Goal: Task Accomplishment & Management: Use online tool/utility

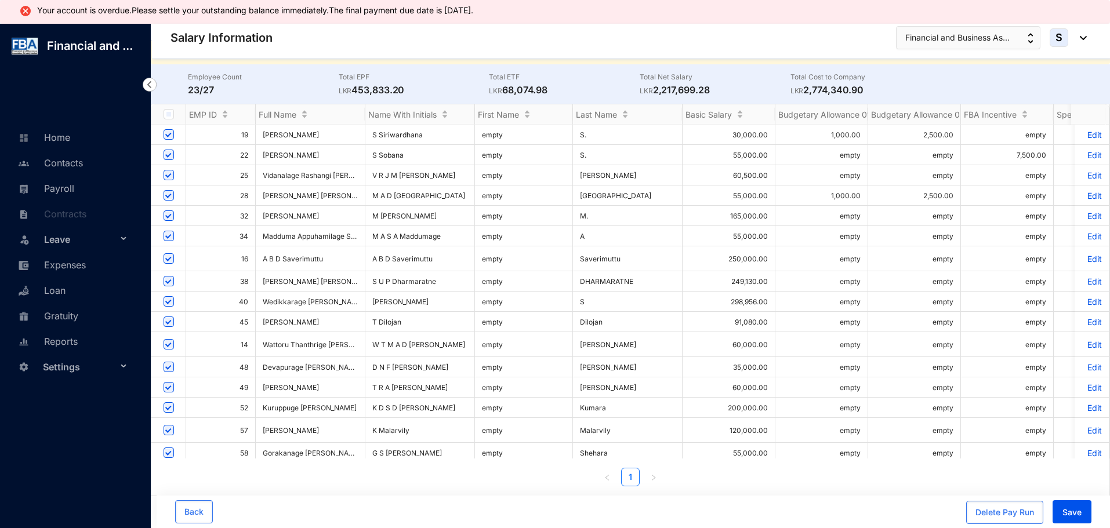
scroll to position [255, 0]
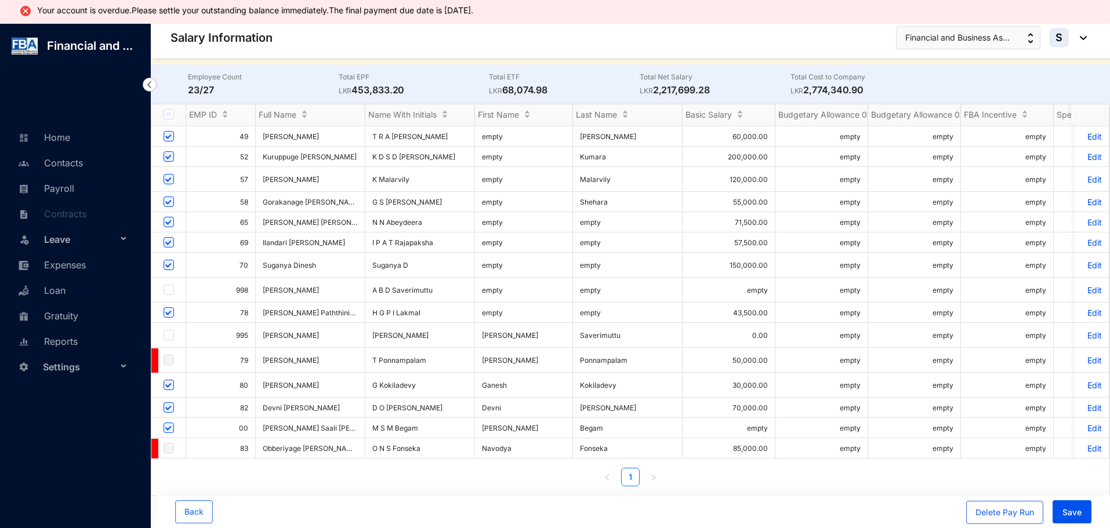
click at [1082, 423] on p "Edit" at bounding box center [1092, 428] width 20 height 10
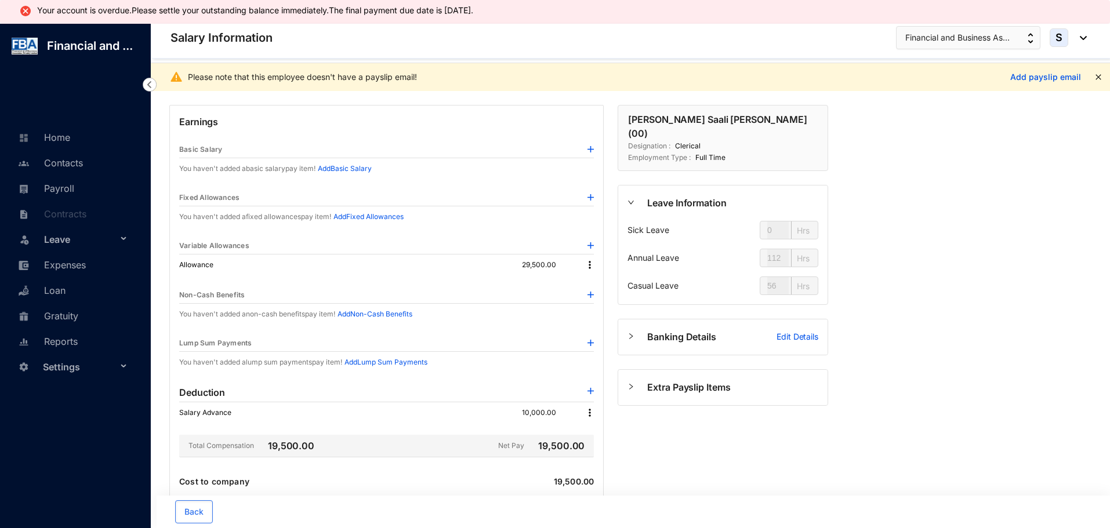
click at [589, 265] on img at bounding box center [590, 265] width 12 height 12
click at [596, 287] on span "Edit" at bounding box center [605, 284] width 24 height 13
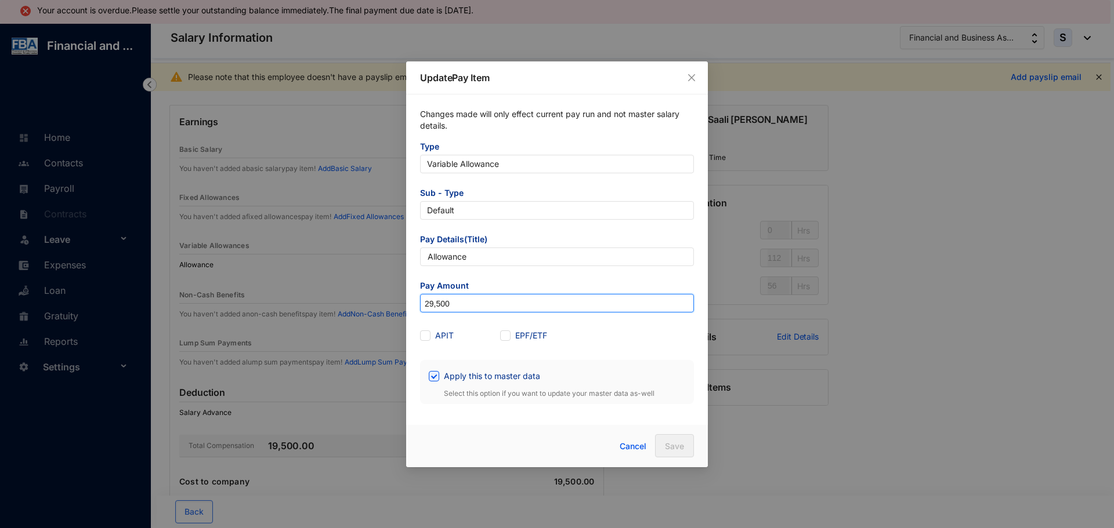
drag, startPoint x: 433, startPoint y: 303, endPoint x: 407, endPoint y: 306, distance: 26.3
click at [407, 306] on div "Changes made will only effect current pay run and not master salary details. Ty…" at bounding box center [557, 257] width 302 height 324
type input "31,500"
click at [682, 449] on span "Save" at bounding box center [674, 447] width 19 height 12
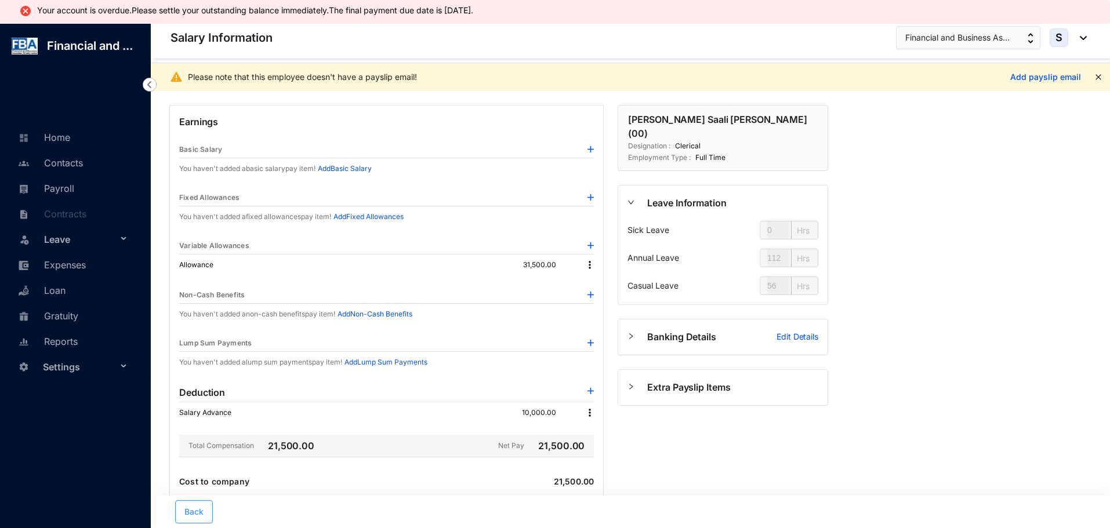
click at [197, 512] on span "Back" at bounding box center [193, 512] width 19 height 12
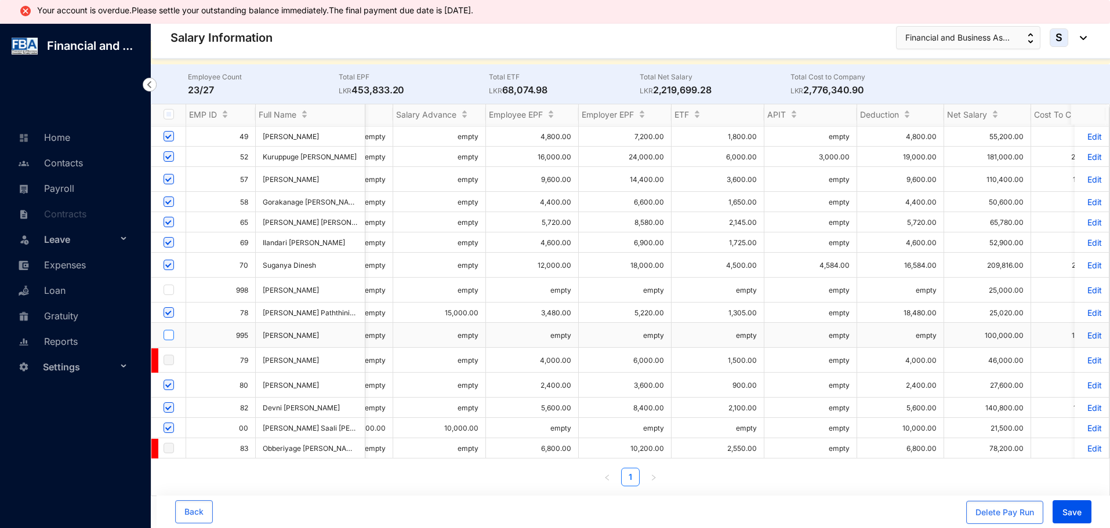
click at [167, 330] on input "checkbox" at bounding box center [169, 335] width 10 height 10
checkbox input "true"
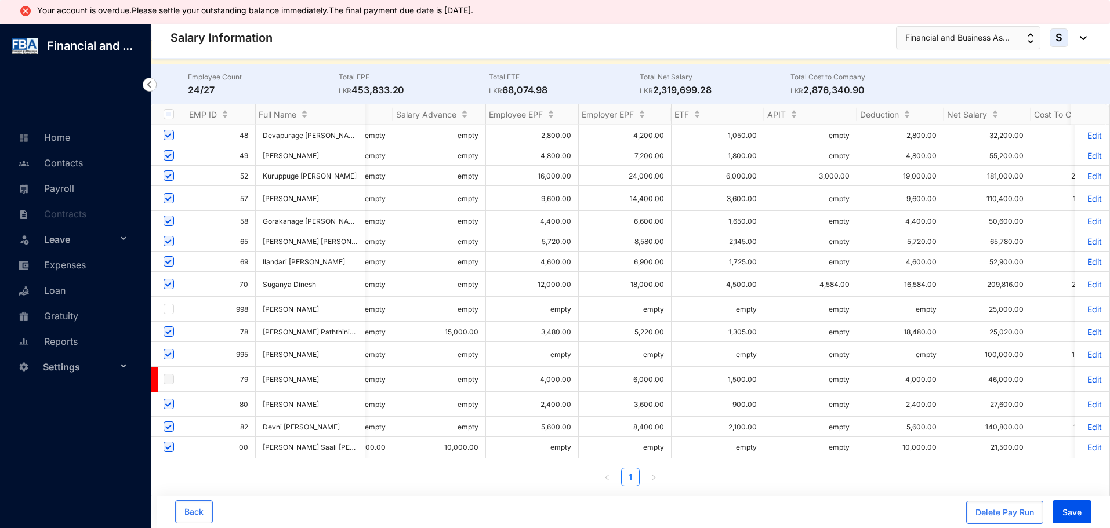
click at [1085, 350] on p "Edit" at bounding box center [1092, 355] width 20 height 10
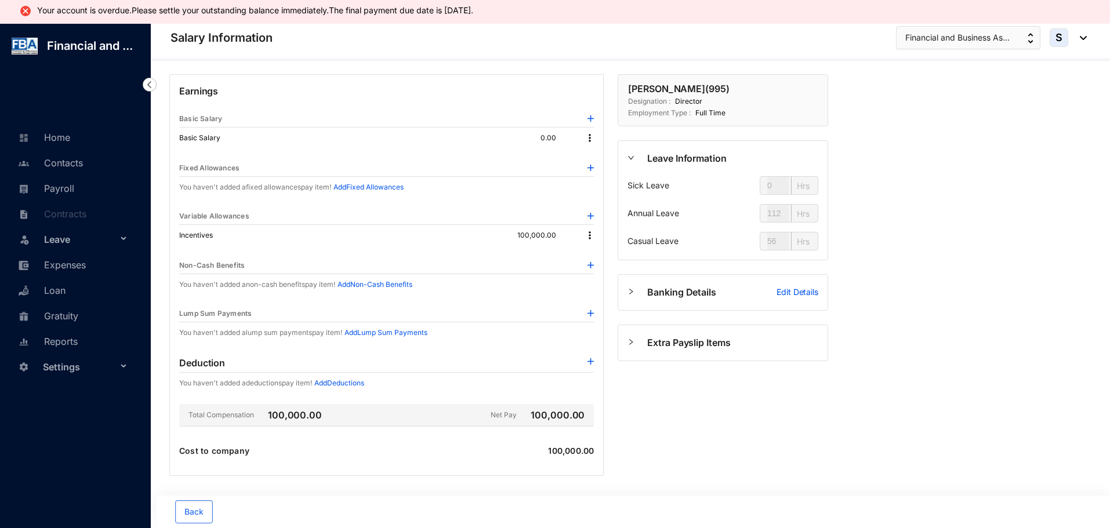
scroll to position [29, 0]
click at [588, 234] on img at bounding box center [590, 233] width 12 height 12
click at [598, 259] on li "Edit" at bounding box center [605, 253] width 38 height 19
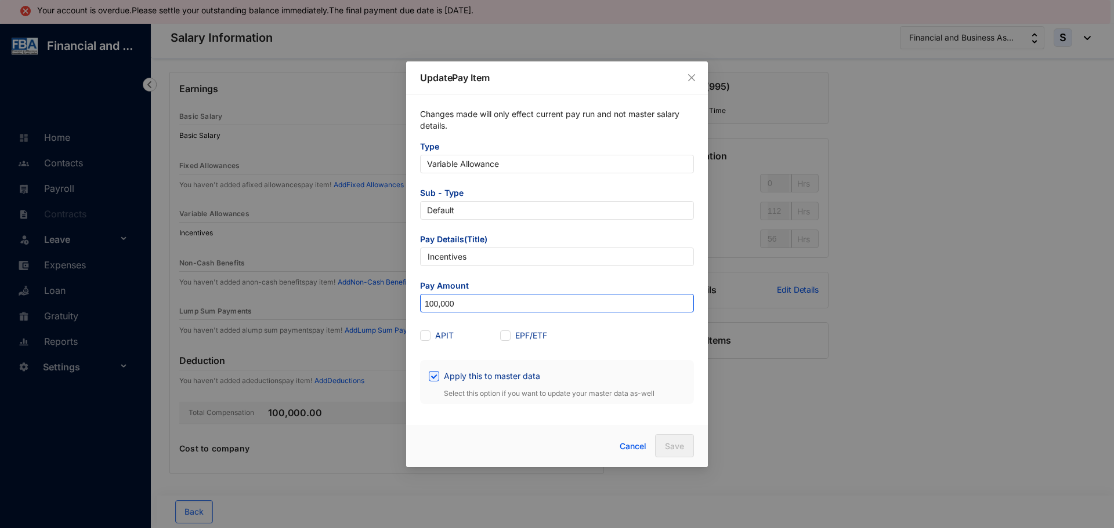
click at [429, 308] on input "100,000" at bounding box center [557, 304] width 273 height 19
click at [356, 223] on div "Update Pay Item Changes made will only effect current pay run and not master sa…" at bounding box center [557, 264] width 1114 height 528
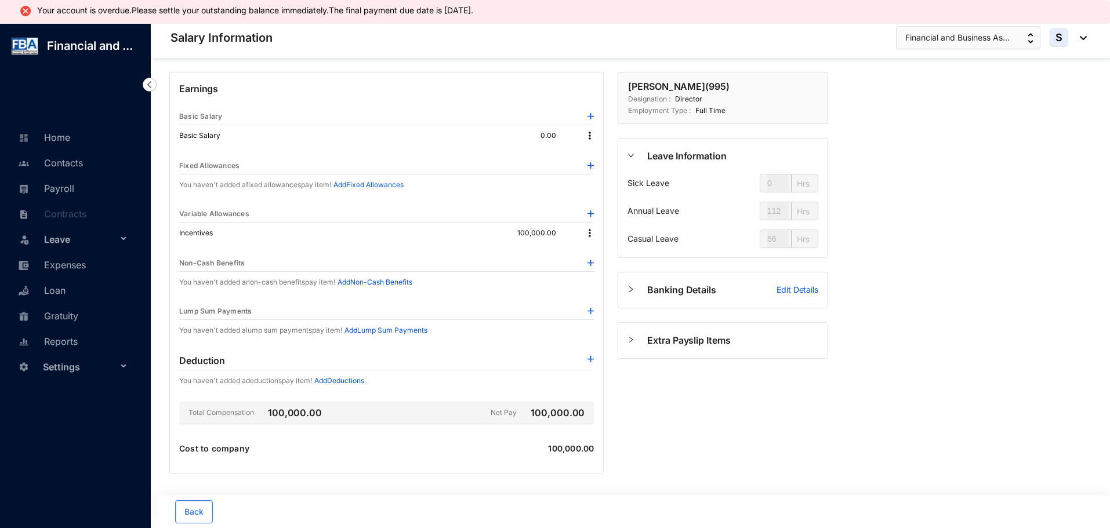
click at [589, 216] on img at bounding box center [591, 214] width 6 height 6
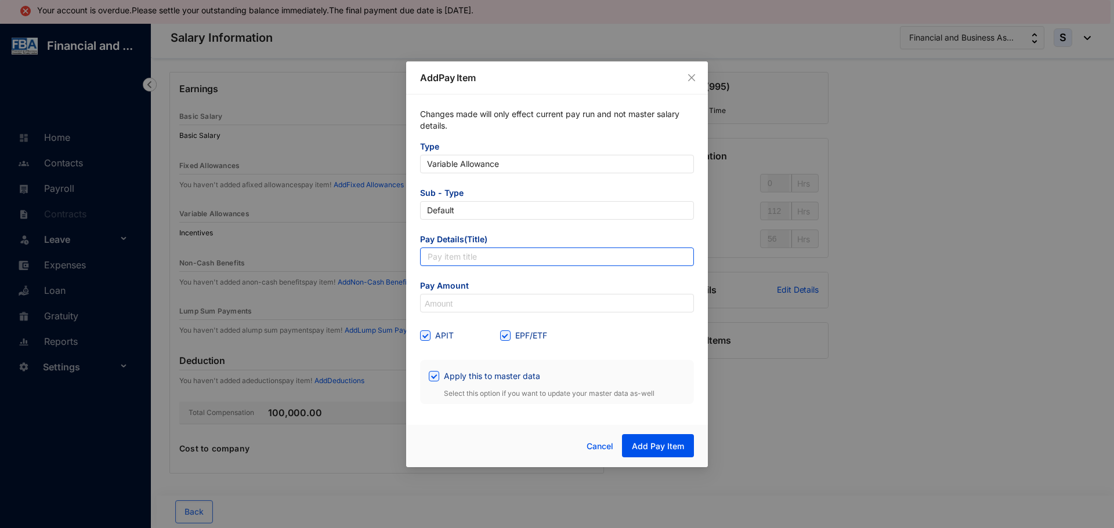
click at [438, 257] on input "text" at bounding box center [557, 257] width 274 height 19
click at [505, 249] on input "Arrears" at bounding box center [557, 257] width 274 height 19
type input "Arrears"
click at [448, 301] on input at bounding box center [557, 304] width 273 height 19
type input "100,000"
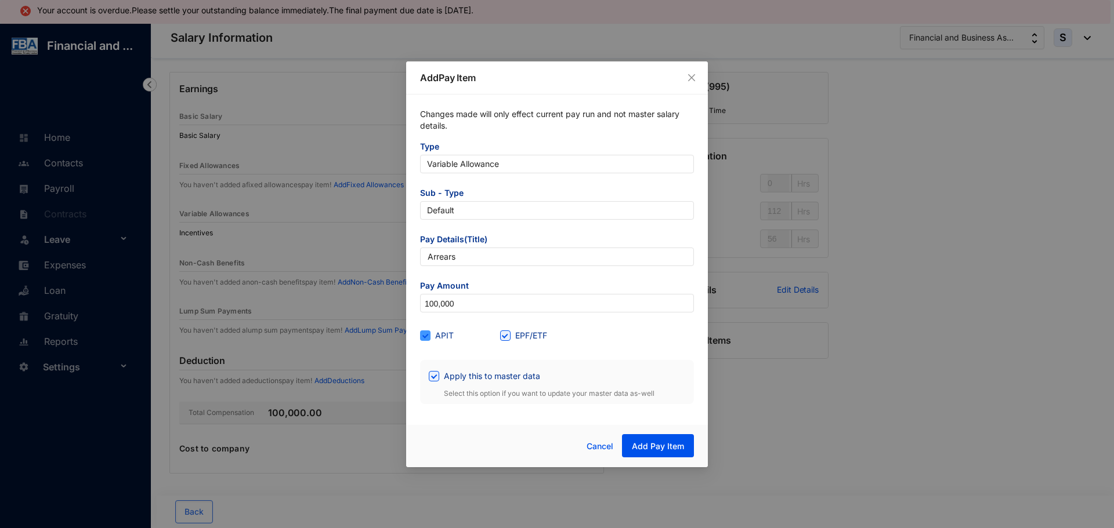
click at [425, 337] on input "APIT" at bounding box center [424, 335] width 8 height 8
checkbox input "false"
click at [510, 338] on span "EPF/ETF" at bounding box center [530, 335] width 41 height 13
click at [508, 338] on input "EPF/ETF" at bounding box center [504, 335] width 8 height 8
checkbox input "false"
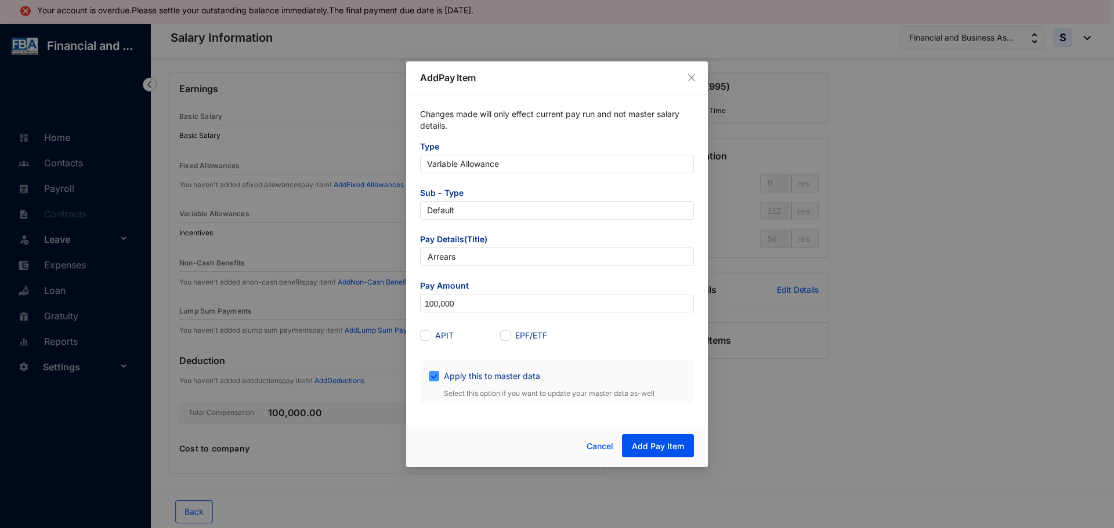
click at [442, 375] on span "Apply this to master data" at bounding box center [492, 376] width 106 height 13
click at [437, 375] on input "Apply this to master data" at bounding box center [433, 375] width 8 height 8
checkbox input "false"
click at [658, 451] on span "Add Pay Item" at bounding box center [658, 447] width 52 height 12
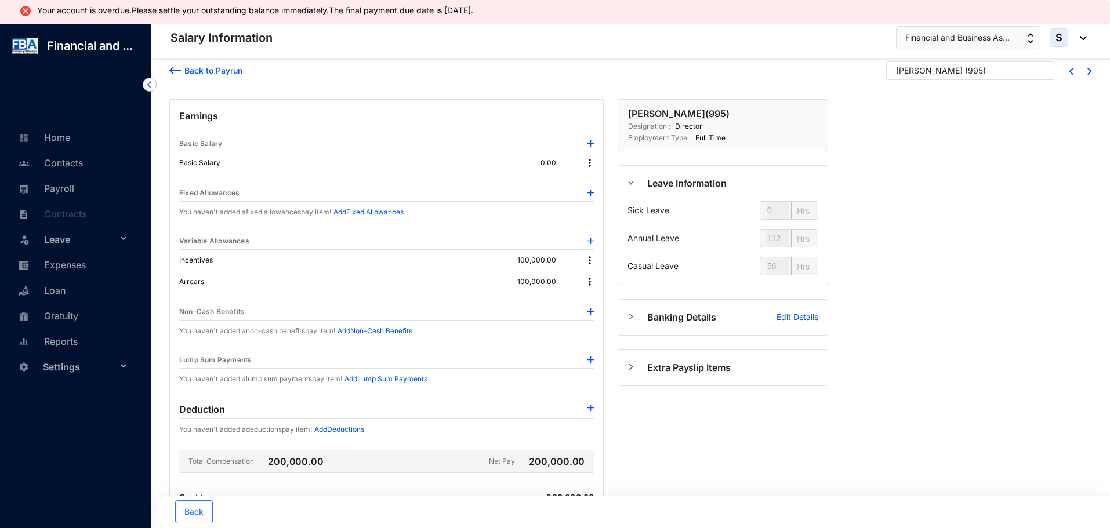
scroll to position [0, 0]
click at [184, 73] on div "Back to Payrun" at bounding box center [211, 72] width 61 height 12
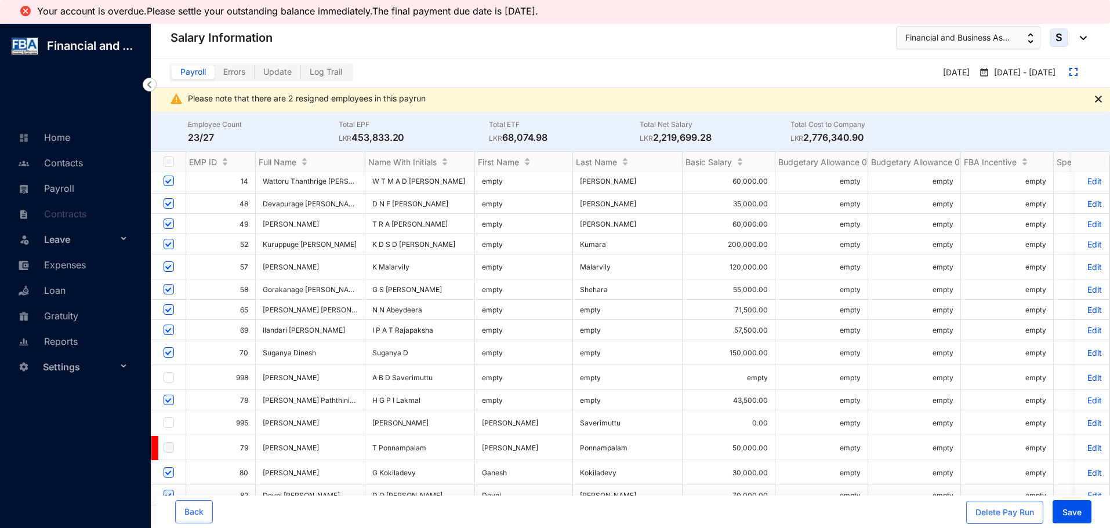
scroll to position [232, 0]
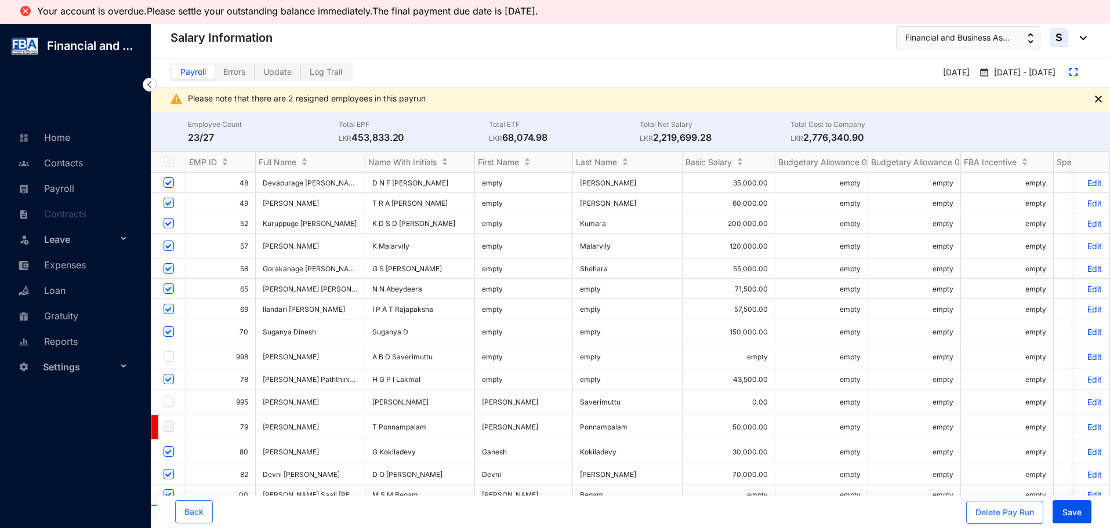
click at [1082, 328] on p "Edit" at bounding box center [1092, 332] width 20 height 10
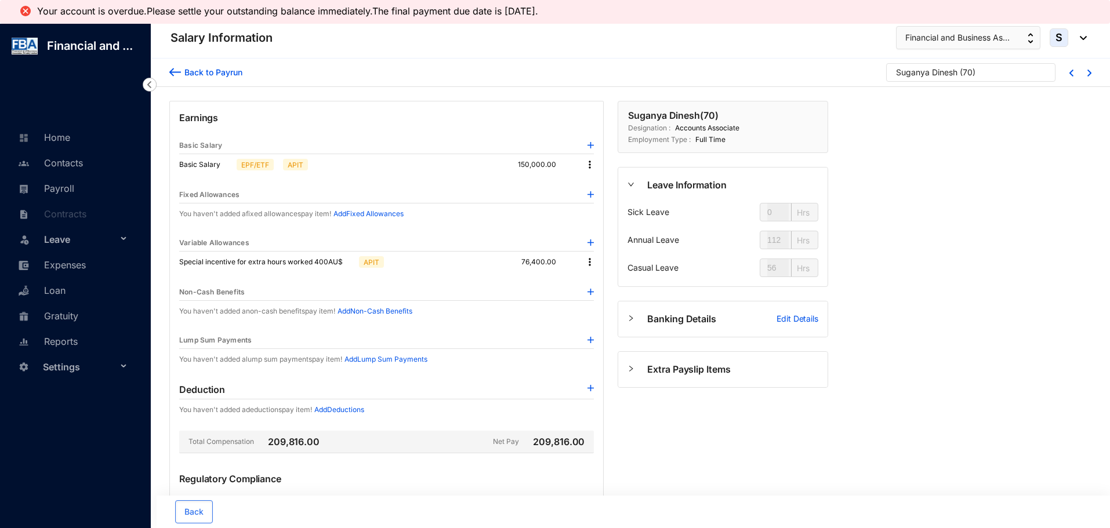
click at [587, 263] on img at bounding box center [590, 262] width 12 height 12
click at [597, 299] on p "Delete" at bounding box center [605, 300] width 24 height 12
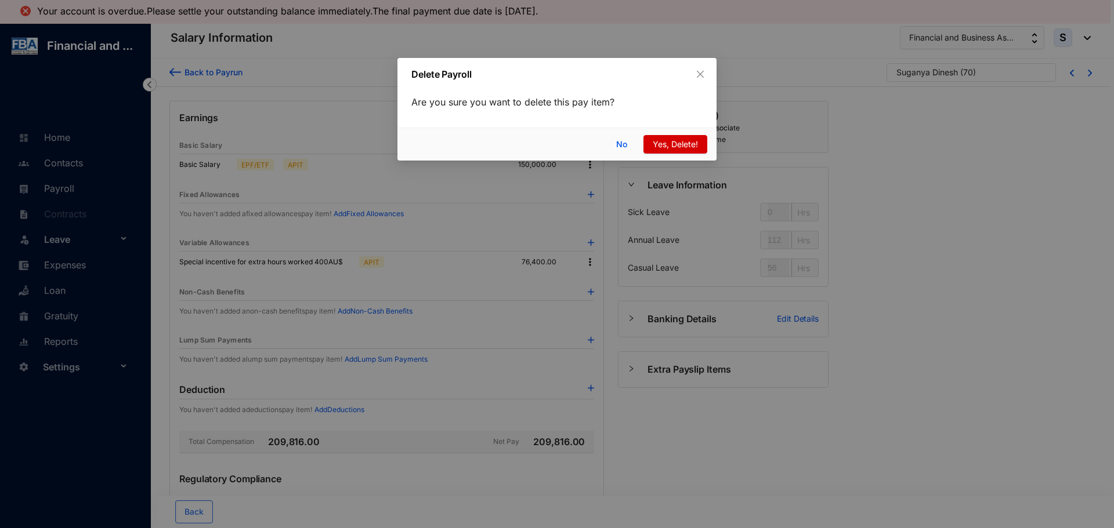
click at [662, 137] on button "Yes, Delete!" at bounding box center [675, 144] width 64 height 19
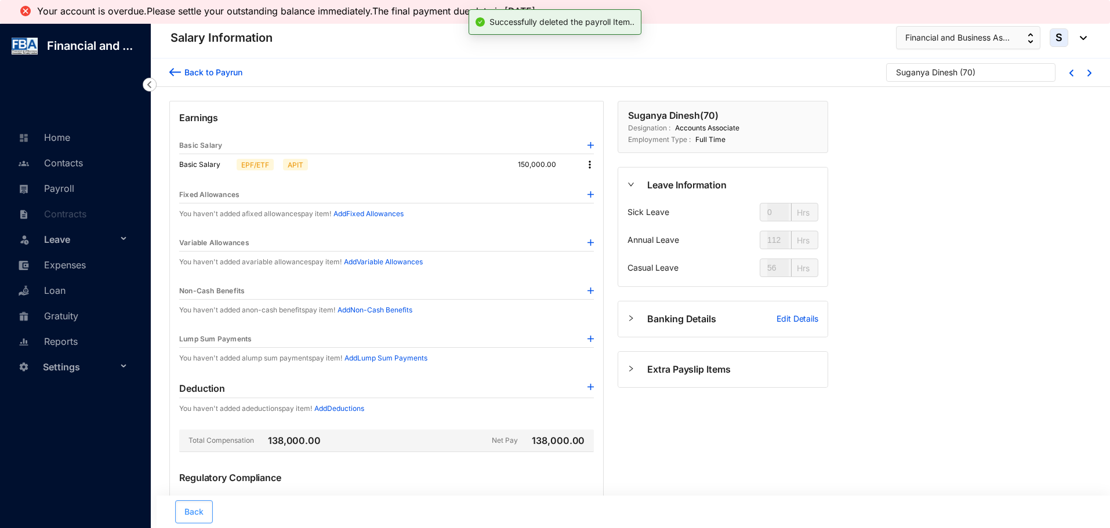
click at [204, 509] on button "Back" at bounding box center [194, 512] width 38 height 23
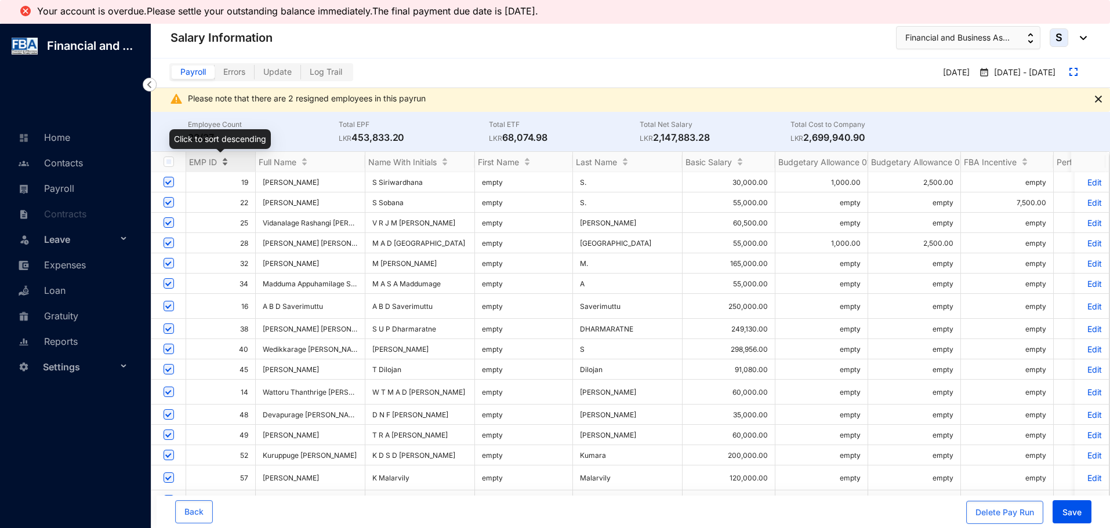
click at [227, 162] on div "EMP ID" at bounding box center [220, 162] width 69 height 12
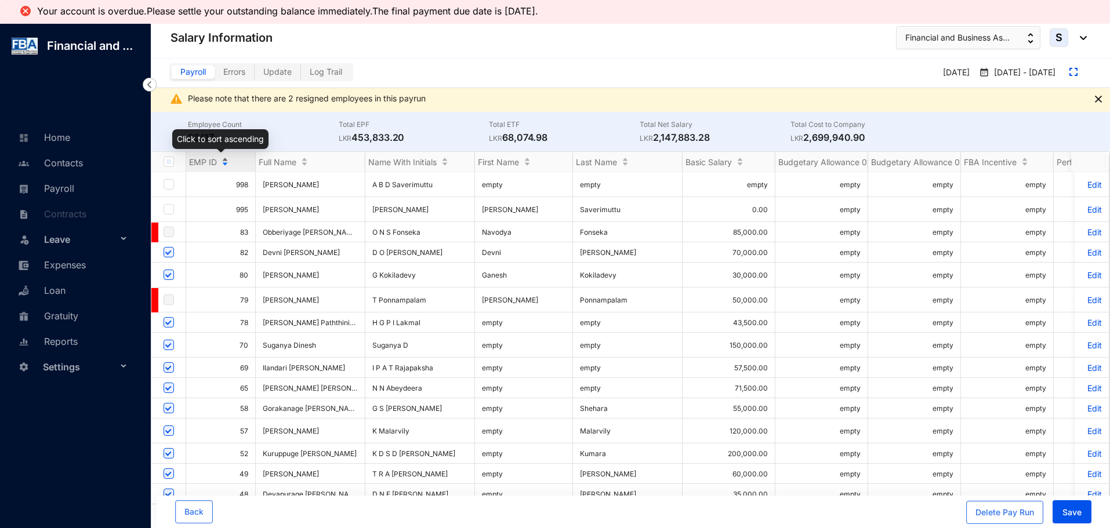
click at [226, 161] on div "EMP ID" at bounding box center [220, 162] width 69 height 12
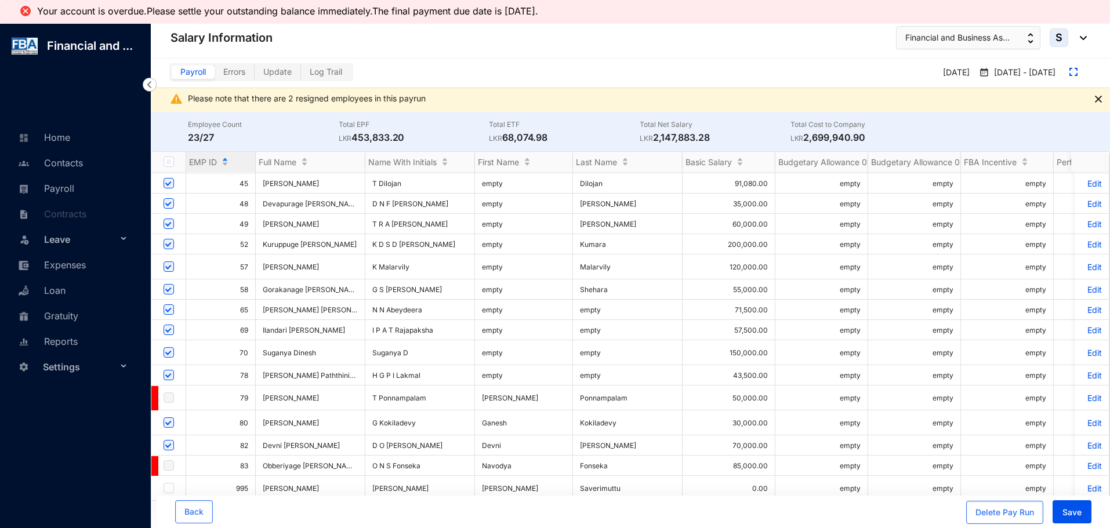
scroll to position [232, 0]
click at [1085, 373] on p "Edit" at bounding box center [1092, 375] width 20 height 10
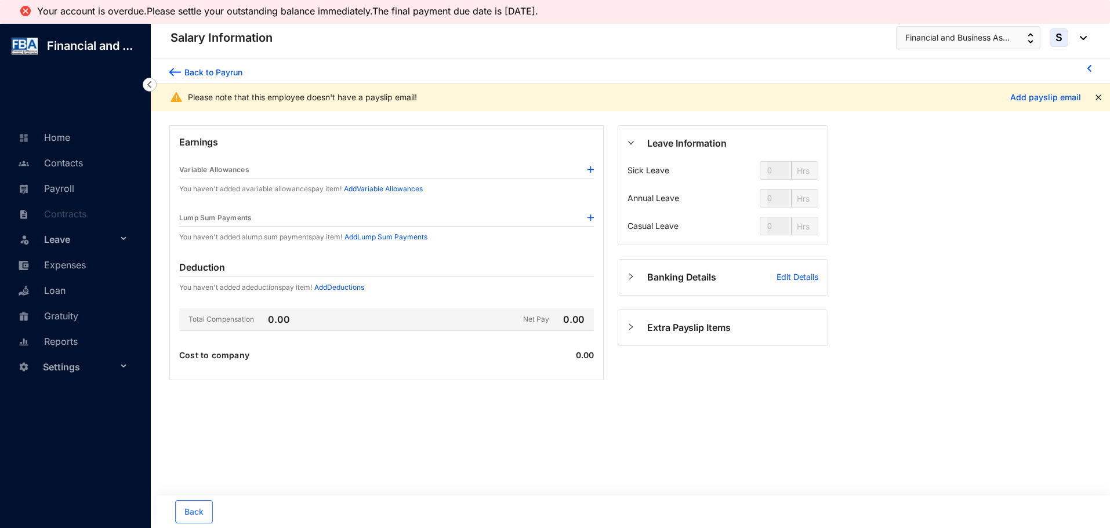
type input "112"
type input "56"
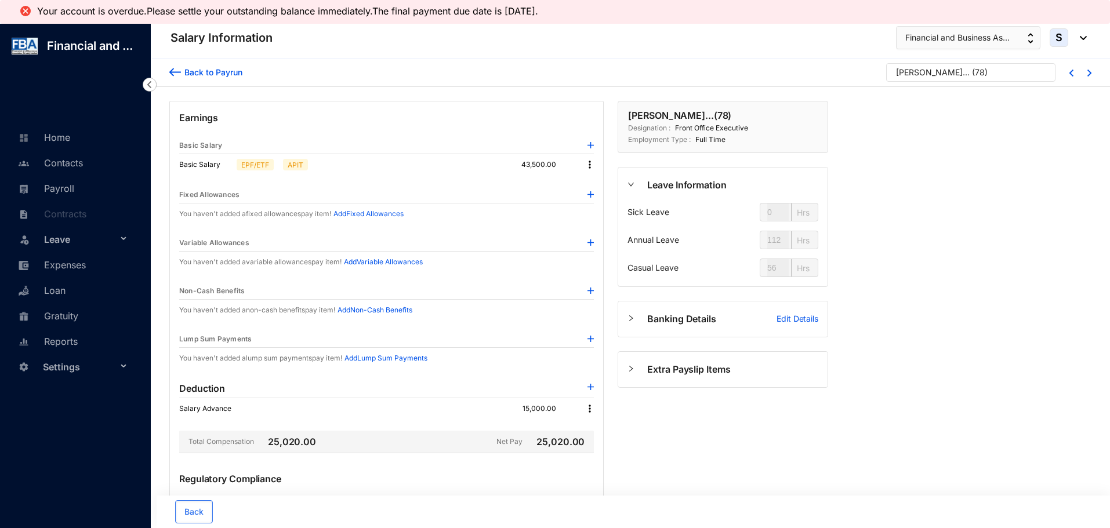
click at [195, 66] on div "Back to Payrun" at bounding box center [211, 72] width 61 height 12
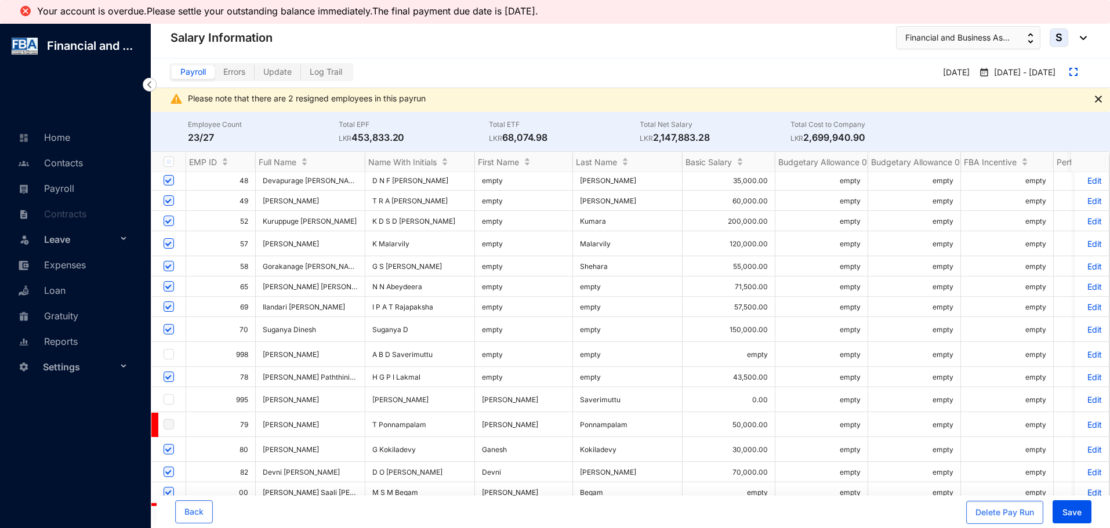
scroll to position [255, 0]
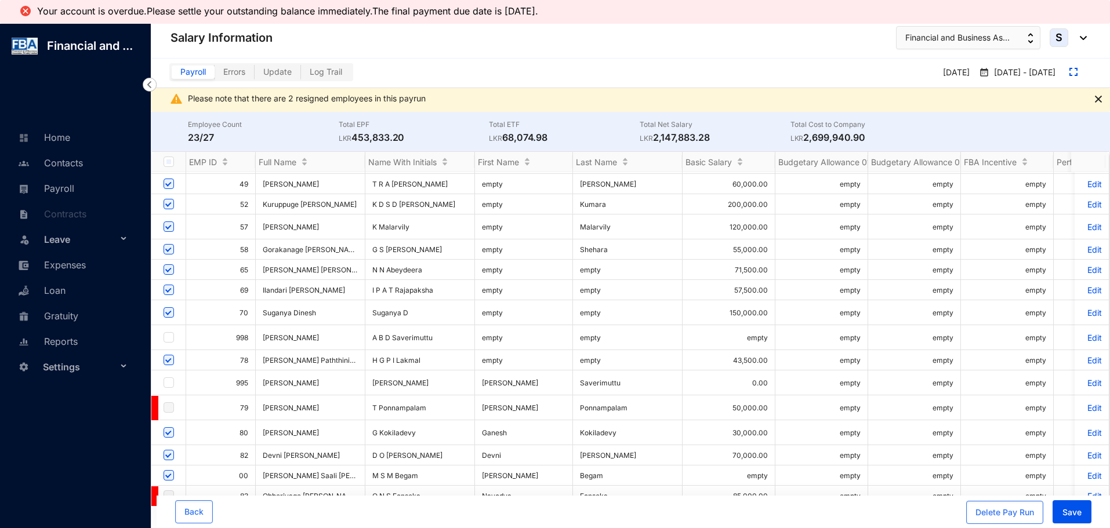
click at [1085, 428] on p "Edit" at bounding box center [1092, 433] width 20 height 10
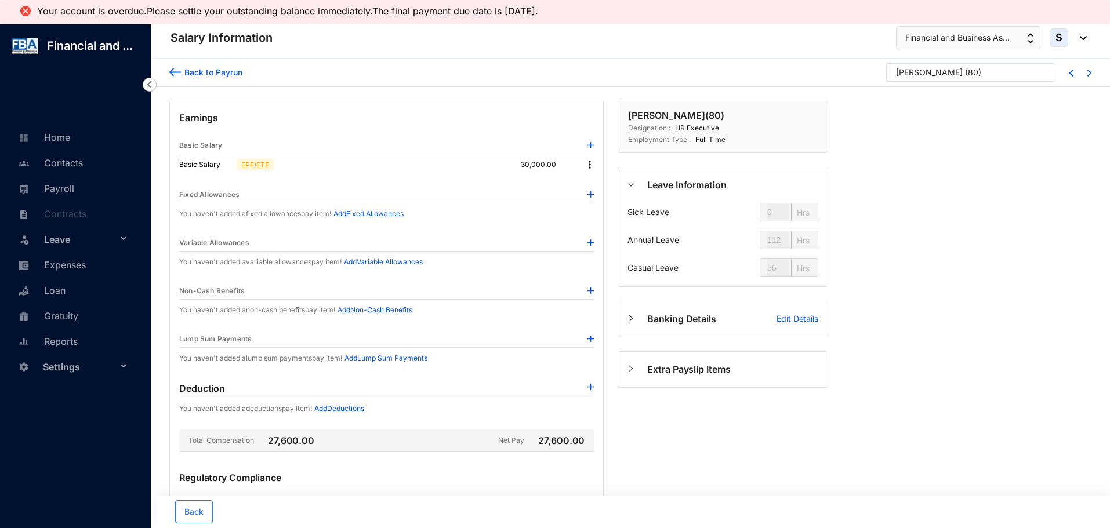
click at [182, 73] on div "Back to Payrun" at bounding box center [205, 70] width 73 height 15
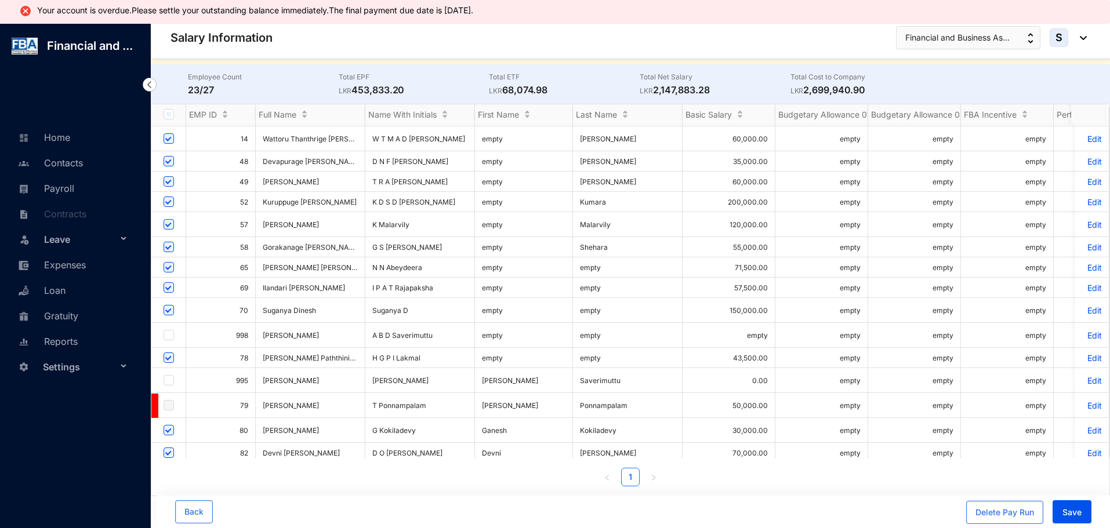
scroll to position [232, 0]
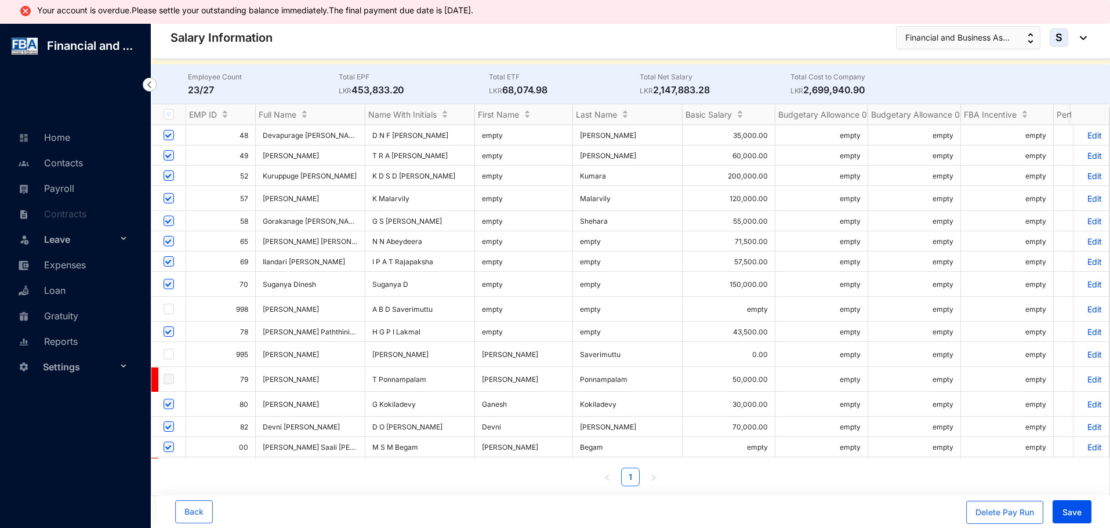
click at [1084, 423] on p "Edit" at bounding box center [1092, 427] width 20 height 10
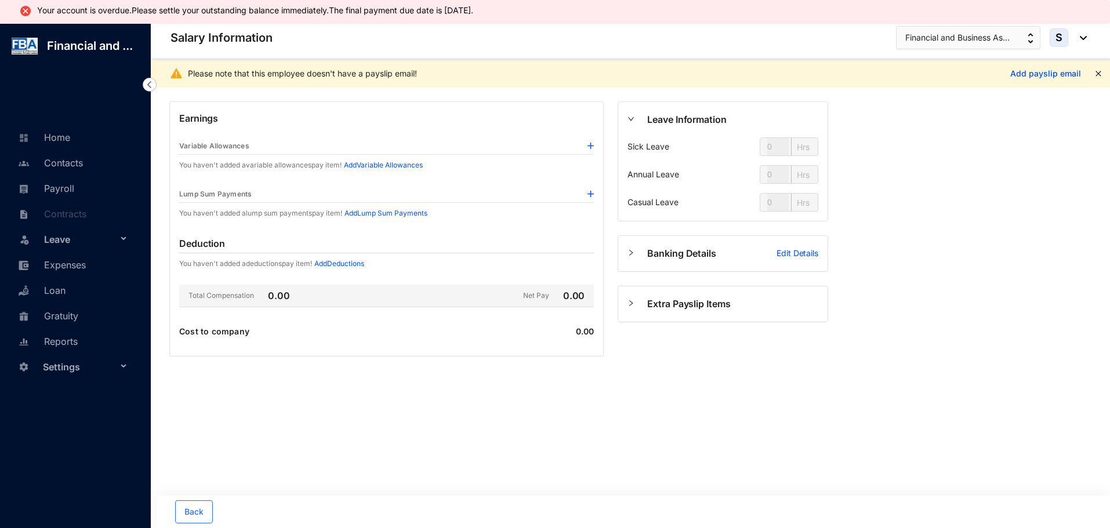
type input "112"
type input "56"
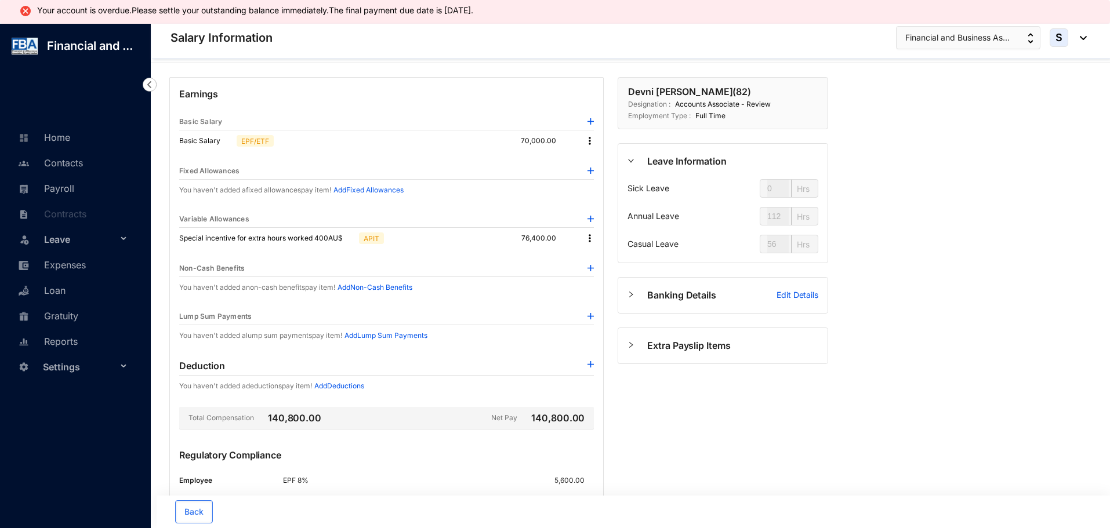
click at [588, 238] on img at bounding box center [590, 239] width 12 height 12
click at [597, 274] on p "Delete" at bounding box center [605, 276] width 24 height 12
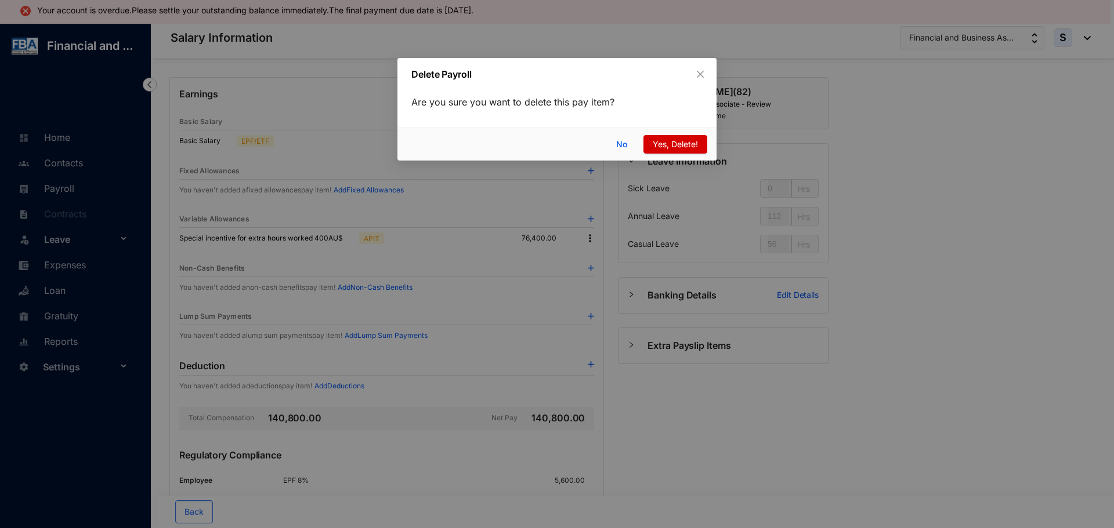
click at [662, 149] on span "Yes, Delete!" at bounding box center [675, 144] width 45 height 13
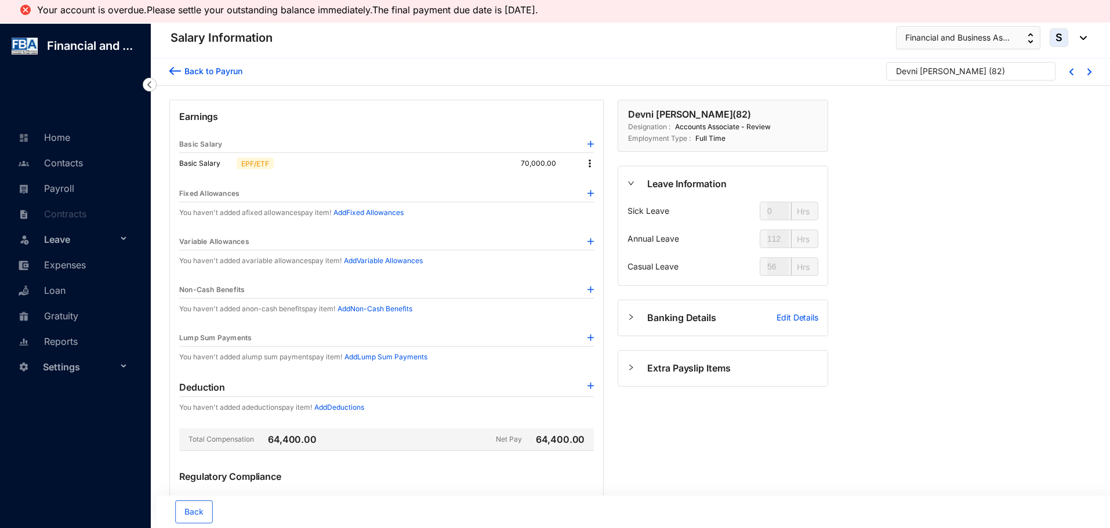
scroll to position [0, 0]
click at [187, 75] on div "Back to Payrun" at bounding box center [211, 72] width 61 height 12
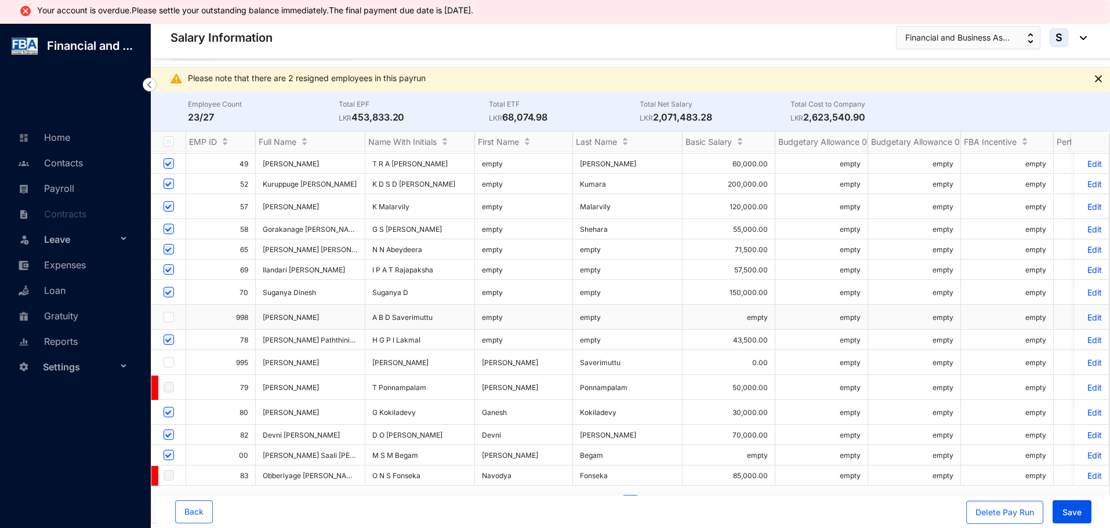
scroll to position [48, 0]
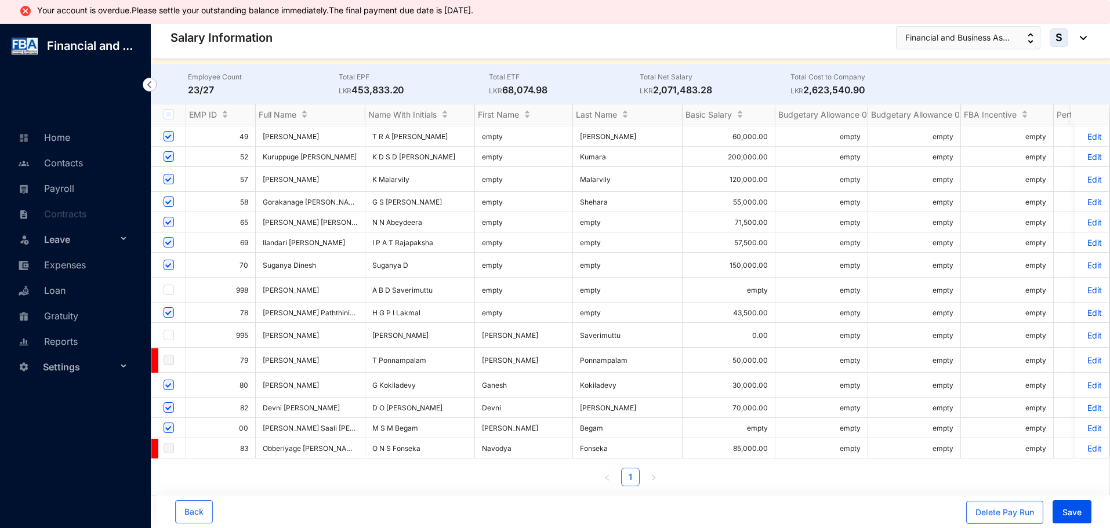
click at [1087, 423] on p "Edit" at bounding box center [1092, 428] width 20 height 10
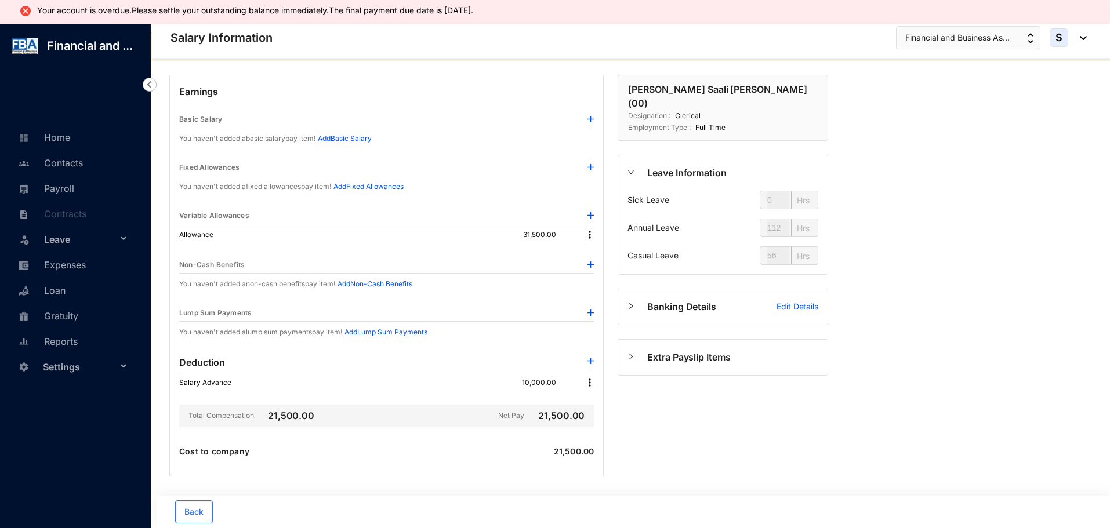
scroll to position [57, 0]
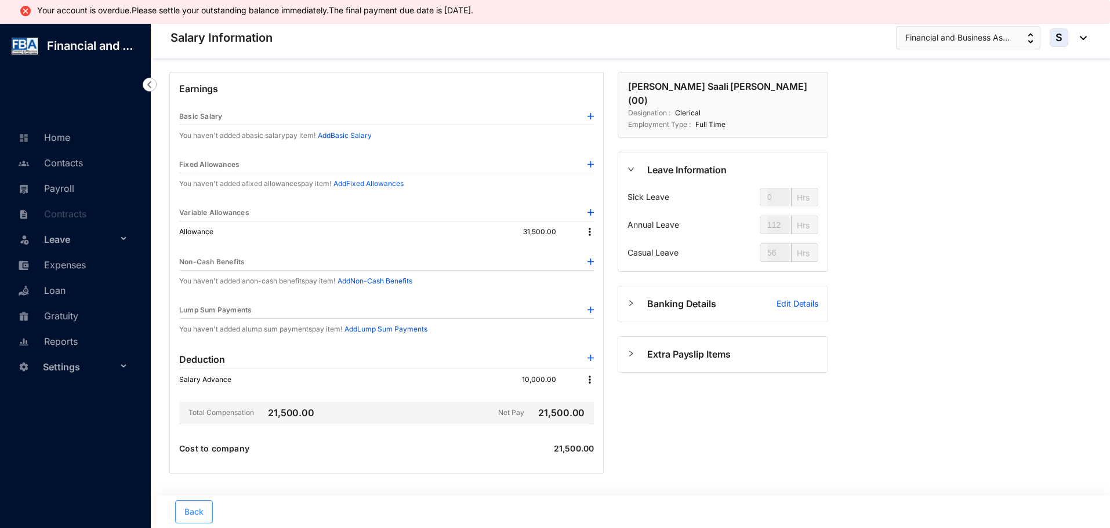
click at [184, 511] on button "Back" at bounding box center [194, 512] width 38 height 23
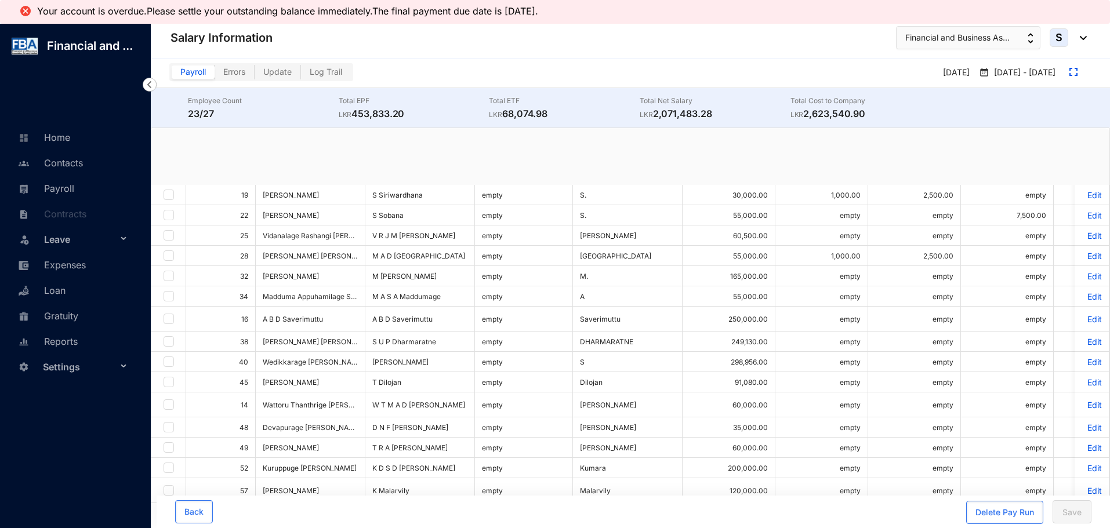
checkbox input "true"
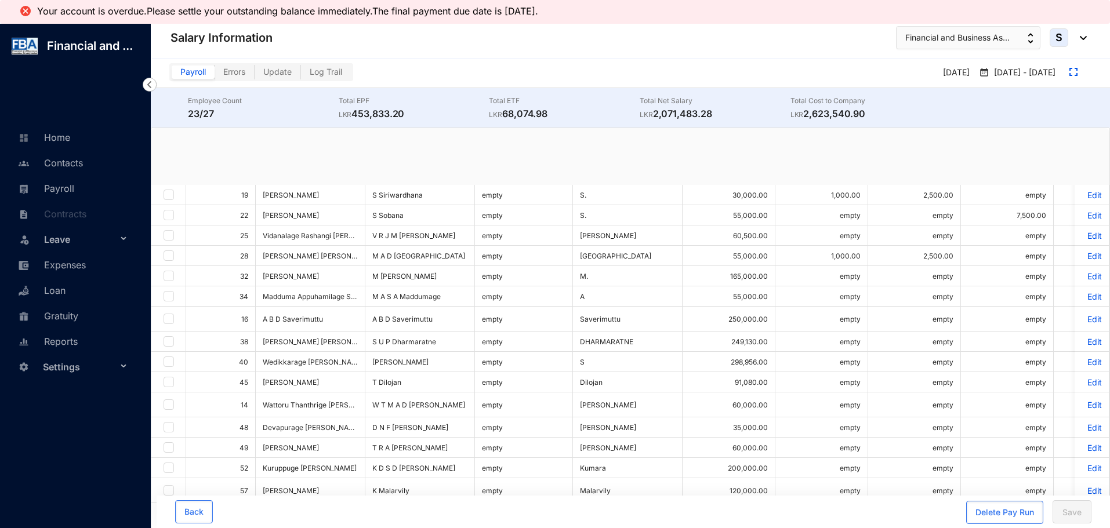
checkbox input "true"
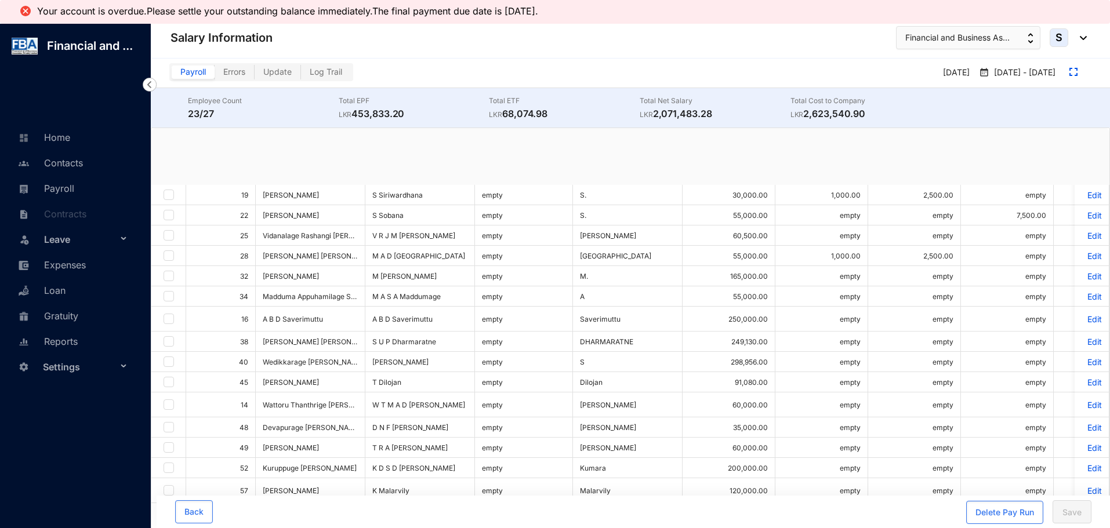
checkbox input "true"
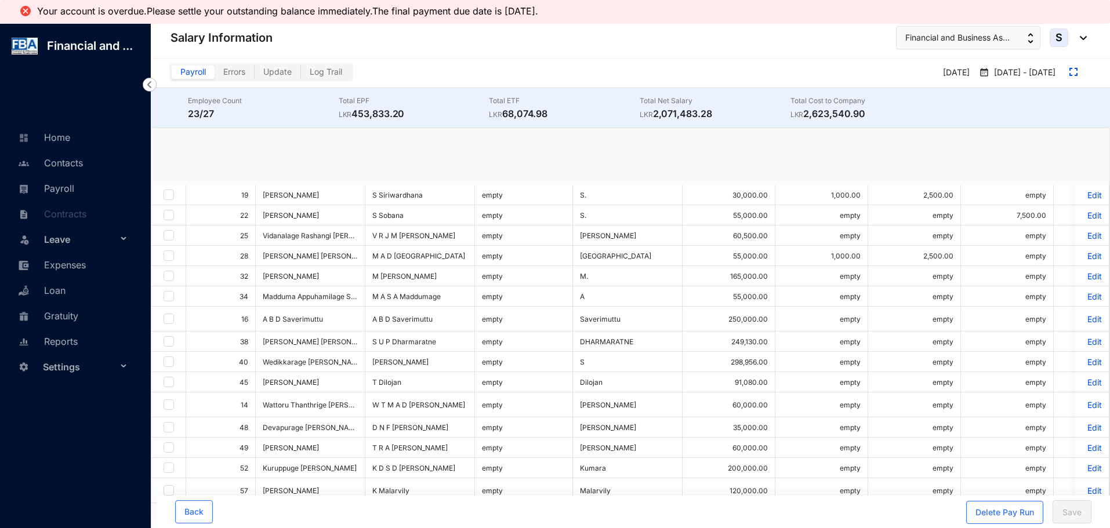
checkbox input "true"
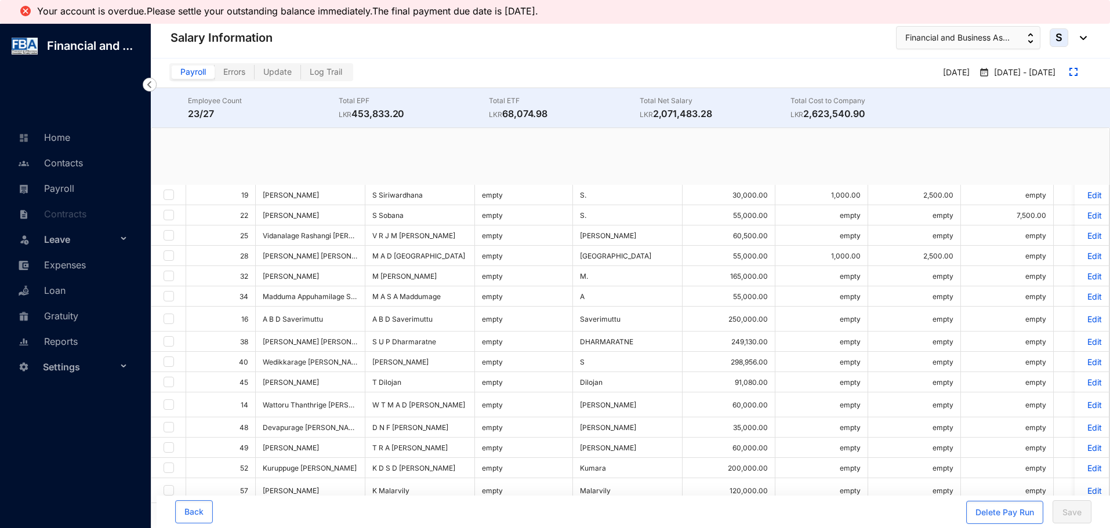
checkbox input "true"
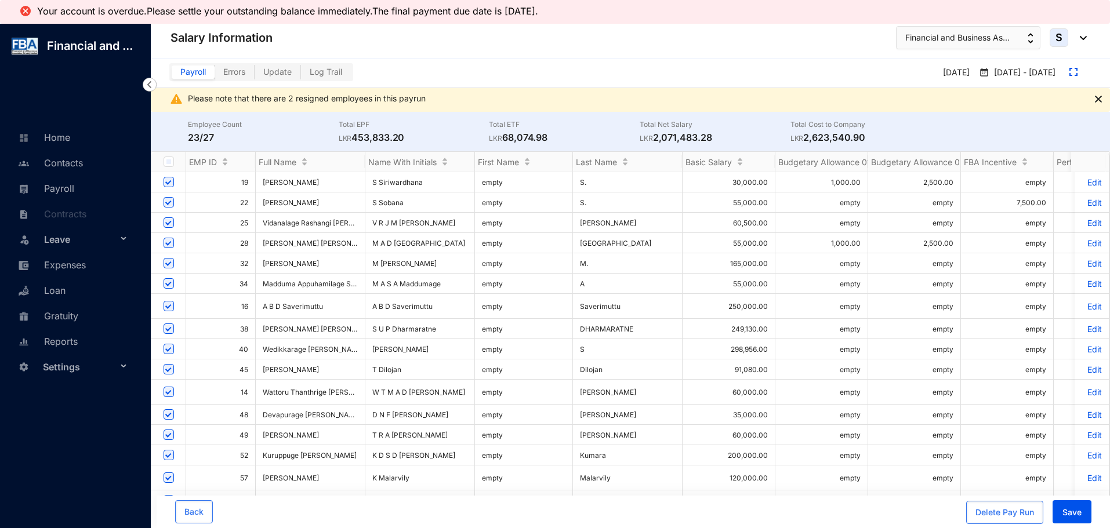
click at [1084, 243] on p "Edit" at bounding box center [1092, 243] width 20 height 10
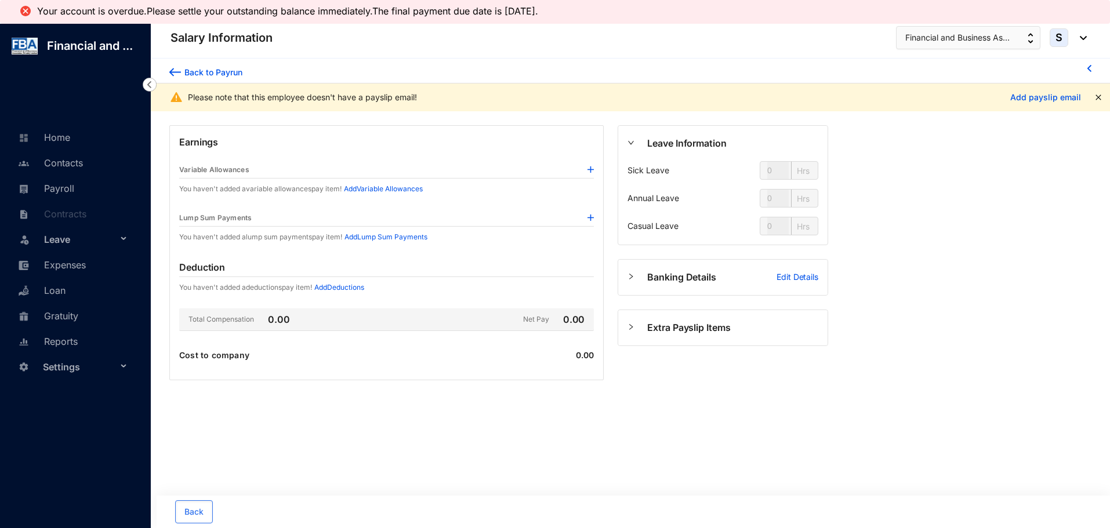
type input "112"
type input "56"
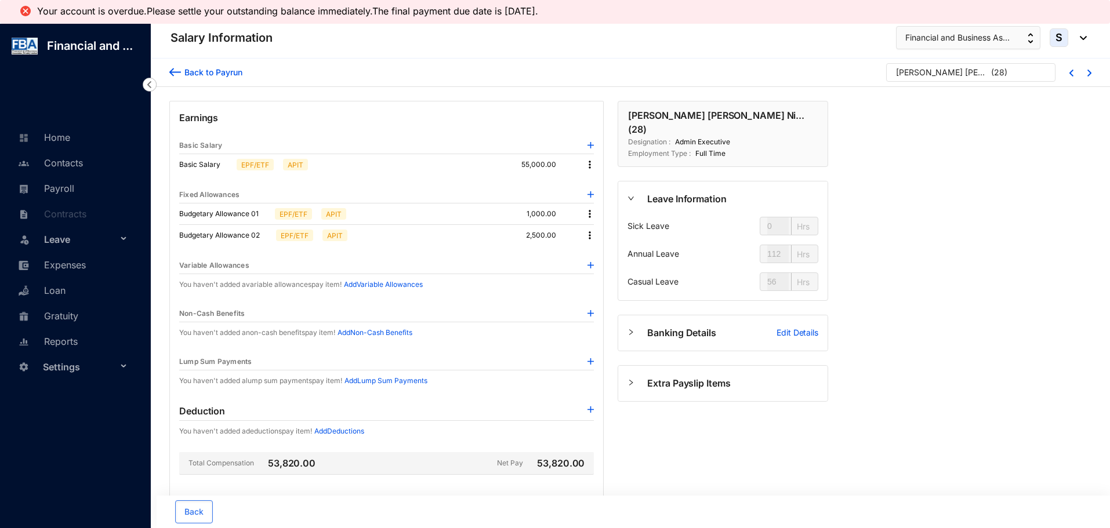
click at [586, 212] on img at bounding box center [590, 214] width 12 height 12
click at [600, 248] on p "Delete" at bounding box center [605, 252] width 24 height 12
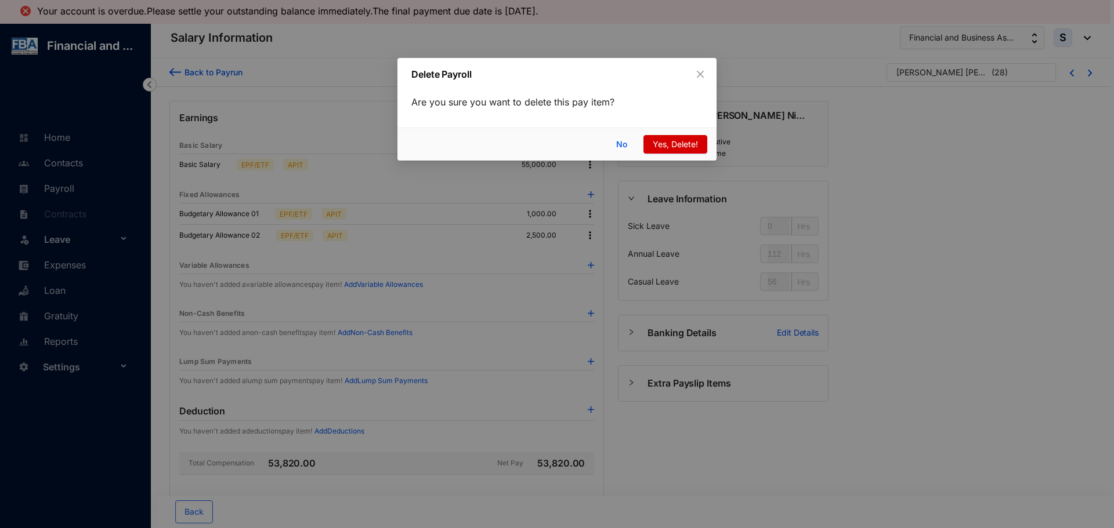
click at [654, 147] on span "Yes, Delete!" at bounding box center [675, 144] width 45 height 13
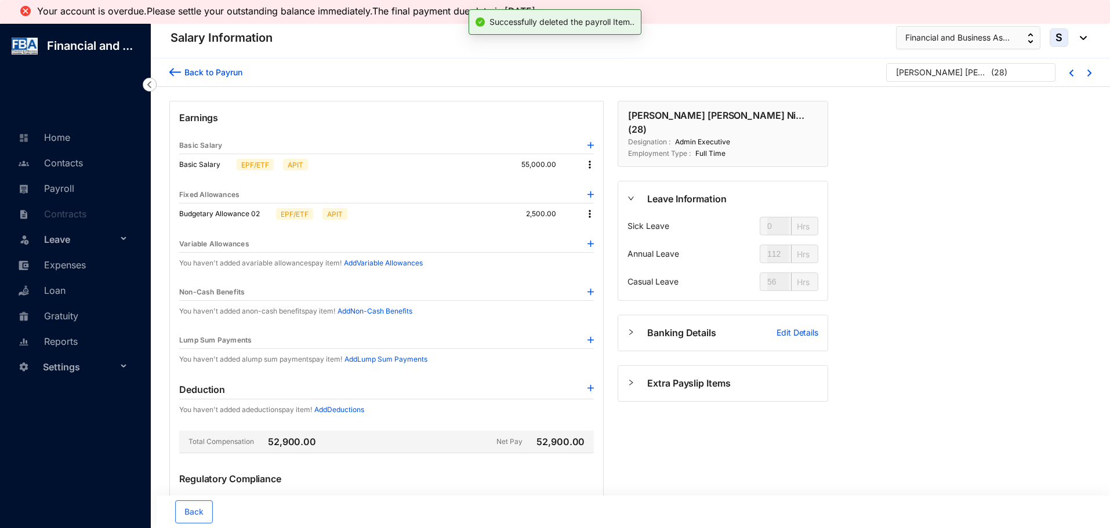
click at [591, 213] on img at bounding box center [590, 214] width 12 height 12
click at [598, 249] on p "Delete" at bounding box center [605, 252] width 24 height 12
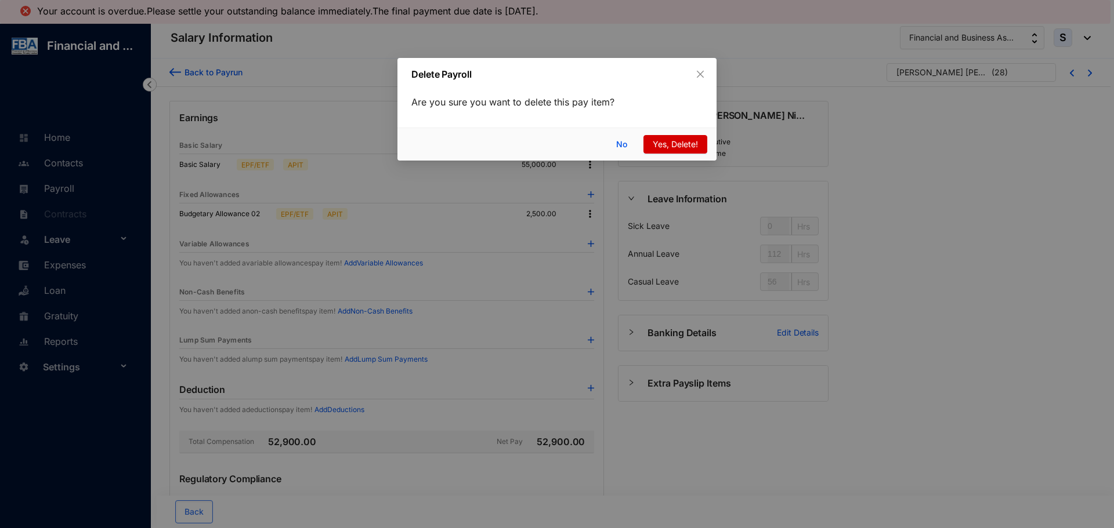
click at [651, 145] on button "Yes, Delete!" at bounding box center [675, 144] width 64 height 19
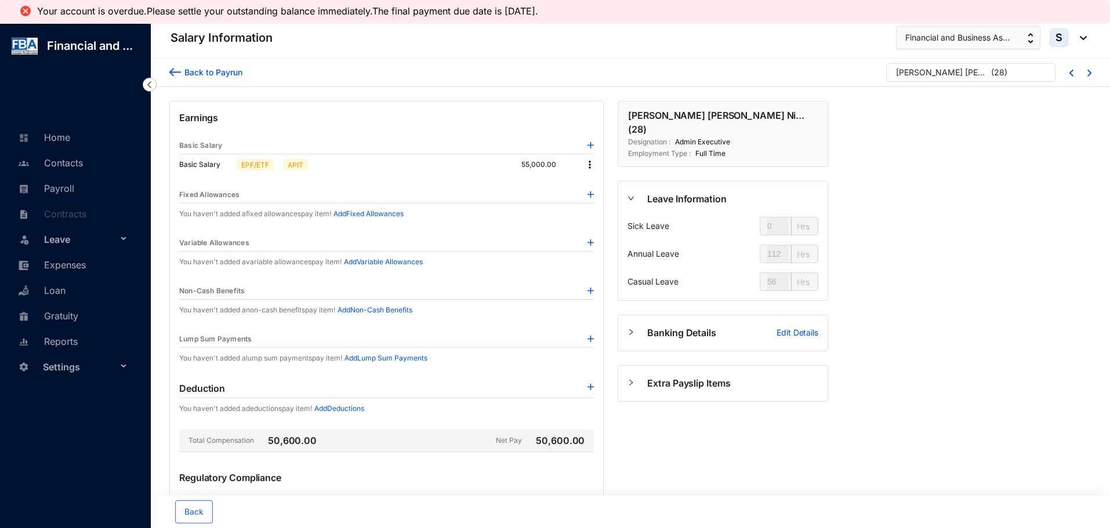
click at [1087, 72] on div at bounding box center [1083, 72] width 18 height 9
click at [1089, 76] on img at bounding box center [1090, 73] width 4 height 7
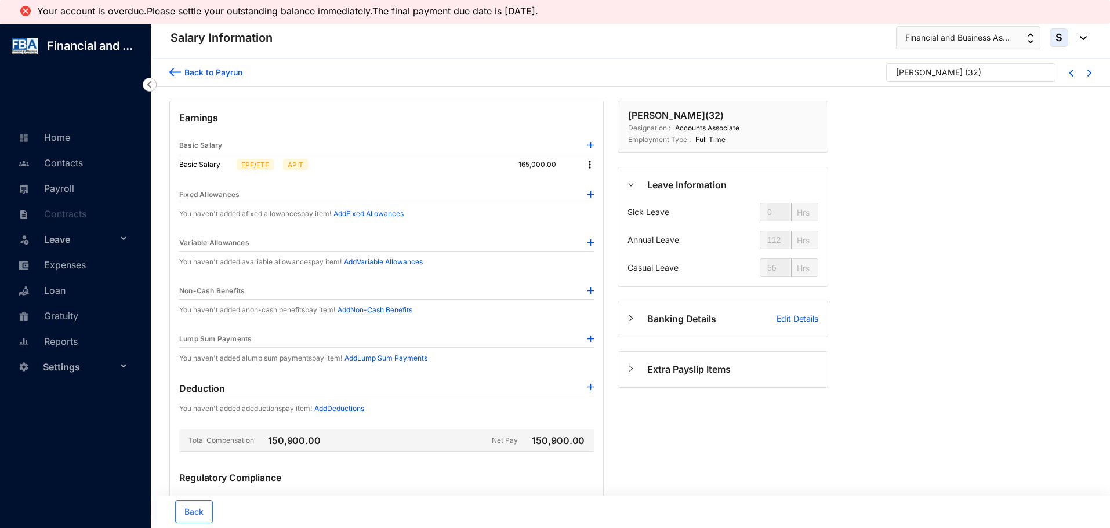
click at [1088, 74] on img at bounding box center [1090, 73] width 4 height 7
click at [1089, 74] on img at bounding box center [1090, 73] width 4 height 7
click at [1068, 73] on div at bounding box center [1065, 72] width 18 height 9
click at [1070, 73] on img at bounding box center [1072, 73] width 4 height 7
click at [1090, 73] on img at bounding box center [1090, 73] width 4 height 7
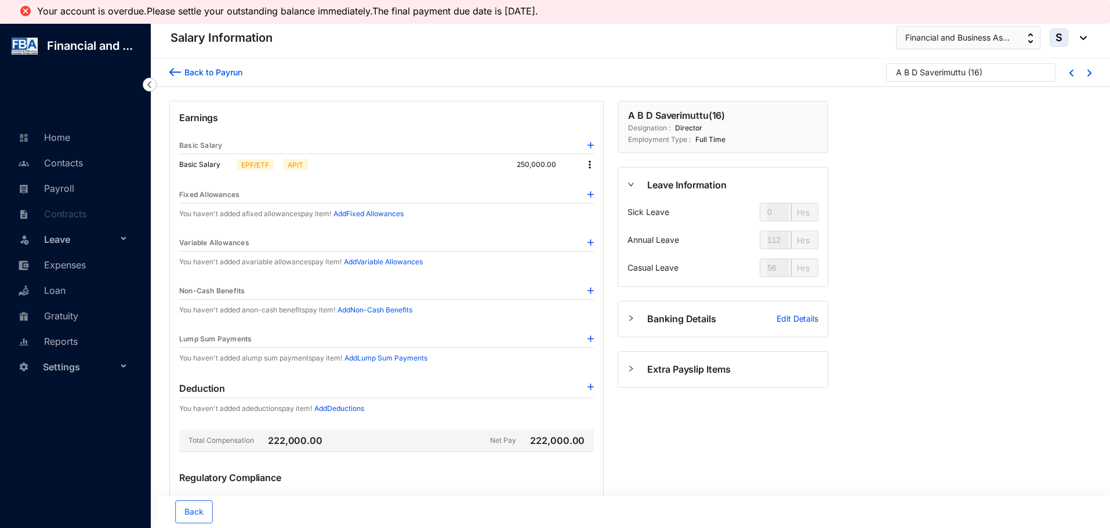
click at [1086, 73] on div at bounding box center [1083, 72] width 18 height 9
click at [1090, 74] on img at bounding box center [1090, 73] width 4 height 7
click at [1091, 77] on img at bounding box center [1090, 73] width 4 height 7
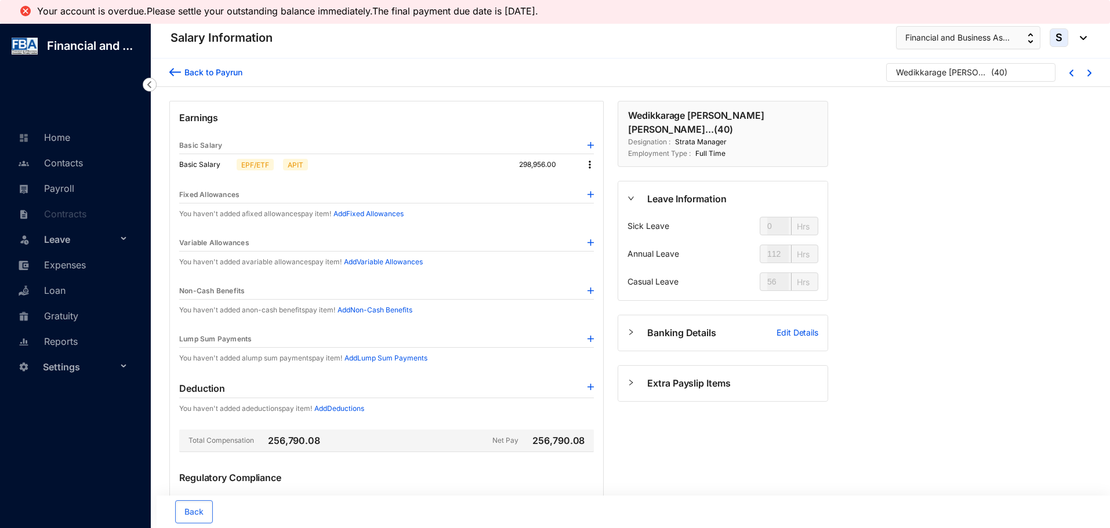
click at [1086, 75] on div at bounding box center [1083, 72] width 18 height 9
click at [1088, 75] on img at bounding box center [1090, 73] width 4 height 7
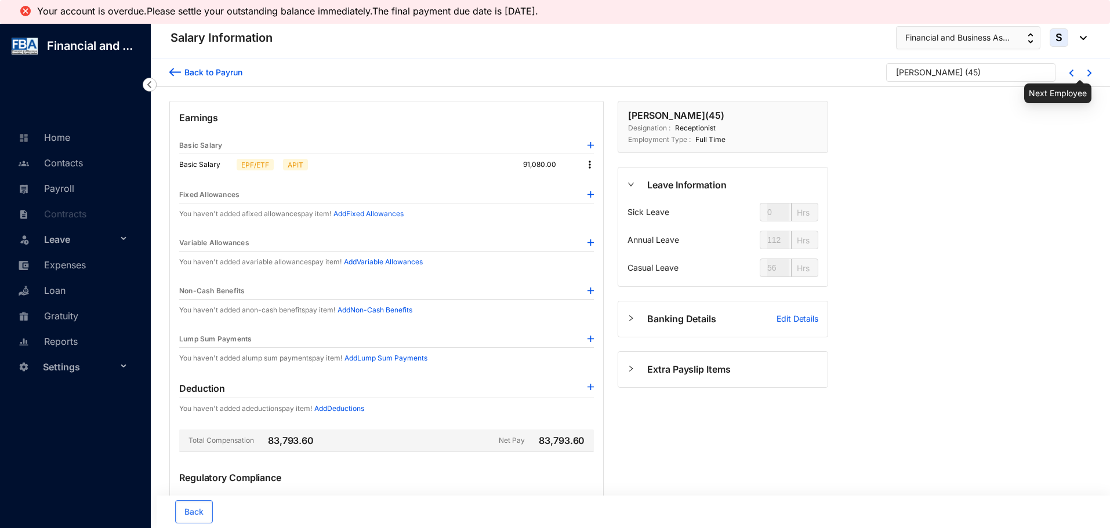
click at [1088, 74] on img at bounding box center [1090, 73] width 4 height 7
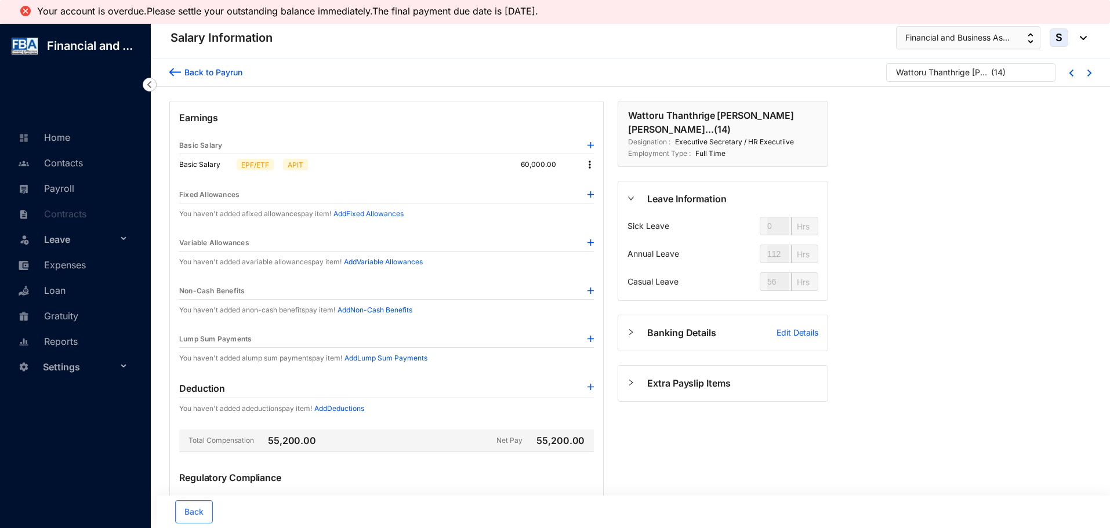
click at [1086, 75] on div at bounding box center [1083, 72] width 18 height 9
click at [1089, 75] on img at bounding box center [1090, 73] width 4 height 7
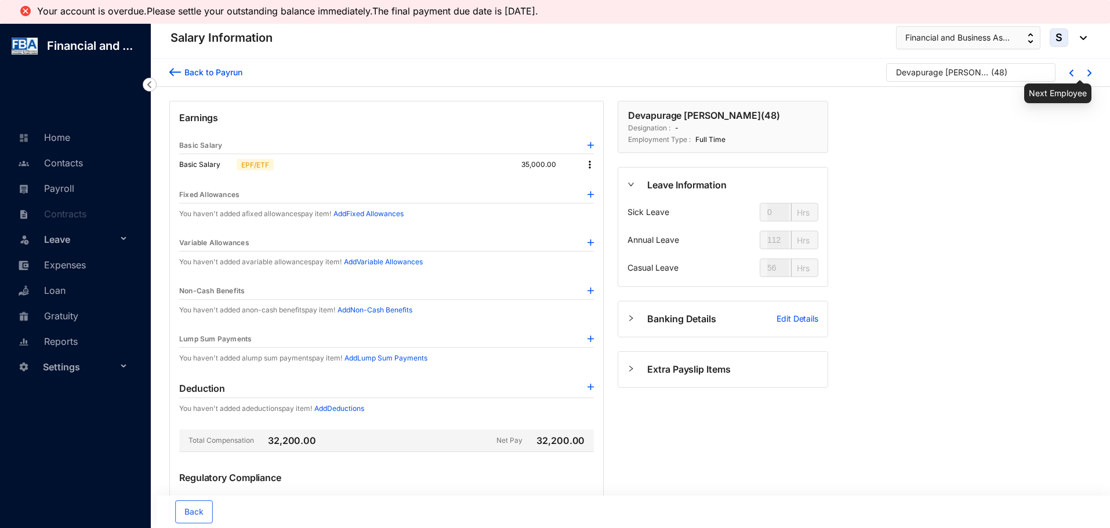
click at [1089, 75] on img at bounding box center [1090, 73] width 4 height 7
click at [1091, 76] on img at bounding box center [1090, 73] width 4 height 7
drag, startPoint x: 1090, startPoint y: 76, endPoint x: 1078, endPoint y: 73, distance: 13.1
click at [1090, 76] on img at bounding box center [1090, 73] width 4 height 7
click at [1087, 72] on div at bounding box center [1083, 72] width 18 height 9
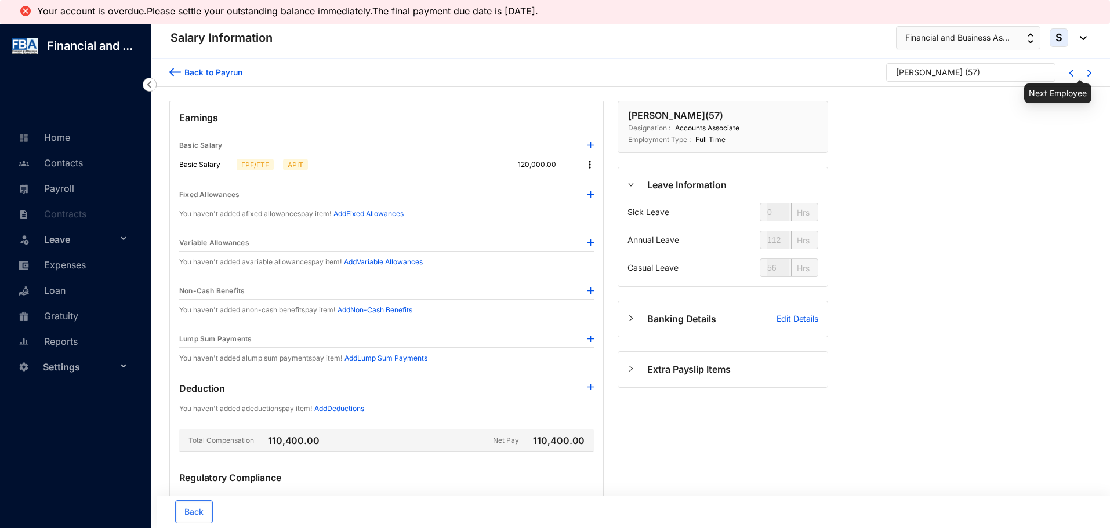
click at [1089, 77] on img at bounding box center [1090, 73] width 4 height 7
click at [1089, 73] on img at bounding box center [1090, 73] width 4 height 7
click at [1088, 74] on img at bounding box center [1090, 73] width 4 height 7
click at [1090, 73] on img at bounding box center [1090, 73] width 4 height 7
click at [1087, 76] on div at bounding box center [1083, 72] width 18 height 9
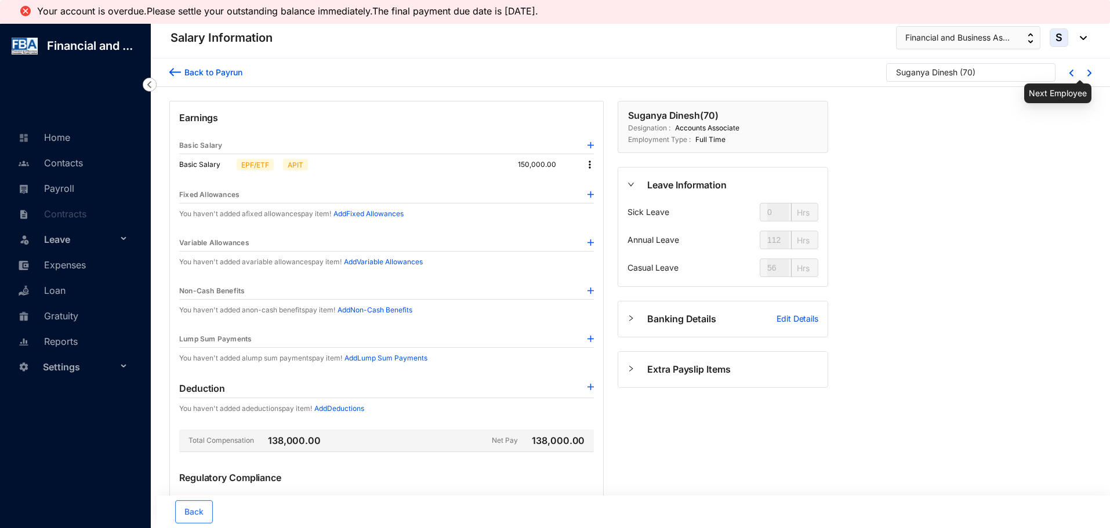
click at [1090, 73] on img at bounding box center [1090, 73] width 4 height 7
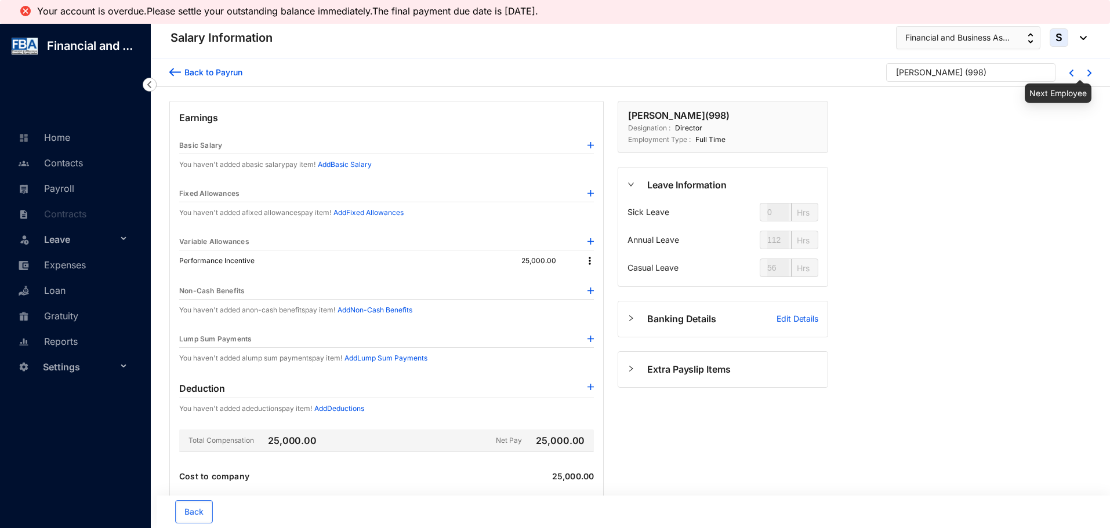
click at [1086, 74] on div at bounding box center [1083, 72] width 18 height 9
click at [1089, 74] on img at bounding box center [1090, 73] width 4 height 7
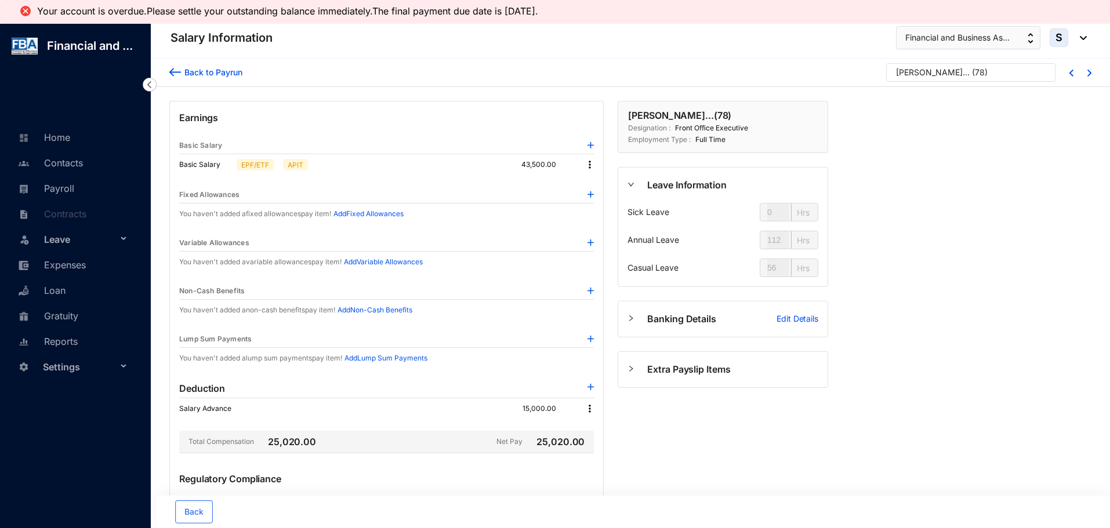
drag, startPoint x: 1101, startPoint y: 172, endPoint x: 1090, endPoint y: 173, distance: 10.6
click at [1097, 172] on div "Back to Payrun Hewa Gunasekara Paththinige... ( 78 ) Earnings Basic Salary Basi…" at bounding box center [630, 363] width 959 height 608
click at [1092, 75] on div "Back to Payrun Hewa Gunasekara Paththinige... ( 78 )" at bounding box center [630, 73] width 959 height 28
click at [1089, 75] on img at bounding box center [1090, 73] width 4 height 7
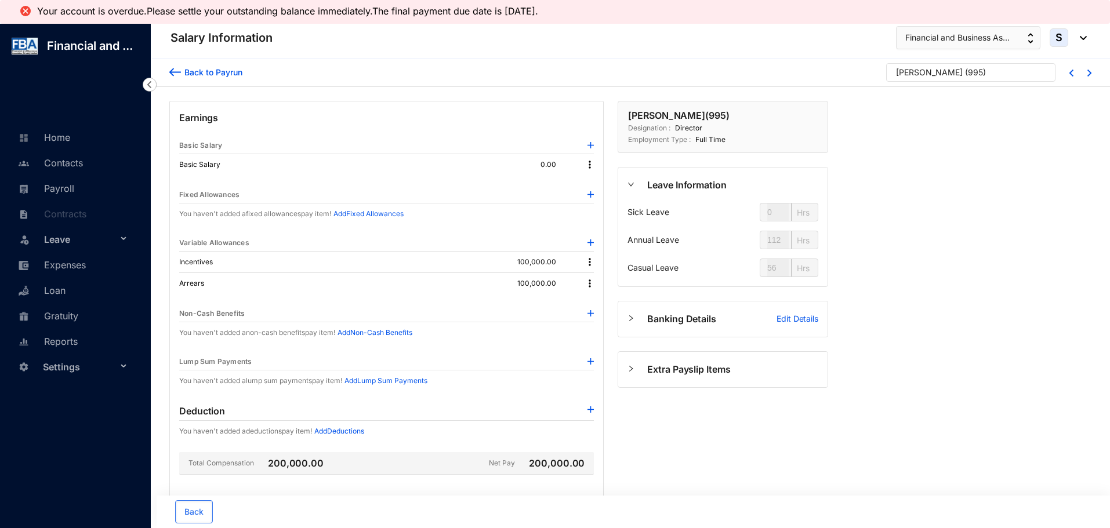
click at [1088, 75] on img at bounding box center [1090, 73] width 4 height 7
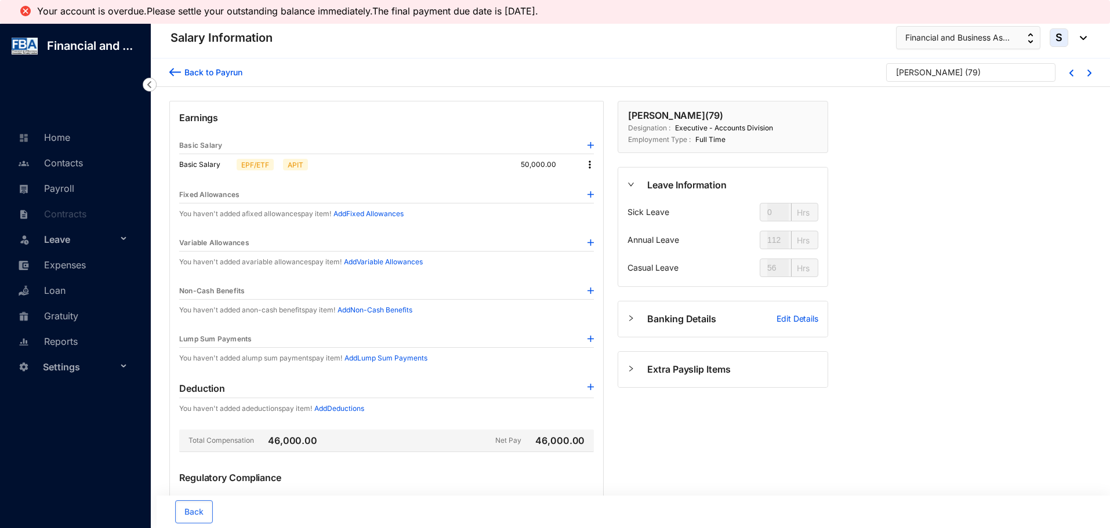
click at [1089, 68] on div at bounding box center [1083, 72] width 18 height 9
click at [1089, 72] on img at bounding box center [1090, 73] width 4 height 7
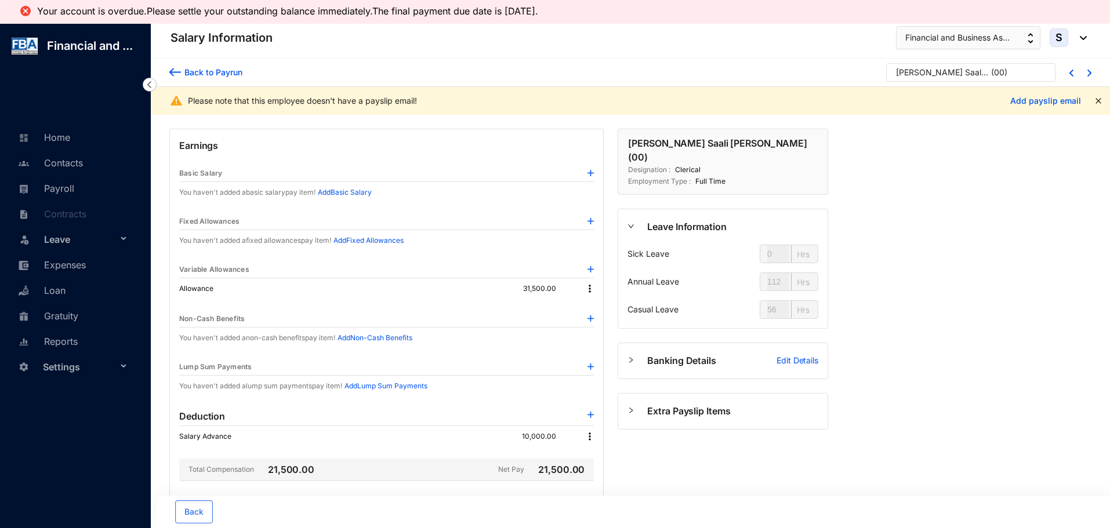
click at [1069, 71] on div at bounding box center [1065, 72] width 18 height 9
click at [1070, 74] on img at bounding box center [1072, 73] width 4 height 7
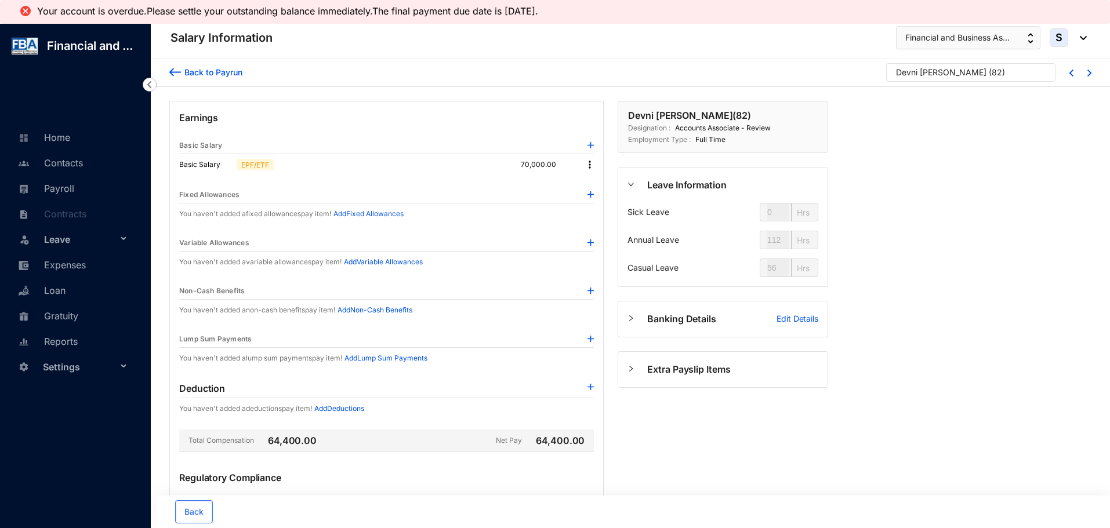
click at [1086, 74] on div at bounding box center [1083, 72] width 18 height 9
click at [1089, 74] on img at bounding box center [1090, 73] width 4 height 7
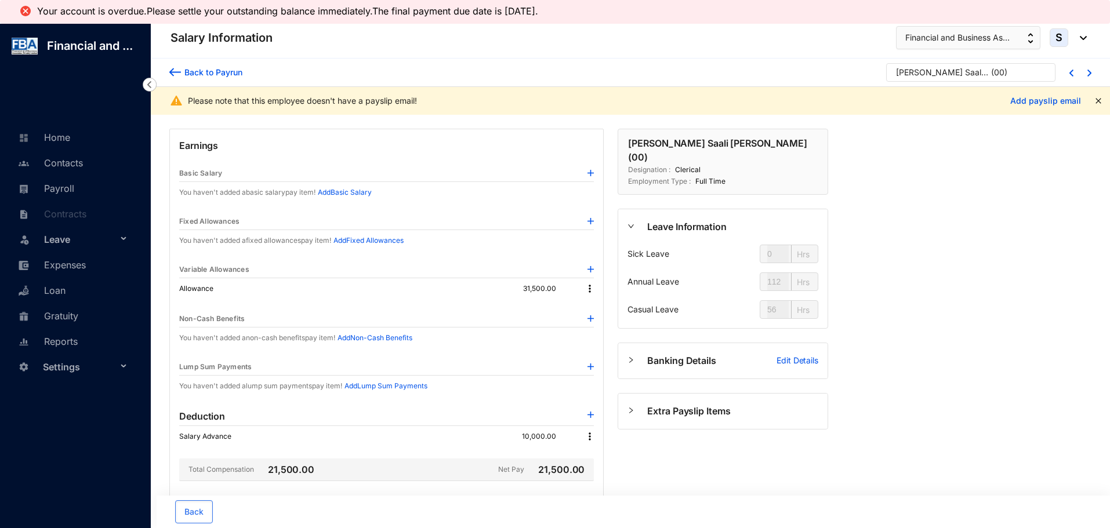
click at [178, 74] on img at bounding box center [175, 72] width 12 height 12
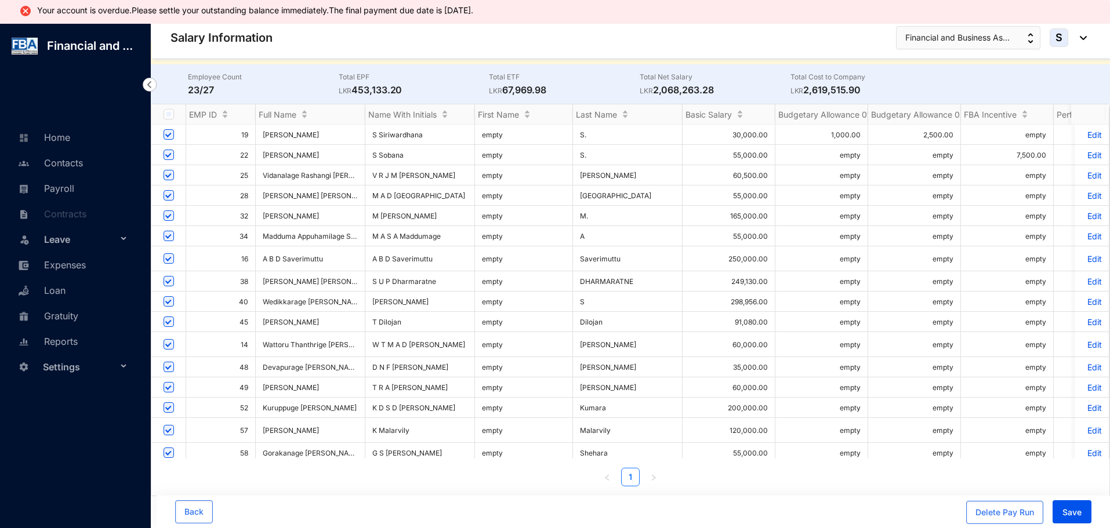
scroll to position [255, 0]
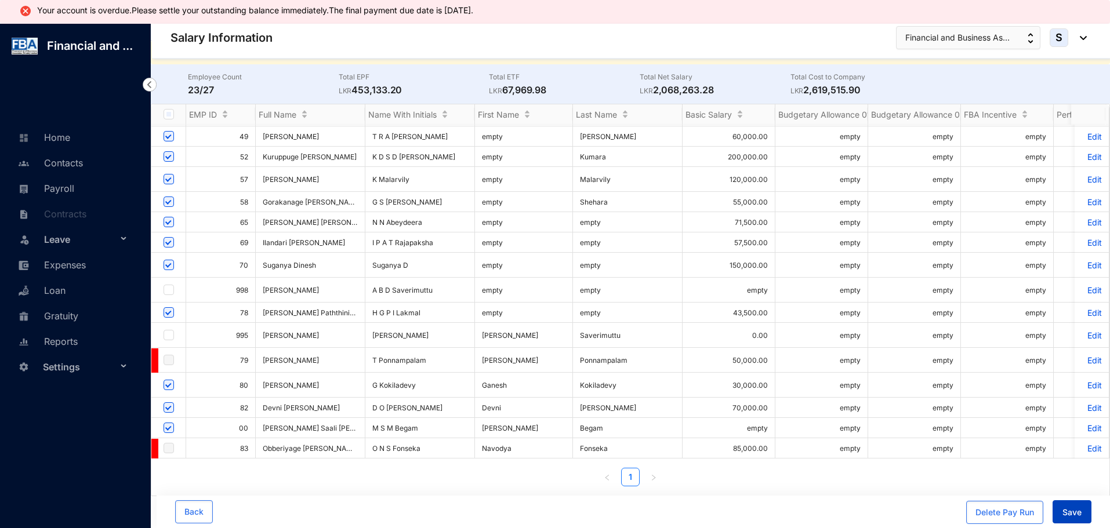
click at [1063, 516] on span "Save" at bounding box center [1072, 513] width 19 height 12
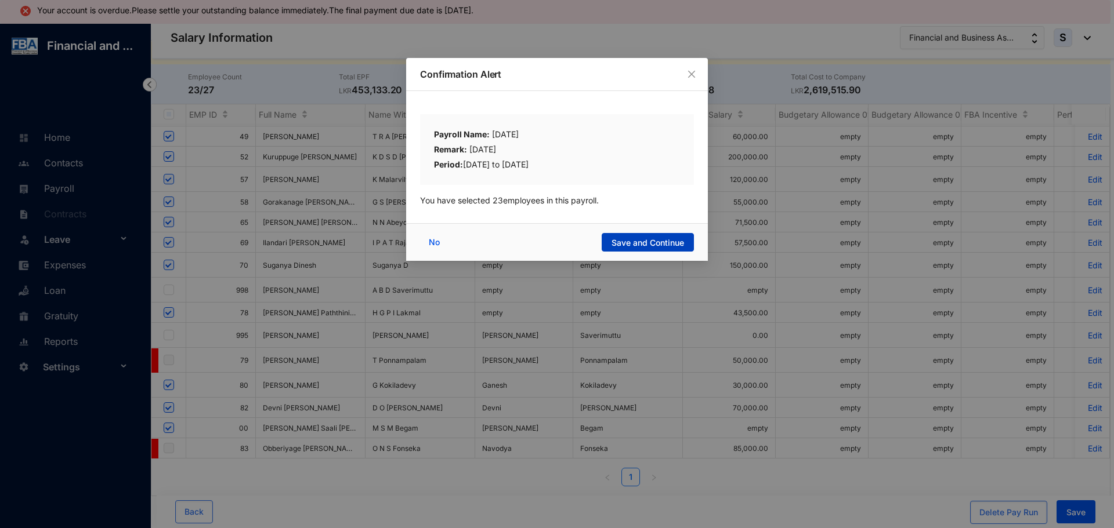
drag, startPoint x: 638, startPoint y: 240, endPoint x: 633, endPoint y: 259, distance: 19.3
click at [639, 240] on span "Save and Continue" at bounding box center [647, 243] width 73 height 12
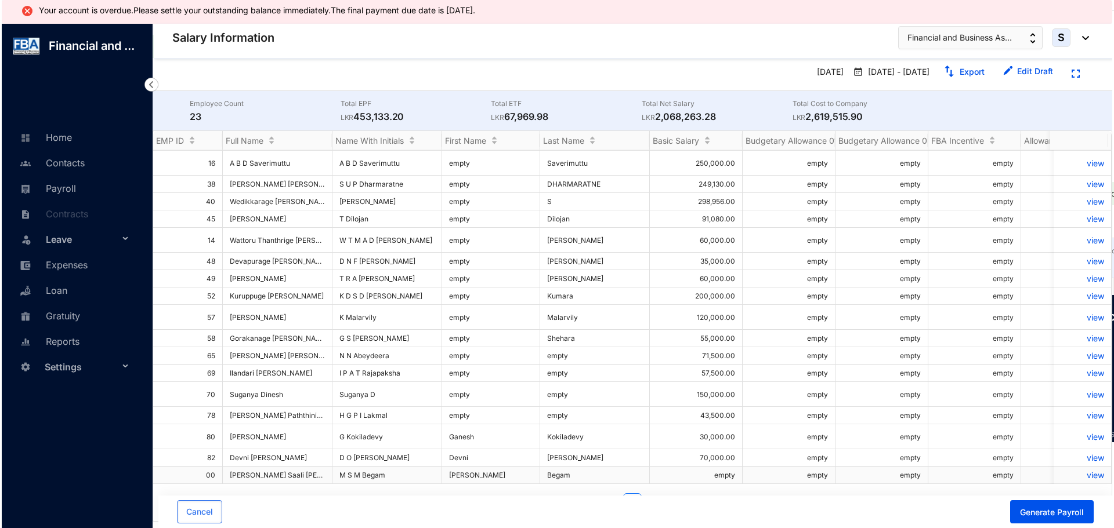
scroll to position [49, 0]
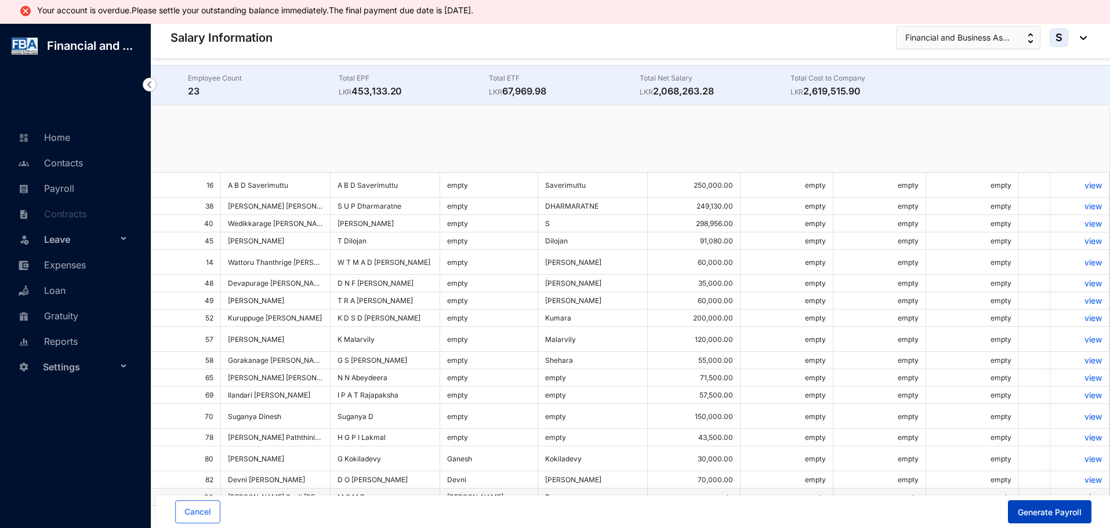
click at [1034, 508] on span "Generate Payroll" at bounding box center [1050, 513] width 64 height 12
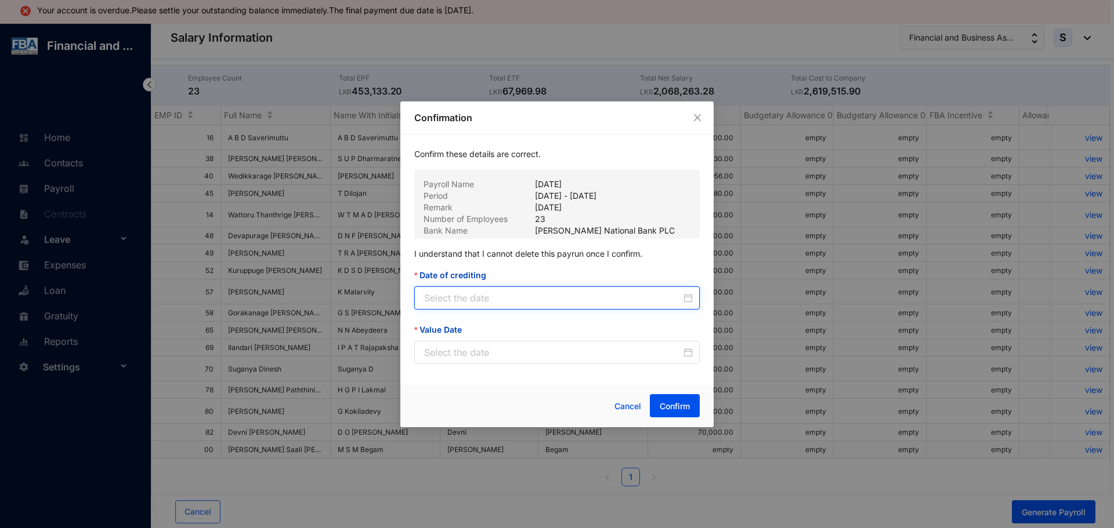
click at [472, 303] on input "Date of crediting" at bounding box center [552, 298] width 257 height 14
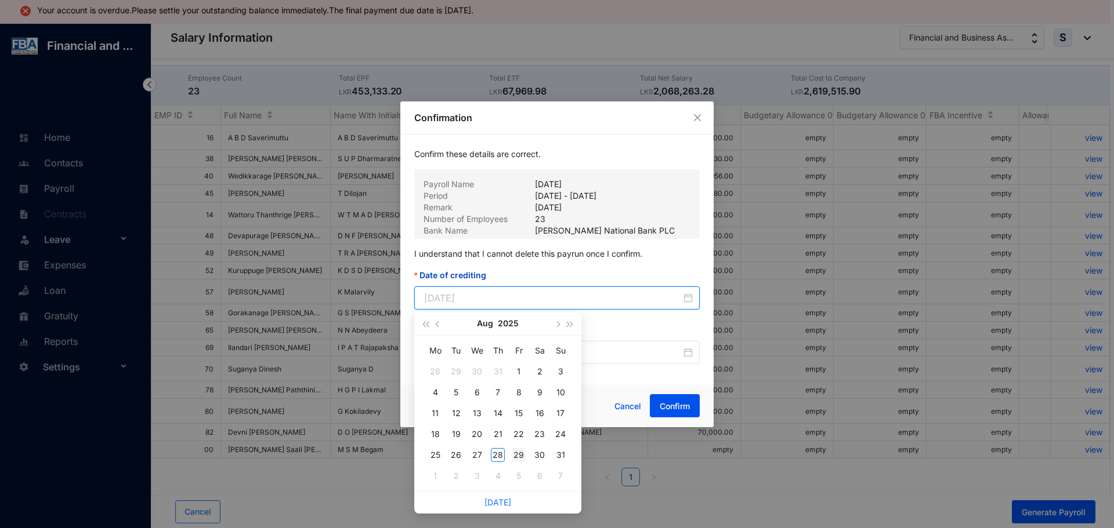
type input "2025-08-29"
click at [517, 456] on div "29" at bounding box center [519, 455] width 14 height 14
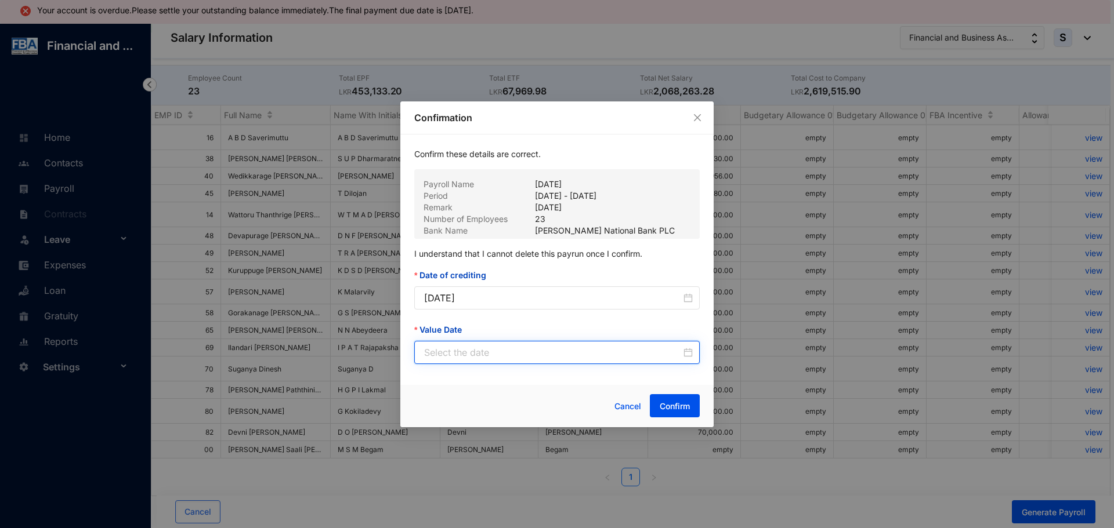
click at [468, 355] on input "Value Date" at bounding box center [552, 353] width 257 height 14
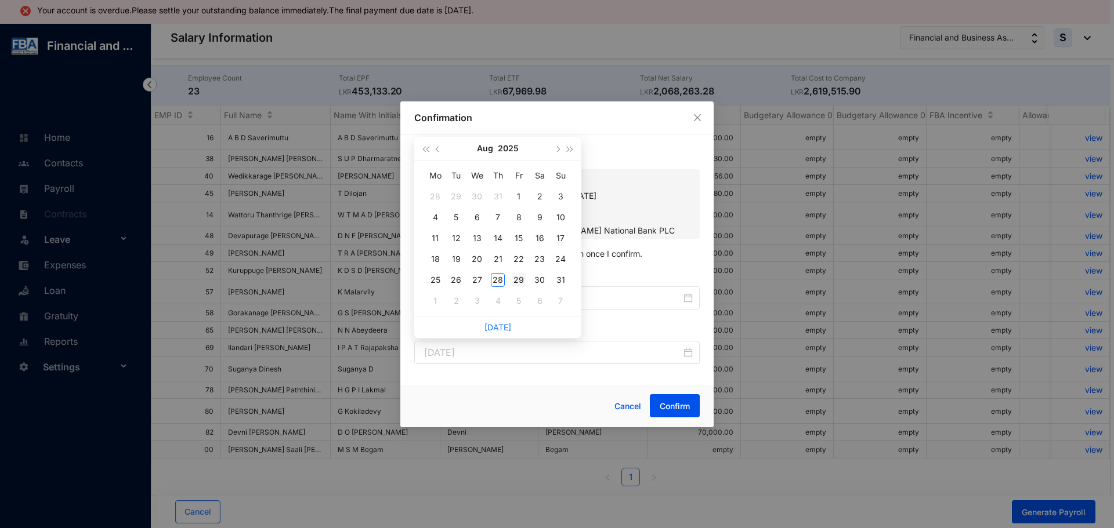
click at [513, 280] on div "29" at bounding box center [519, 280] width 14 height 14
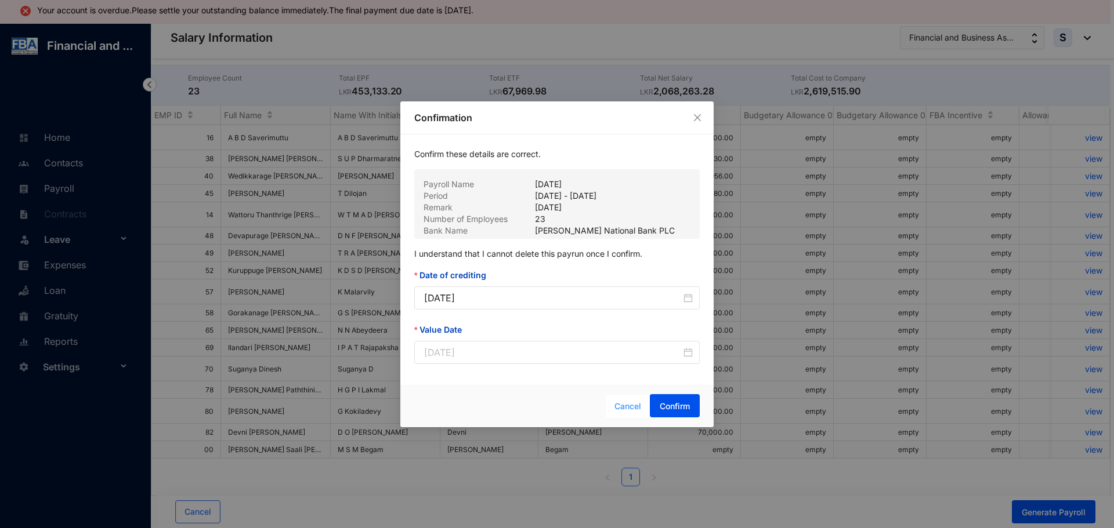
type input "2025-08-29"
click at [669, 410] on span "Confirm" at bounding box center [675, 407] width 30 height 12
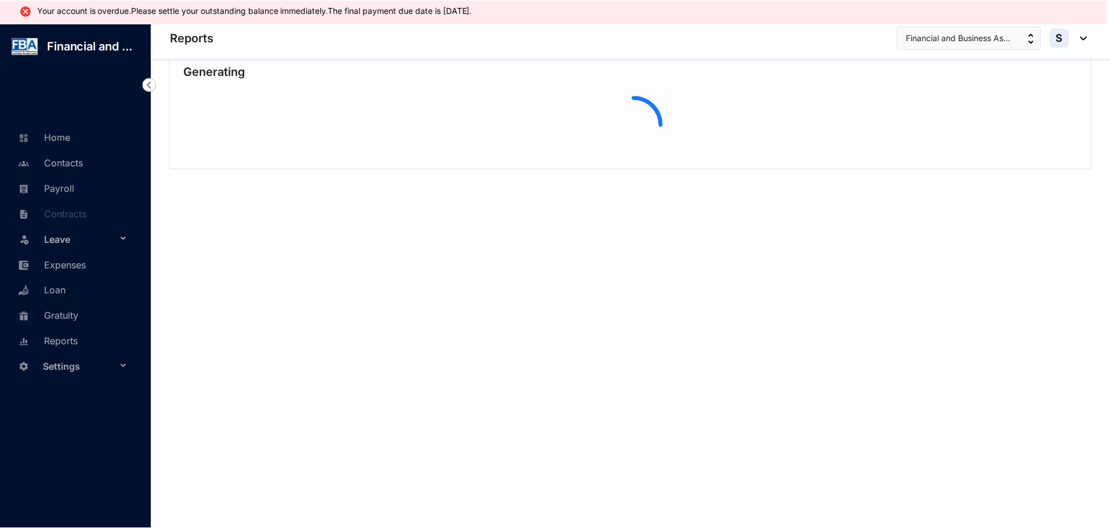
scroll to position [24, 0]
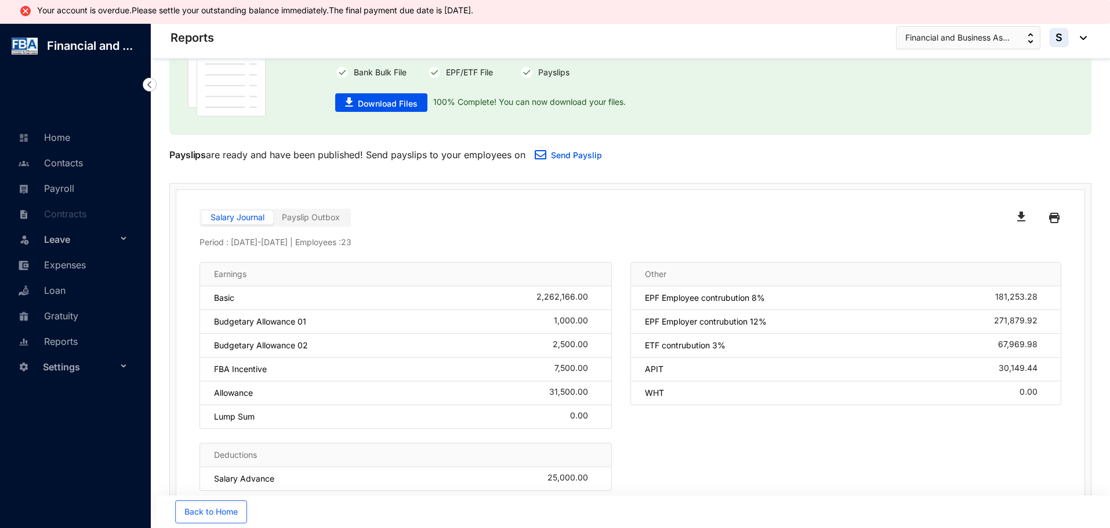
scroll to position [45, 0]
click at [1017, 219] on img "button" at bounding box center [1021, 217] width 8 height 10
click at [219, 508] on span "Back to Home" at bounding box center [210, 512] width 53 height 12
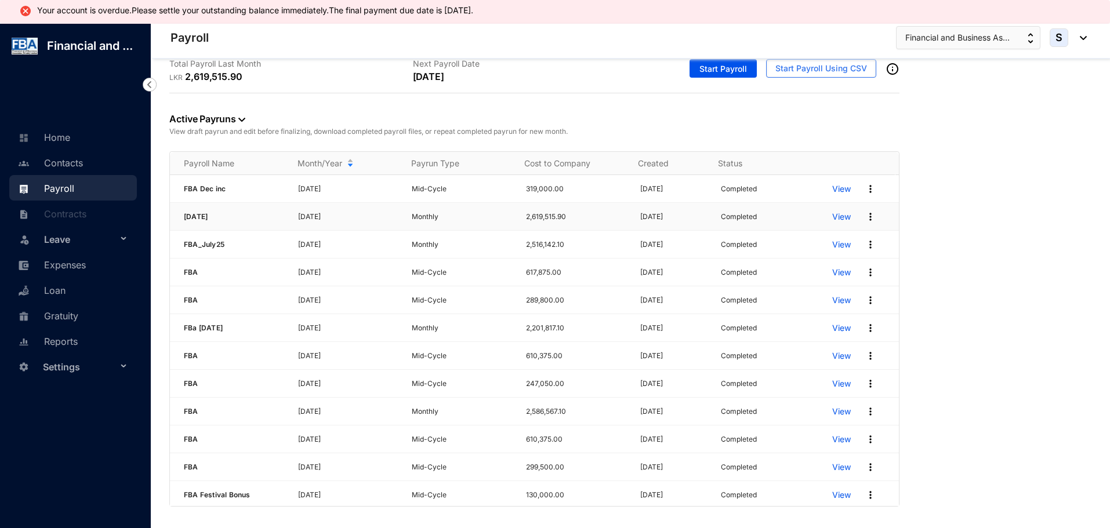
click at [832, 216] on p "View" at bounding box center [841, 217] width 19 height 12
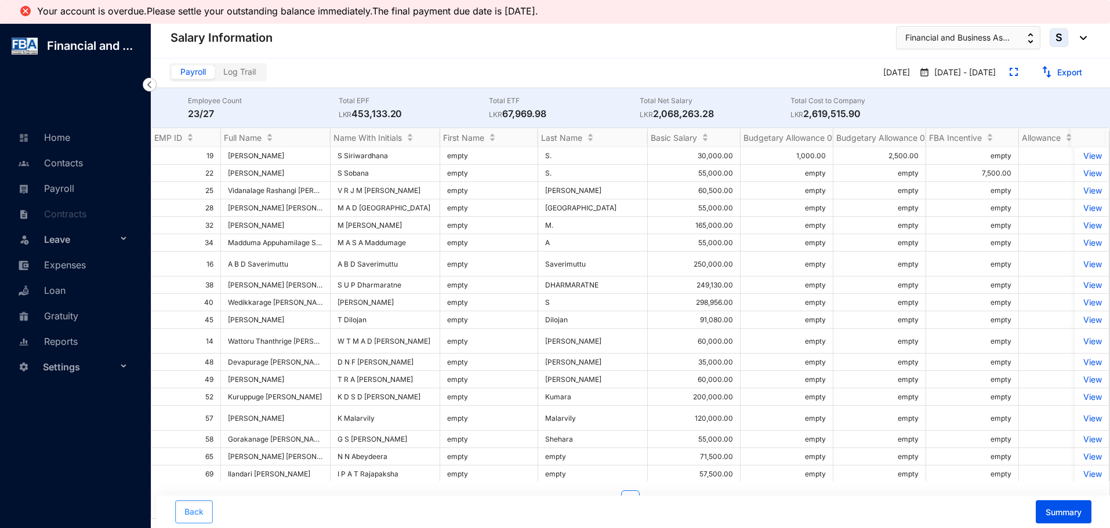
click at [201, 505] on button "Back" at bounding box center [194, 512] width 38 height 23
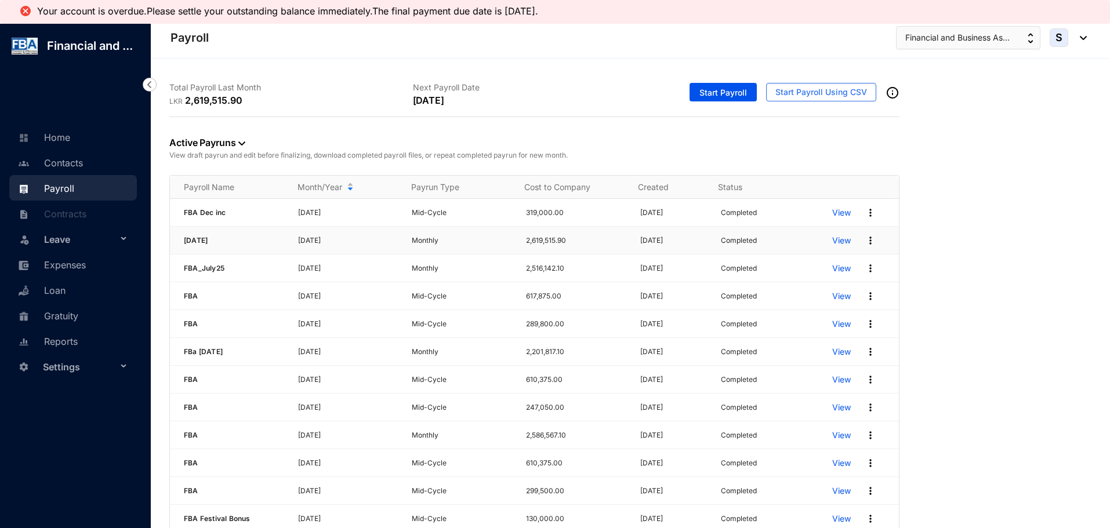
click at [865, 240] on img at bounding box center [871, 241] width 12 height 12
click at [806, 343] on p "Edit Pay Run" at bounding box center [818, 343] width 82 height 20
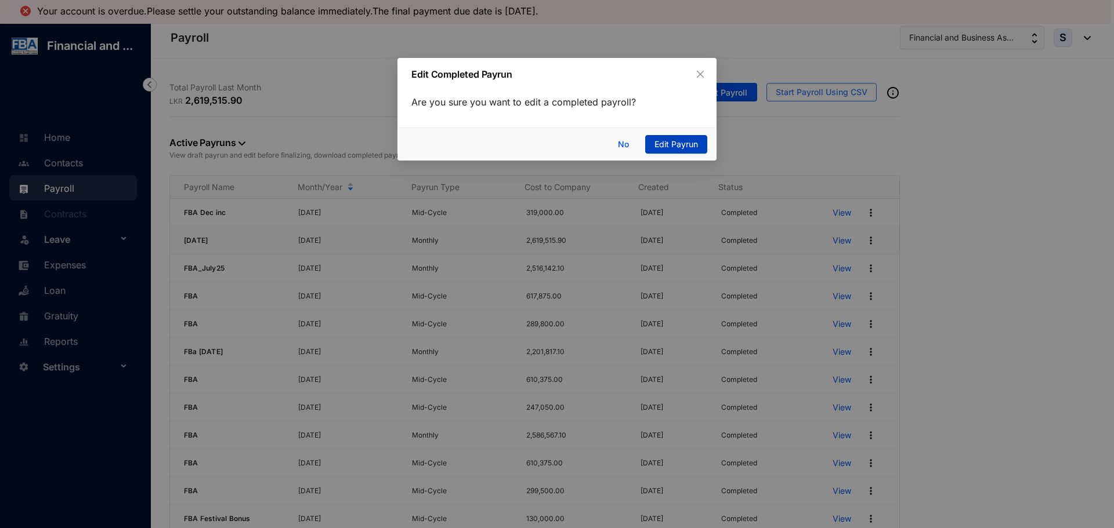
click at [665, 141] on span "Edit Payrun" at bounding box center [676, 144] width 44 height 13
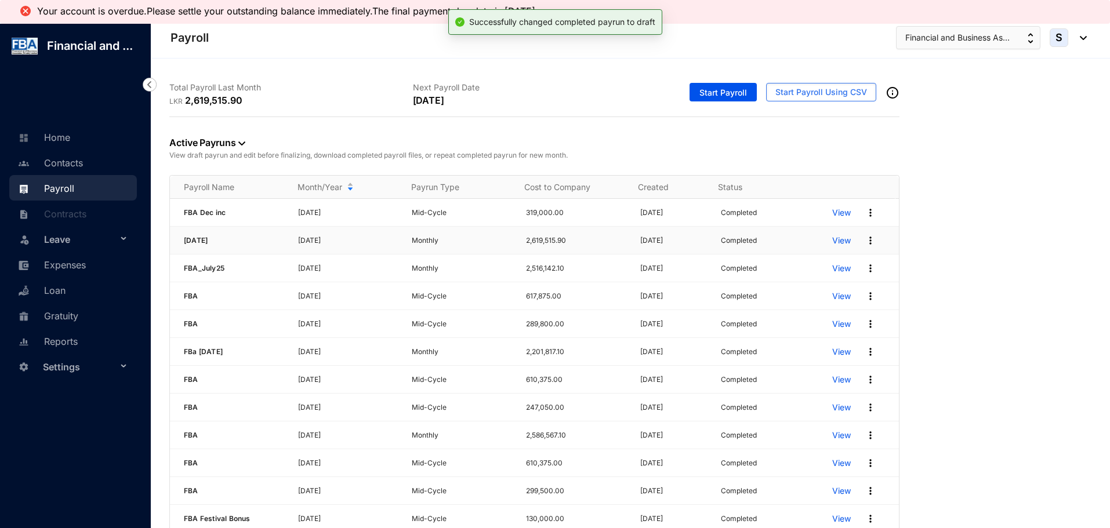
click at [832, 242] on p "View" at bounding box center [841, 241] width 19 height 12
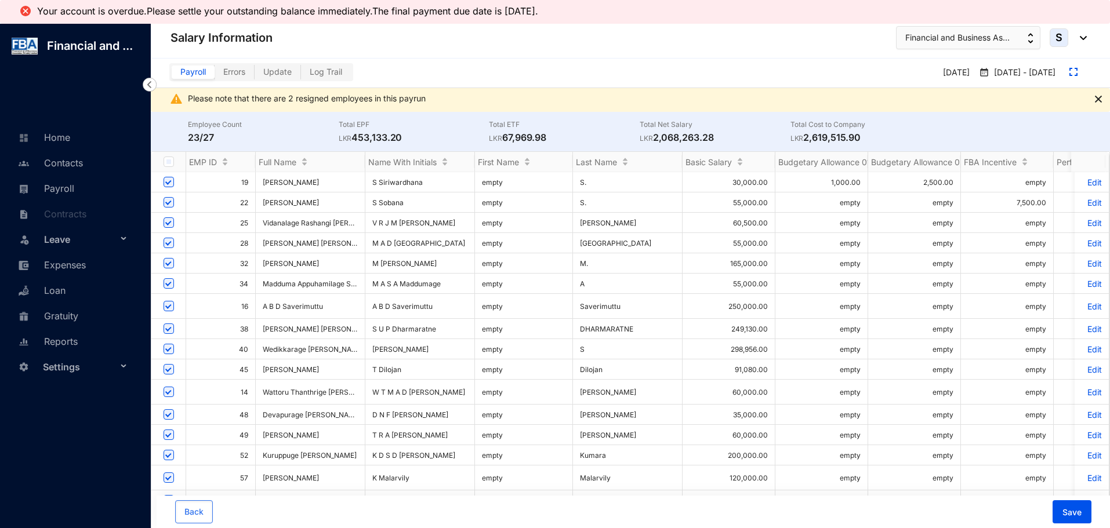
click at [1083, 181] on p "Edit" at bounding box center [1092, 182] width 20 height 10
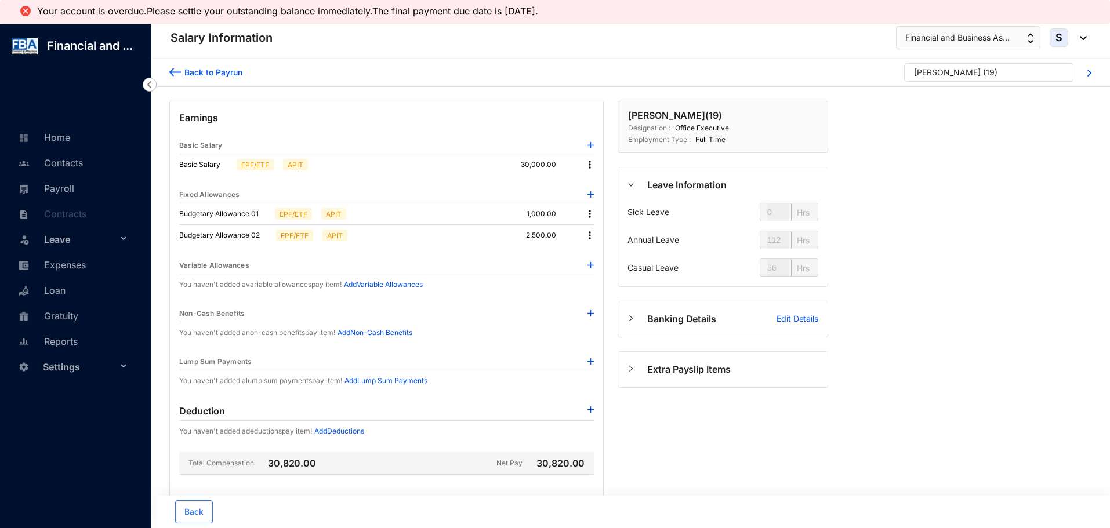
click at [589, 165] on img at bounding box center [590, 165] width 12 height 12
click at [595, 183] on span "Edit" at bounding box center [600, 184] width 15 height 13
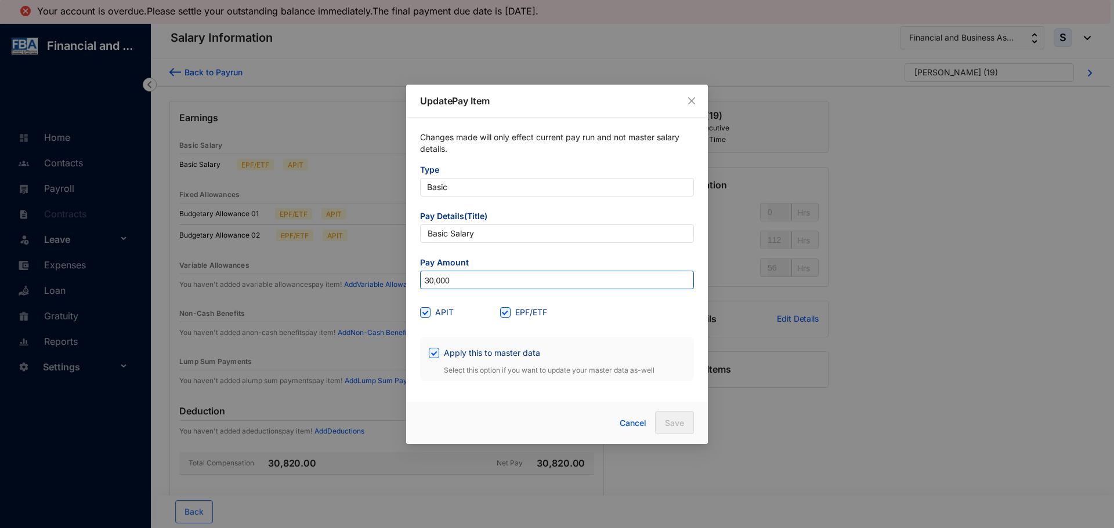
drag, startPoint x: 427, startPoint y: 278, endPoint x: 487, endPoint y: 277, distance: 60.3
click at [486, 278] on input "30,000" at bounding box center [557, 280] width 273 height 19
type input "33,500"
click at [661, 422] on button "Save" at bounding box center [674, 422] width 39 height 23
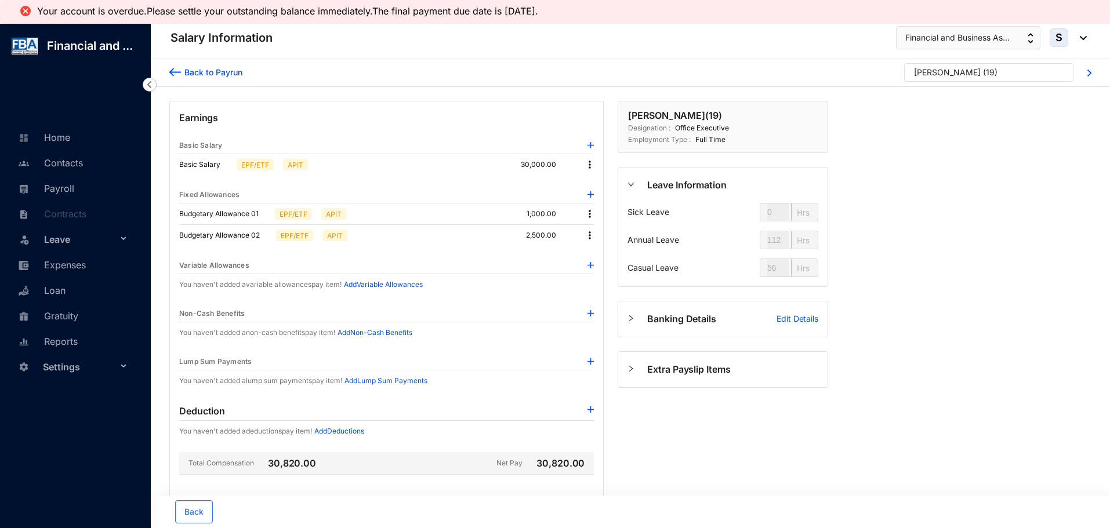
click at [589, 213] on img at bounding box center [590, 214] width 12 height 12
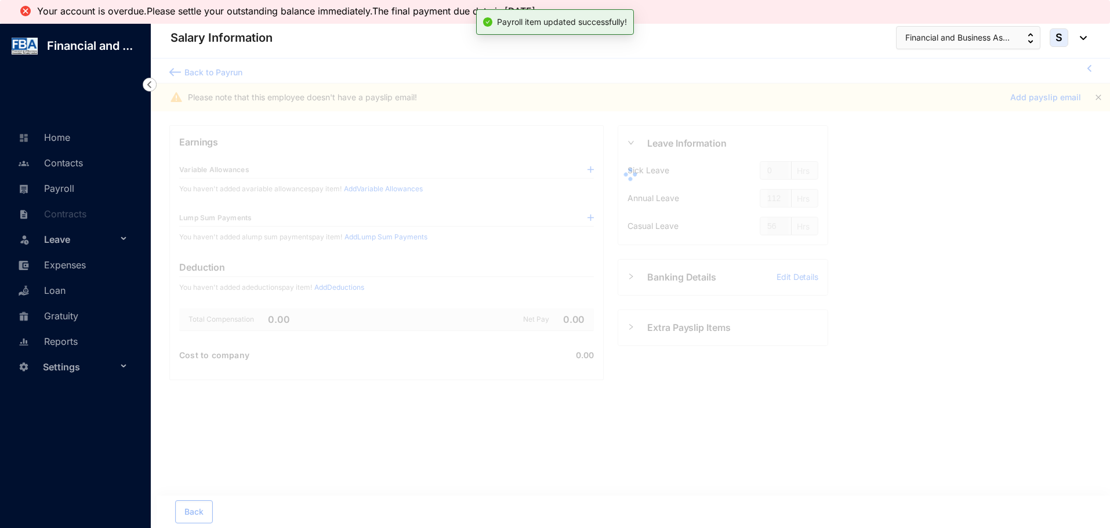
click at [600, 249] on div at bounding box center [630, 175] width 959 height 232
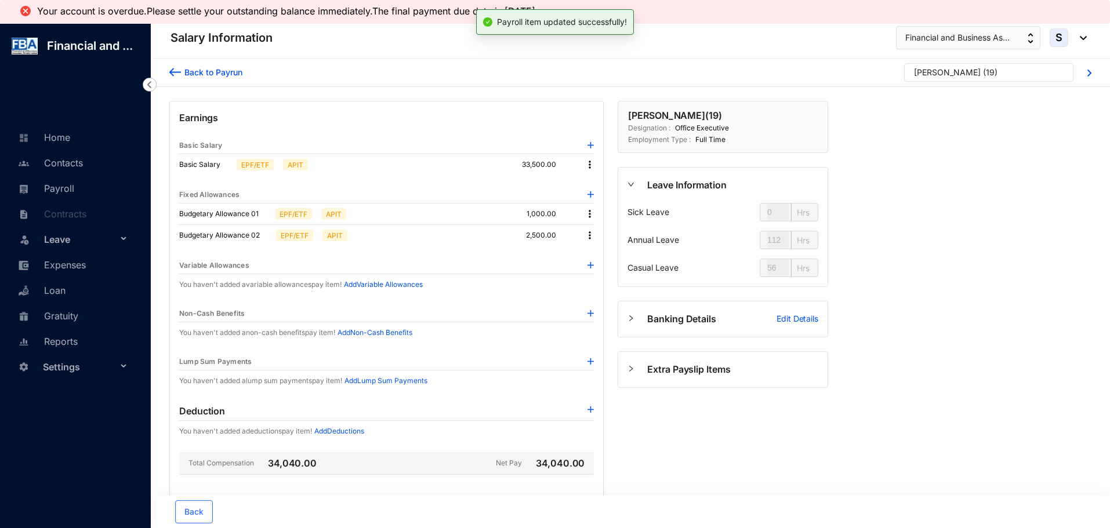
click at [590, 217] on img at bounding box center [590, 214] width 12 height 12
click at [599, 252] on p "Delete" at bounding box center [605, 252] width 24 height 12
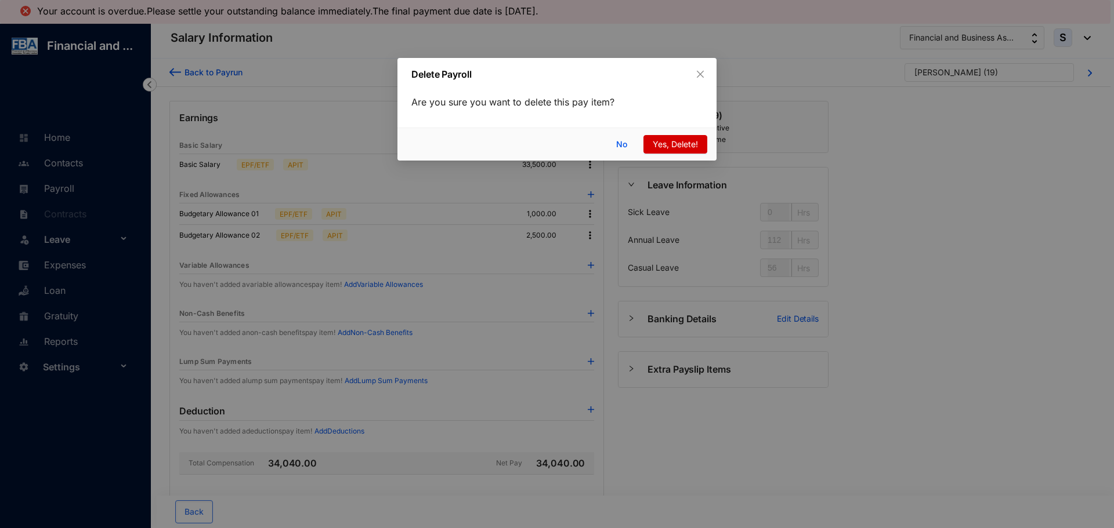
click at [656, 139] on span "Yes, Delete!" at bounding box center [675, 144] width 45 height 13
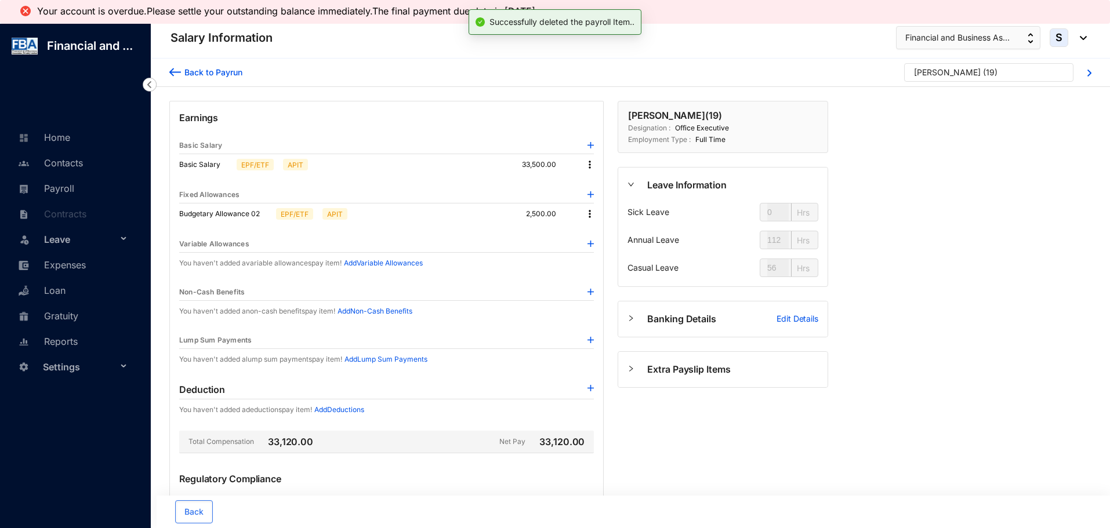
click at [590, 214] on img at bounding box center [590, 214] width 12 height 12
click at [597, 250] on p "Delete" at bounding box center [605, 252] width 24 height 12
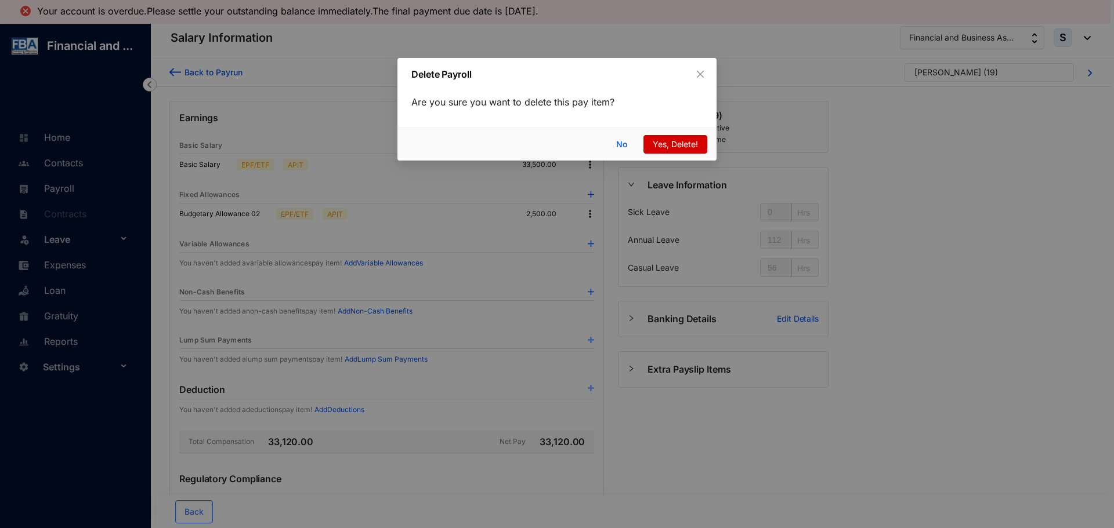
click at [664, 144] on span "Yes, Delete!" at bounding box center [675, 144] width 45 height 13
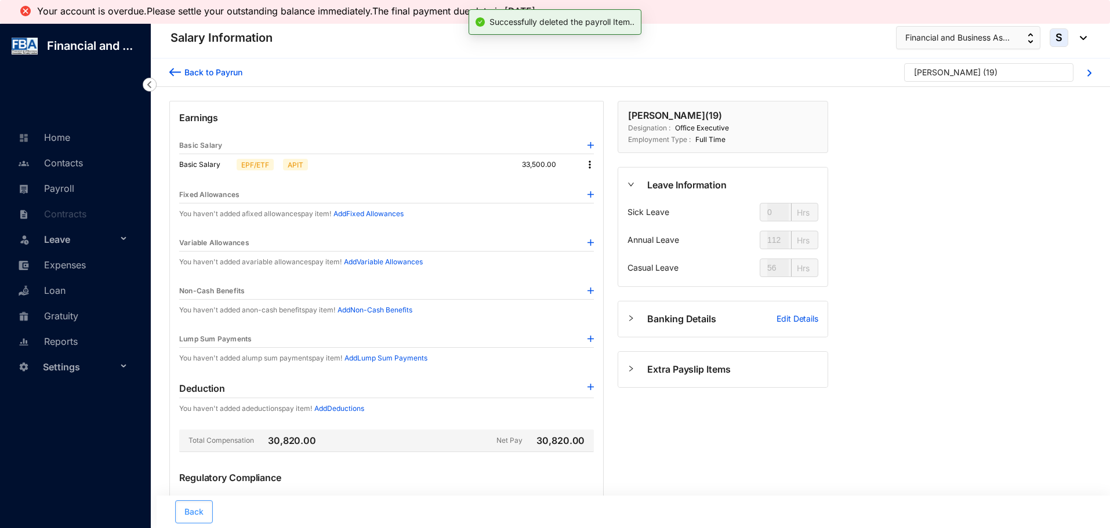
click at [186, 515] on span "Back" at bounding box center [193, 512] width 19 height 12
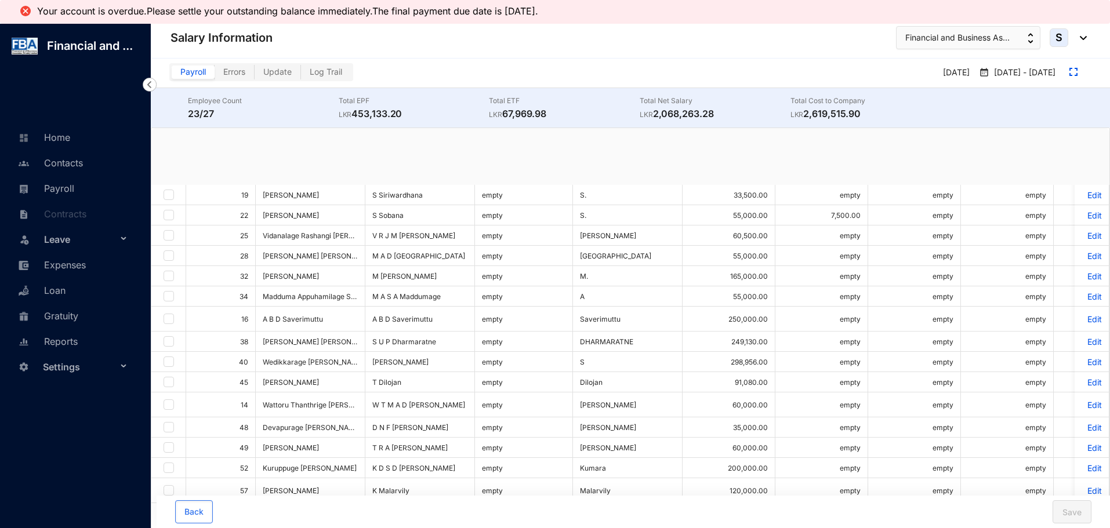
checkbox input "true"
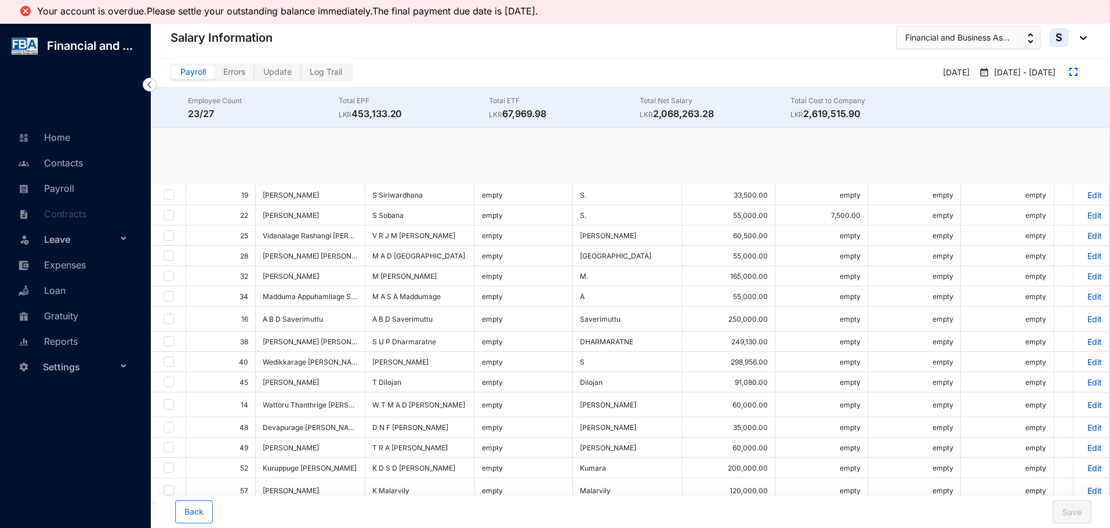
checkbox input "true"
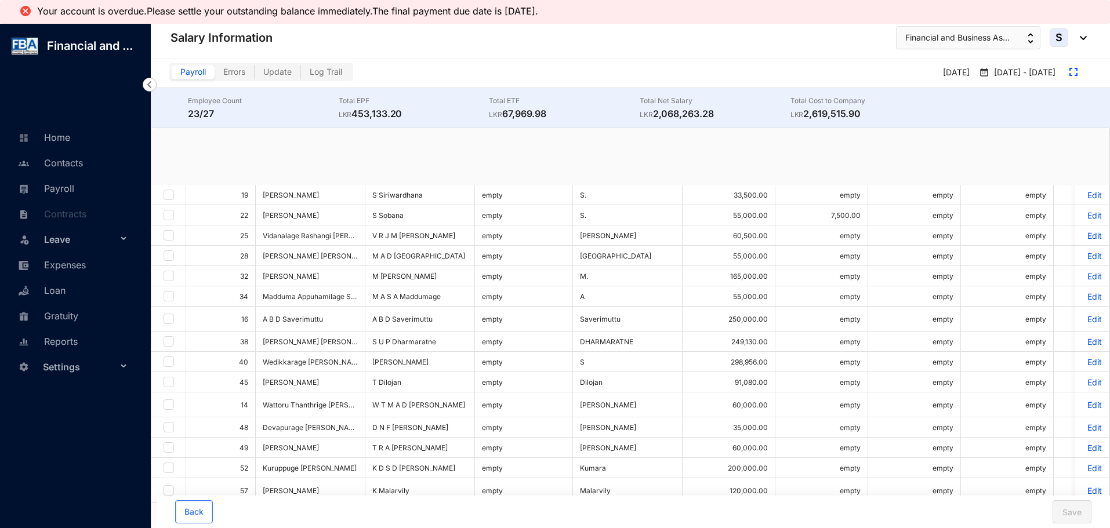
checkbox input "true"
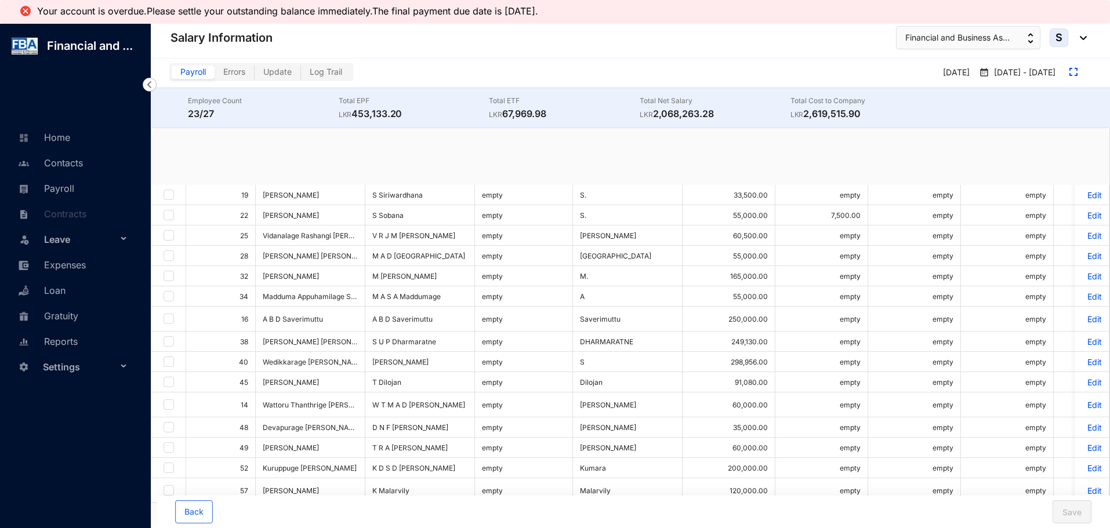
checkbox input "true"
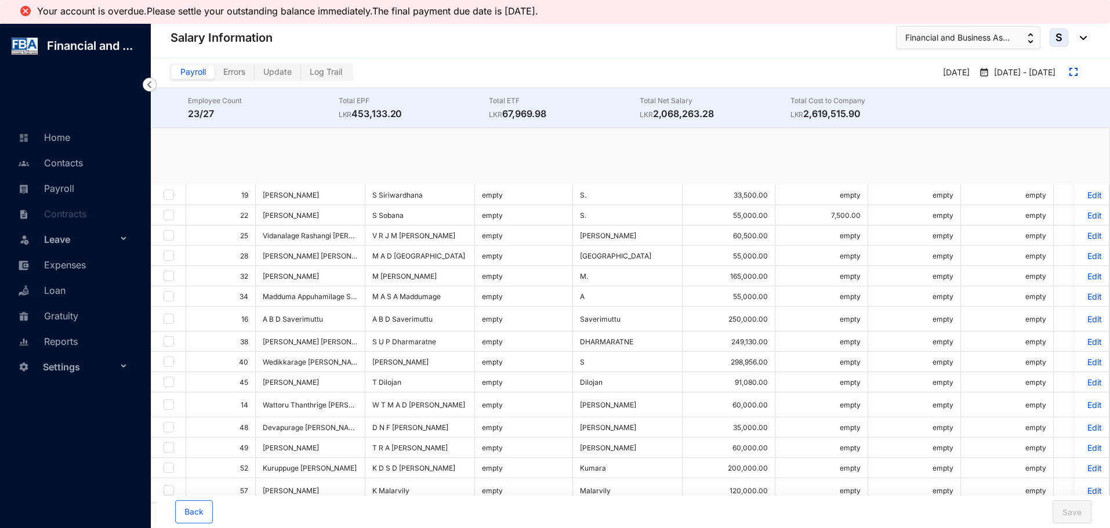
checkbox input "true"
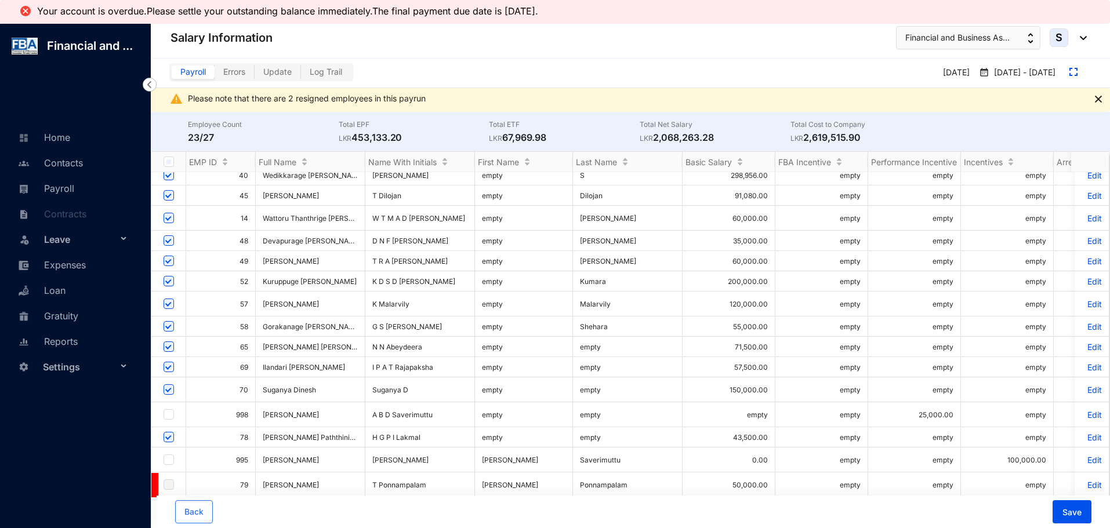
scroll to position [197, 0]
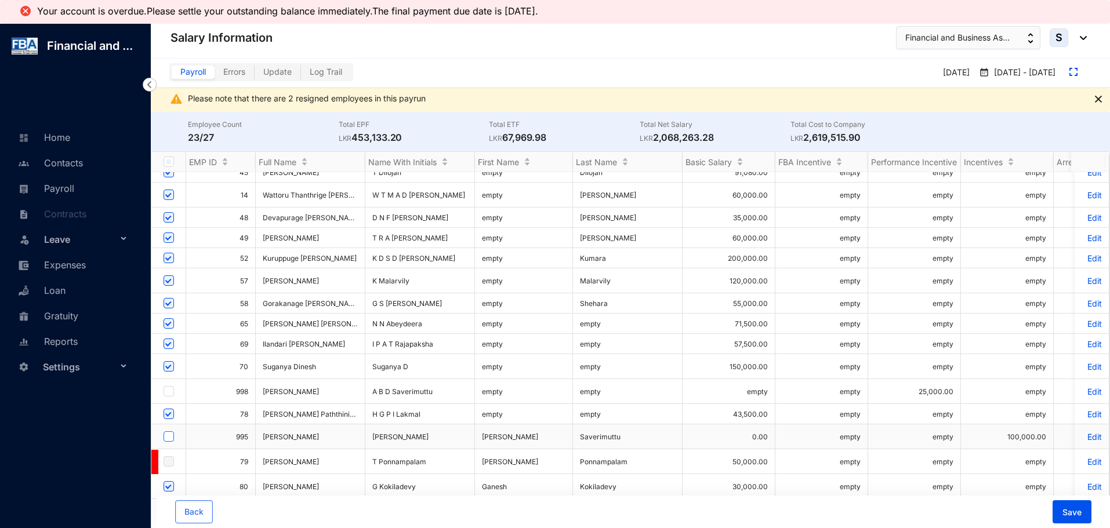
click at [170, 432] on input "checkbox" at bounding box center [169, 437] width 10 height 10
checkbox input "true"
click at [1082, 434] on p "Edit" at bounding box center [1092, 437] width 20 height 10
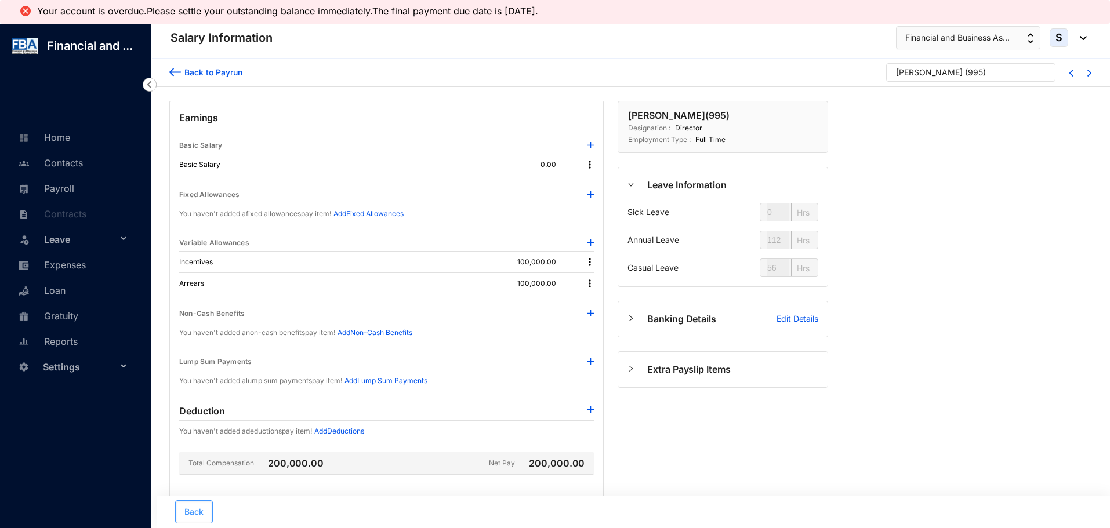
click at [189, 510] on span "Back" at bounding box center [193, 512] width 19 height 12
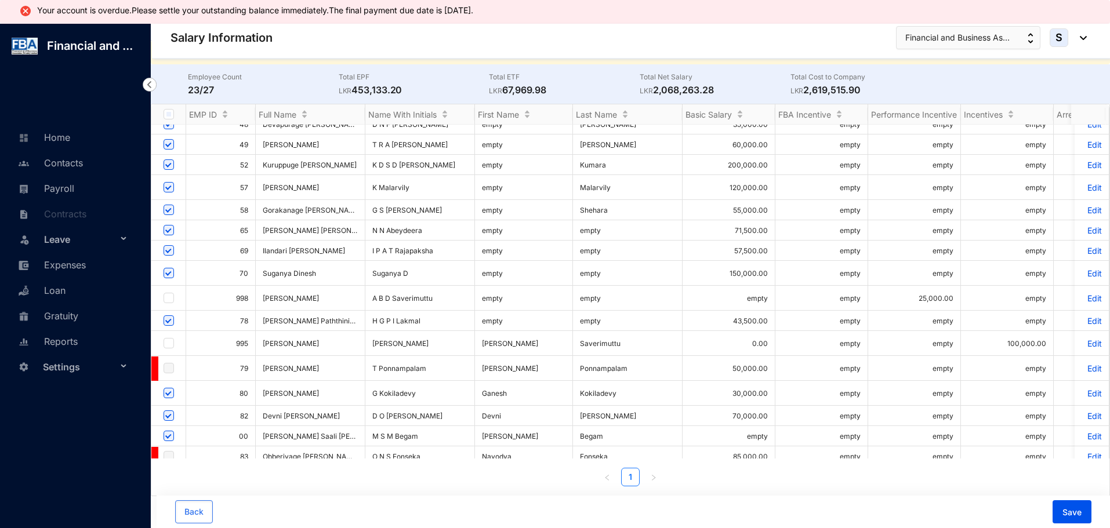
scroll to position [255, 0]
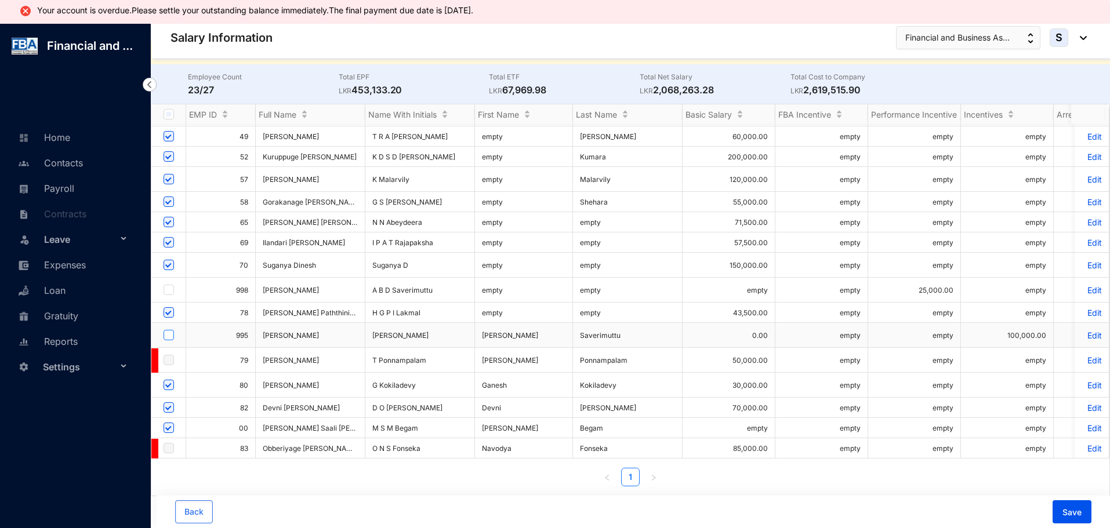
click at [172, 330] on input "checkbox" at bounding box center [169, 335] width 10 height 10
checkbox input "true"
click at [1067, 514] on span "Save" at bounding box center [1072, 513] width 19 height 12
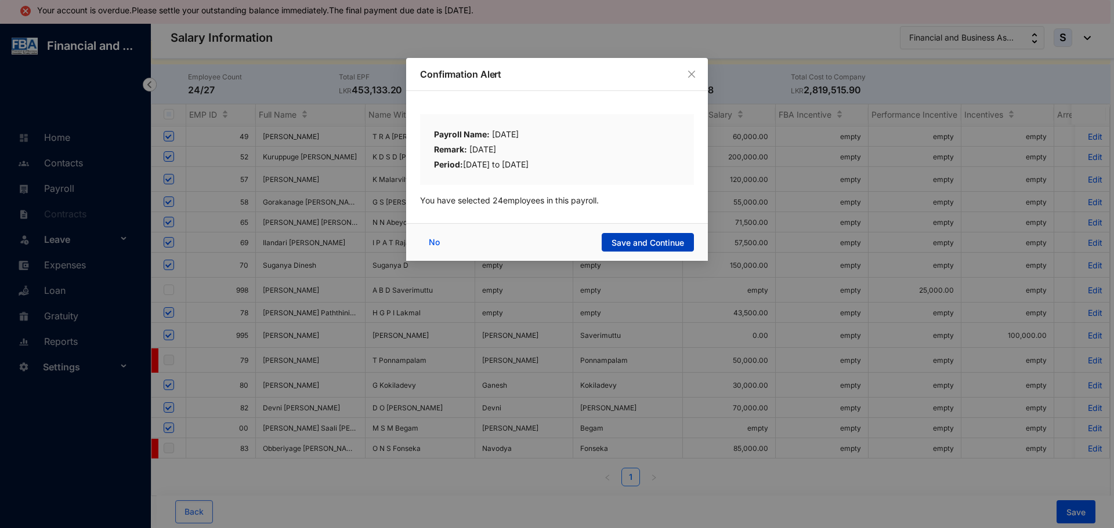
click at [625, 245] on span "Save and Continue" at bounding box center [647, 243] width 73 height 12
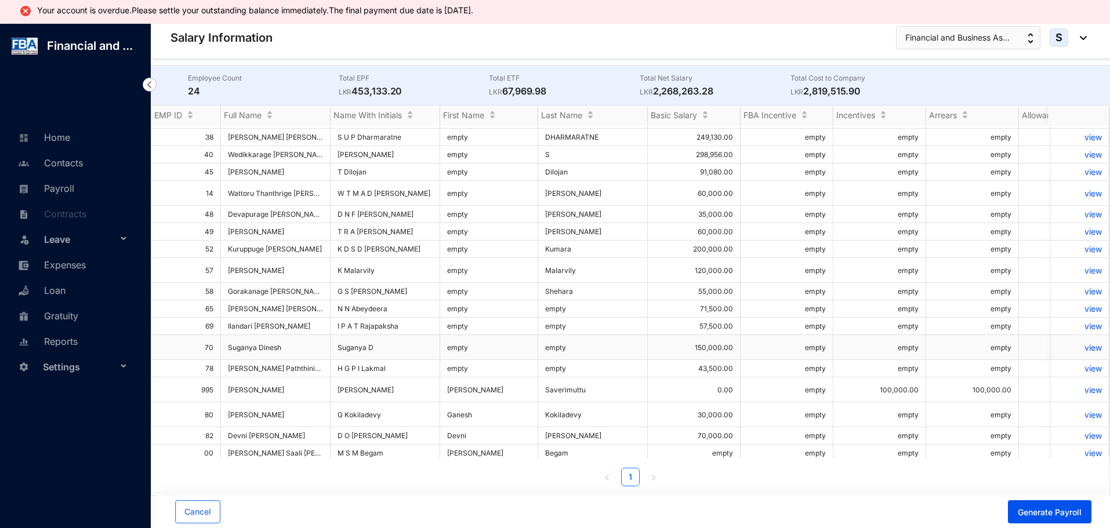
scroll to position [130, 0]
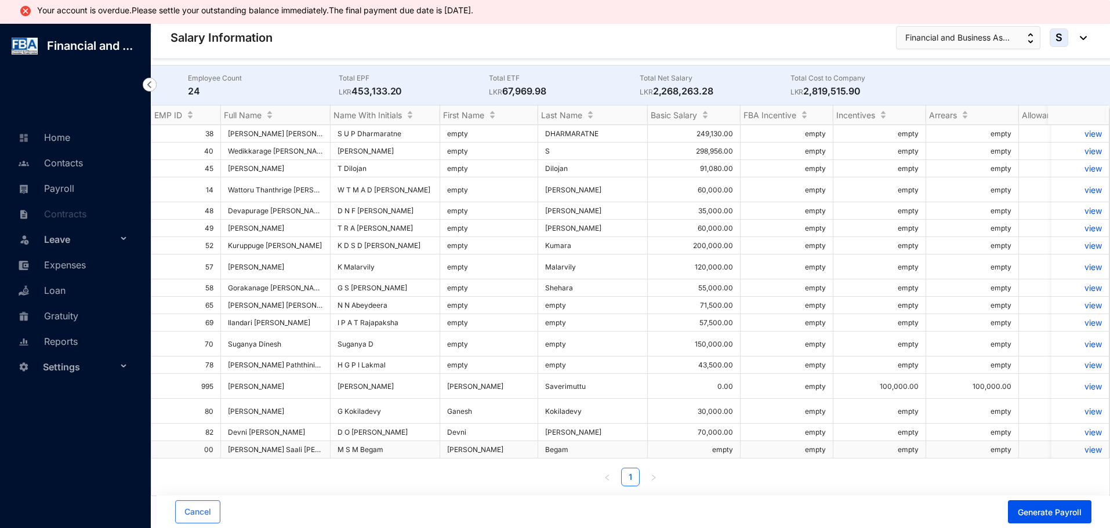
click at [1087, 445] on p "view" at bounding box center [1081, 450] width 44 height 10
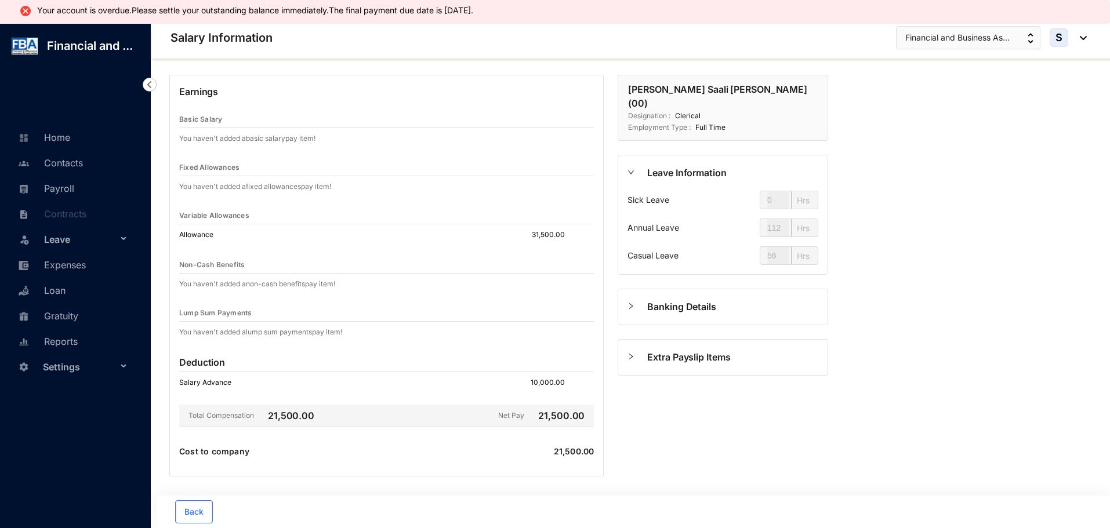
scroll to position [57, 0]
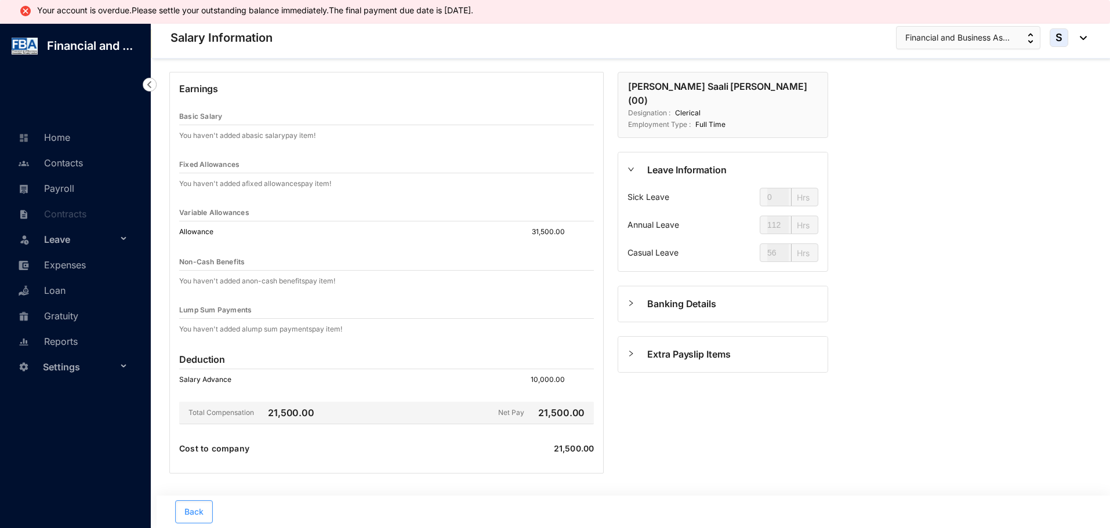
click at [202, 505] on button "Back" at bounding box center [194, 512] width 38 height 23
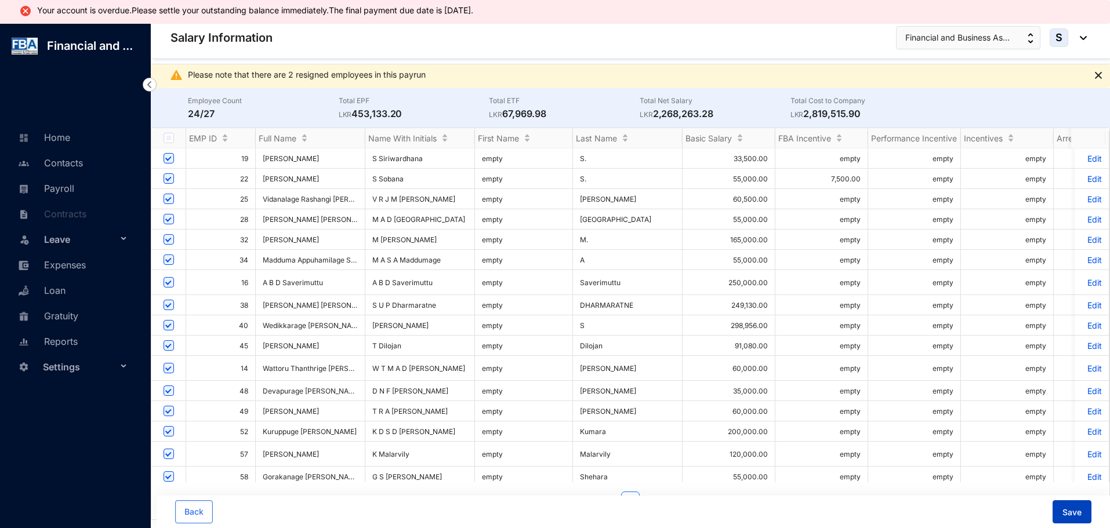
scroll to position [255, 0]
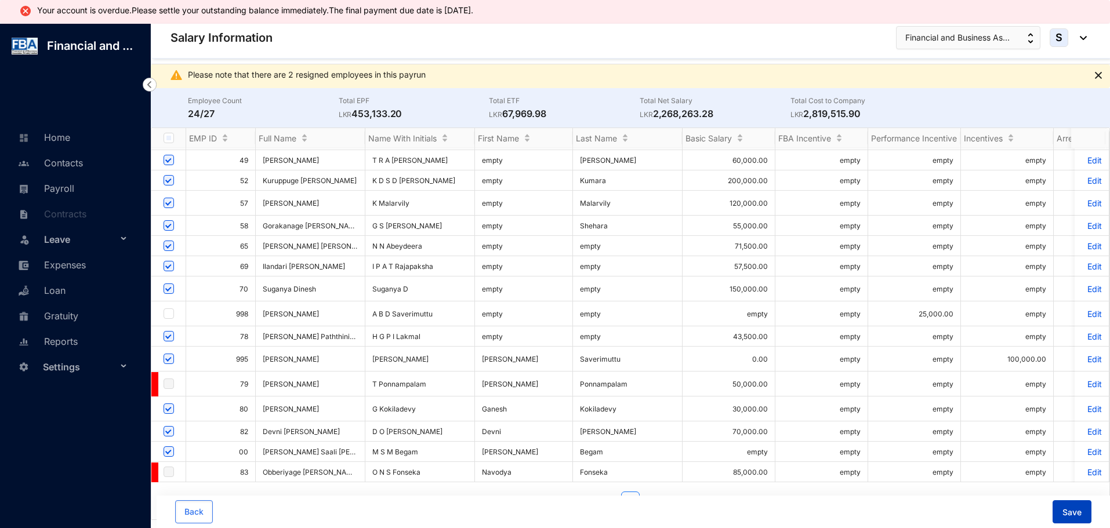
click at [1064, 510] on span "Save" at bounding box center [1072, 513] width 19 height 12
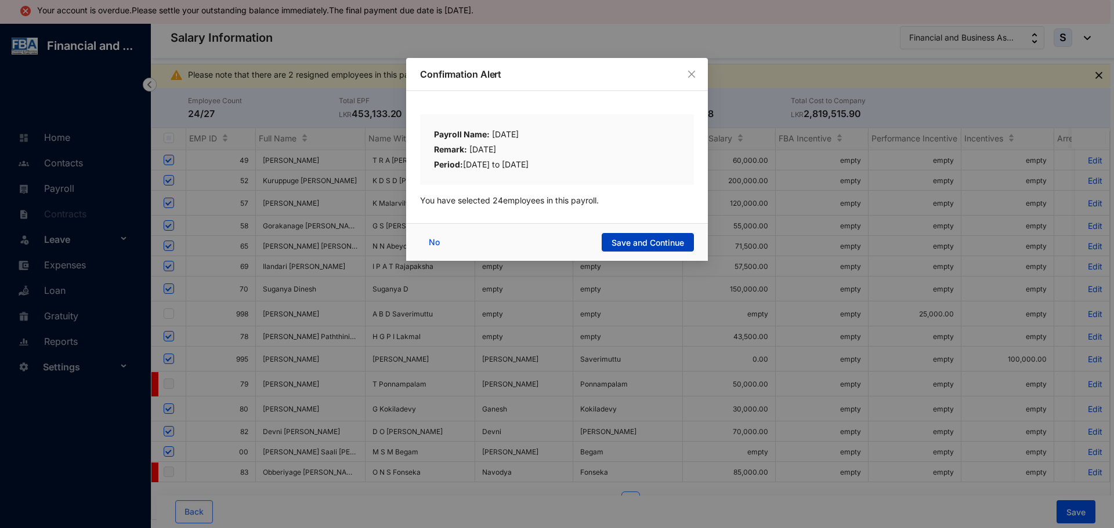
click at [637, 241] on span "Save and Continue" at bounding box center [647, 243] width 73 height 12
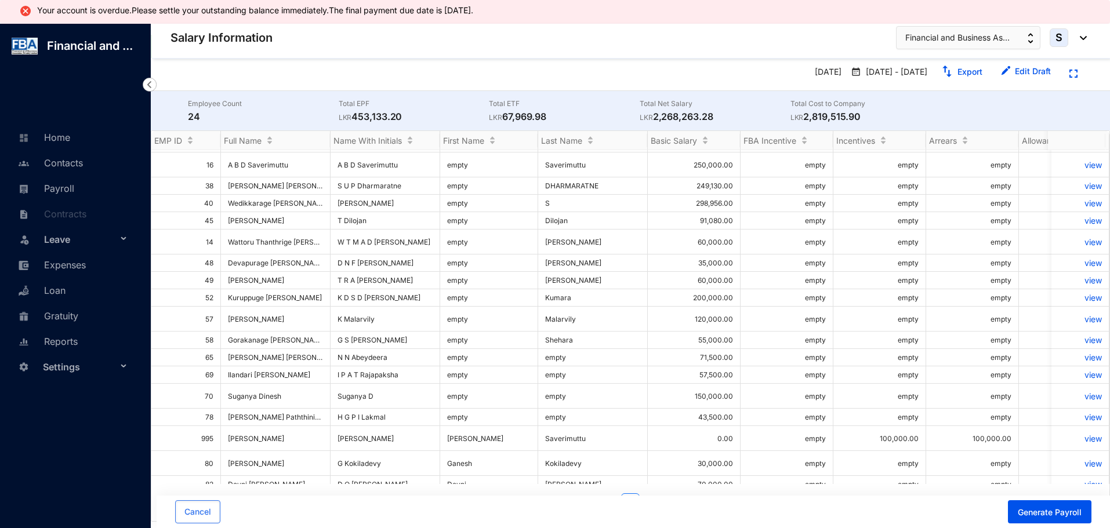
scroll to position [116, 0]
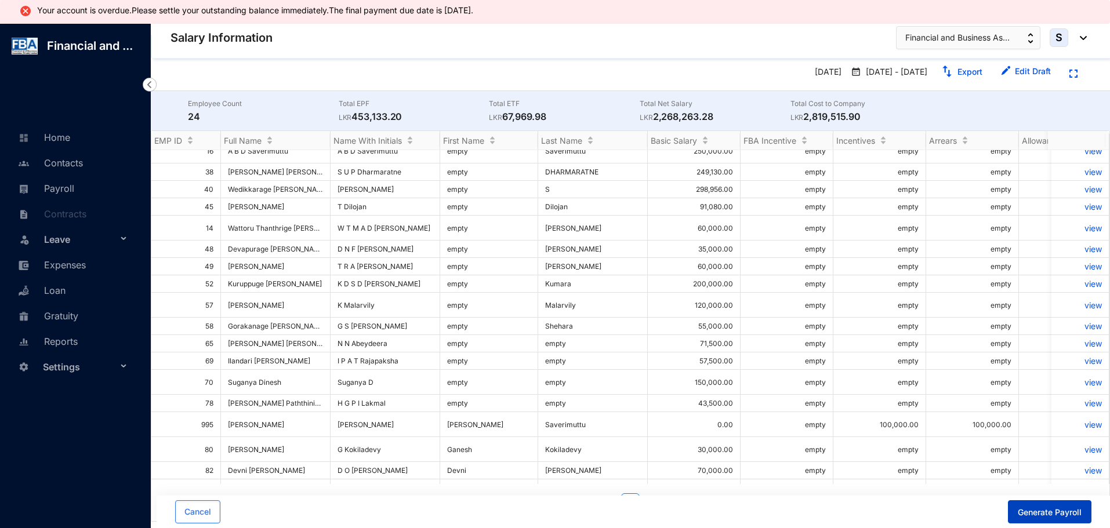
click at [1031, 510] on span "Generate Payroll" at bounding box center [1050, 513] width 64 height 12
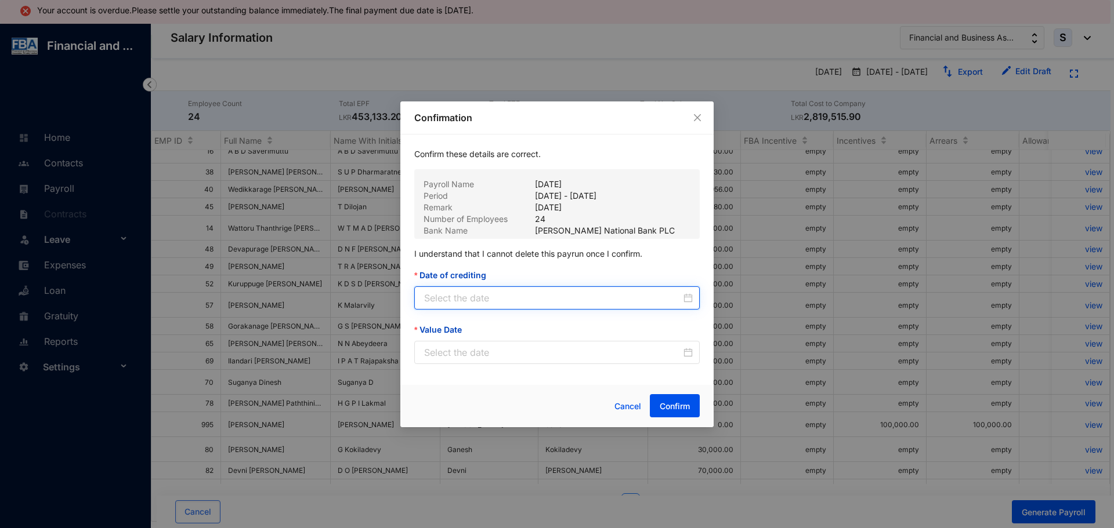
click at [521, 294] on input "Date of crediting" at bounding box center [552, 298] width 257 height 14
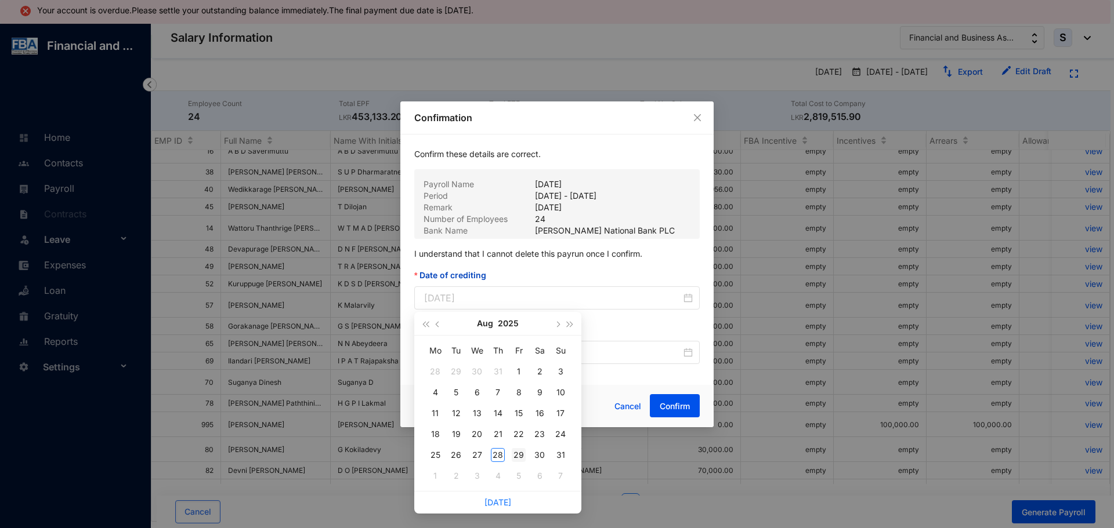
click at [520, 457] on div "29" at bounding box center [519, 455] width 14 height 14
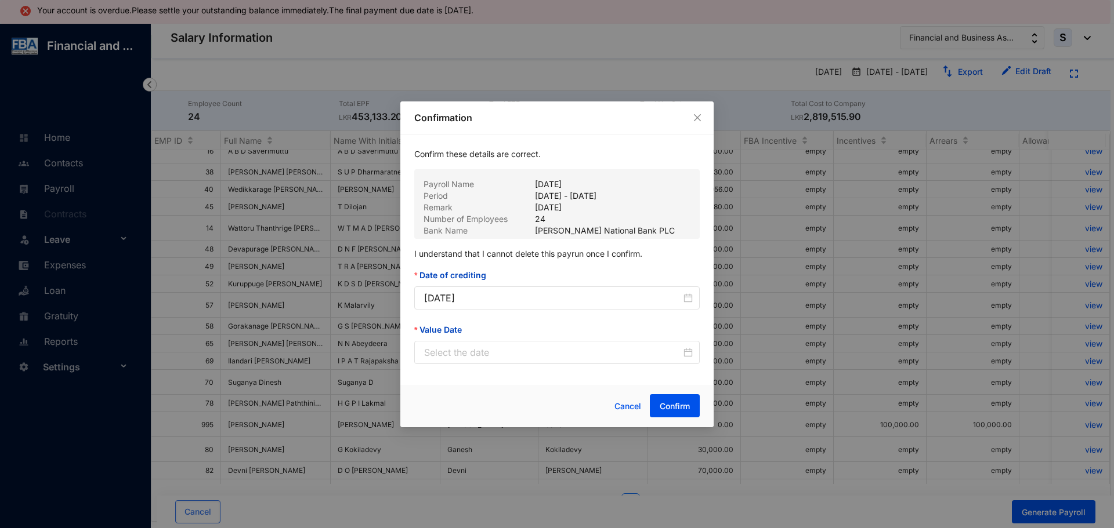
type input "2025-08-29"
click at [462, 356] on input "Value Date" at bounding box center [552, 353] width 257 height 14
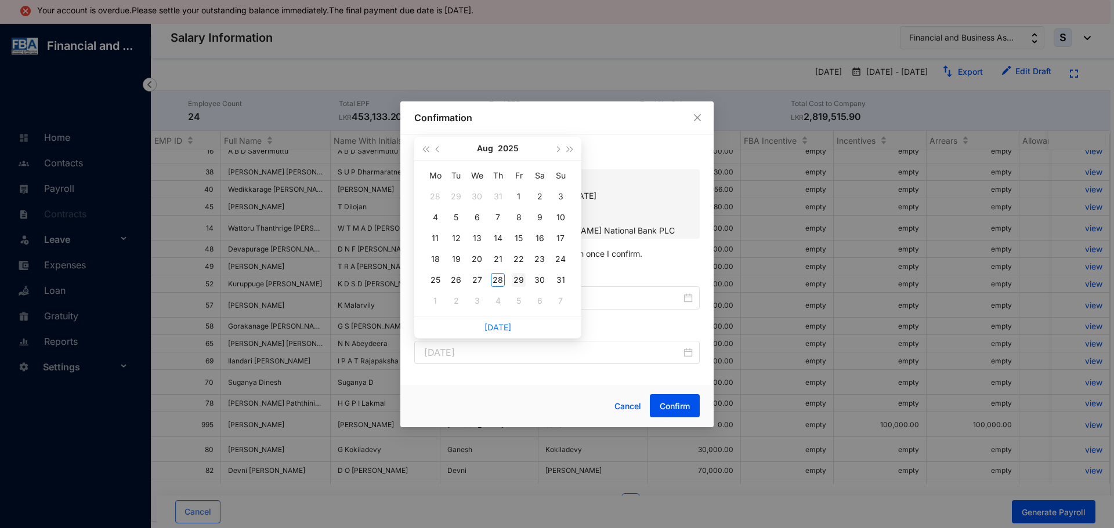
click at [516, 279] on div "29" at bounding box center [519, 280] width 14 height 14
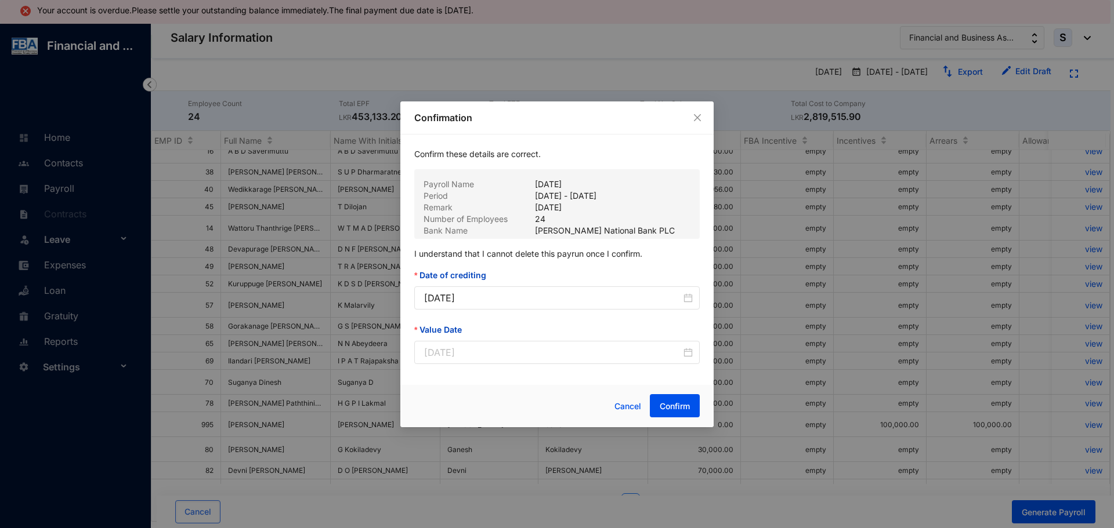
type input "2025-08-29"
click at [666, 406] on span "Confirm" at bounding box center [675, 407] width 30 height 12
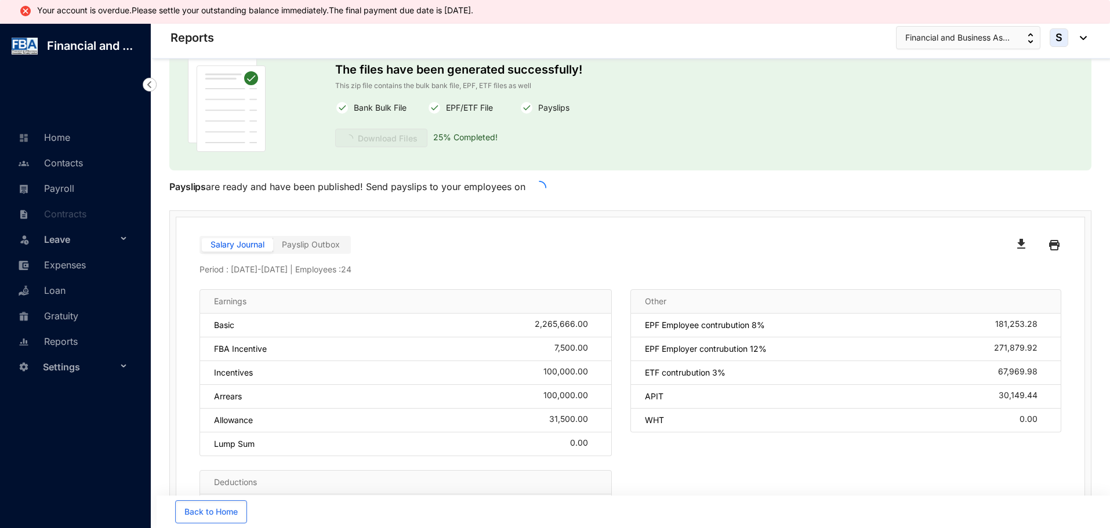
scroll to position [46, 0]
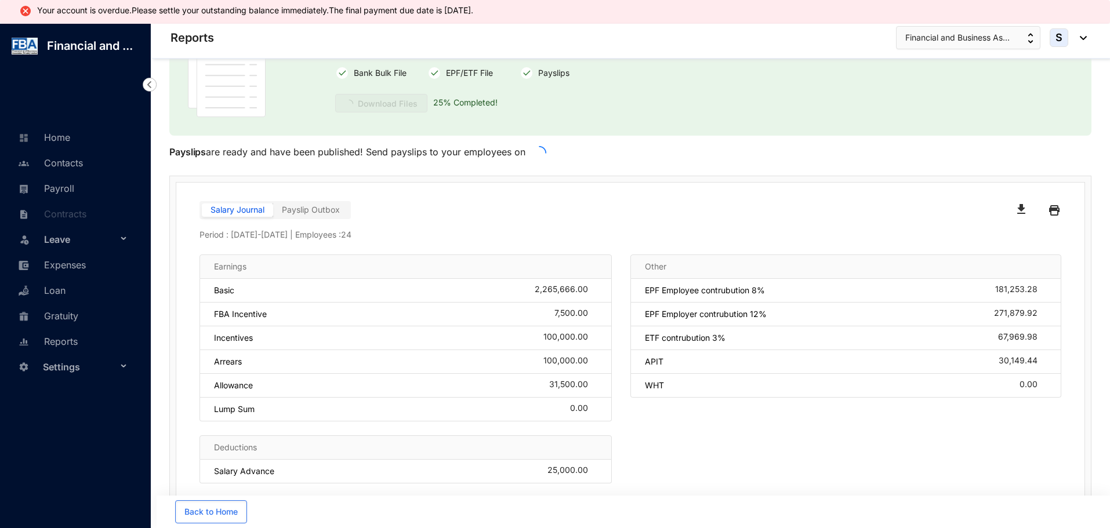
click at [1020, 211] on img "button" at bounding box center [1021, 209] width 8 height 10
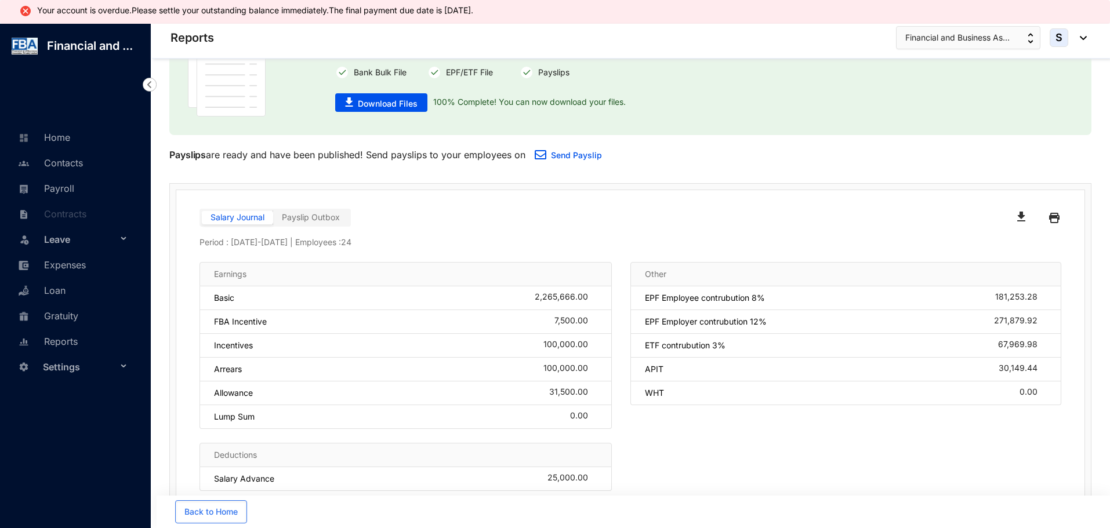
scroll to position [45, 0]
click at [388, 509] on div "Back to Home" at bounding box center [404, 512] width 458 height 23
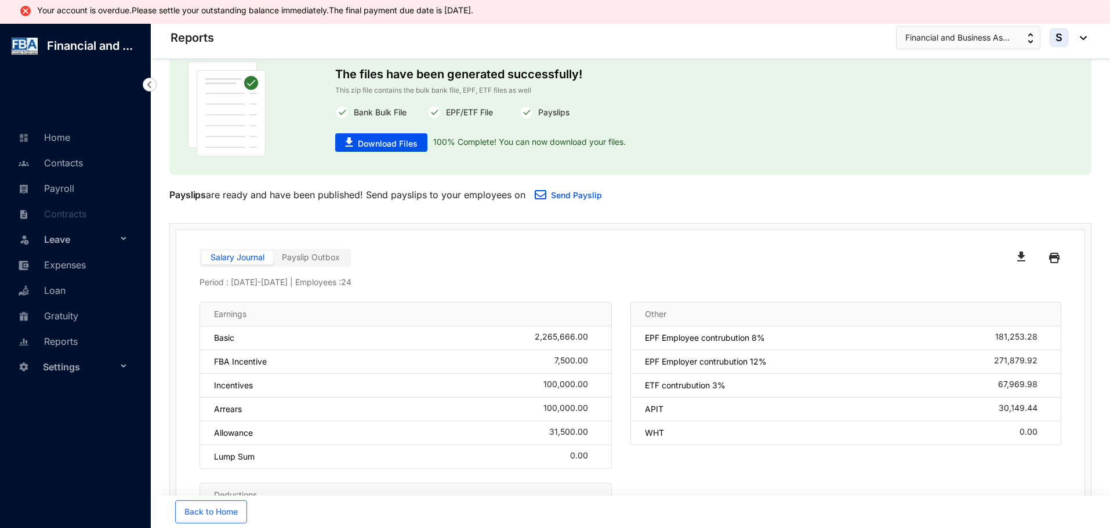
scroll to position [0, 0]
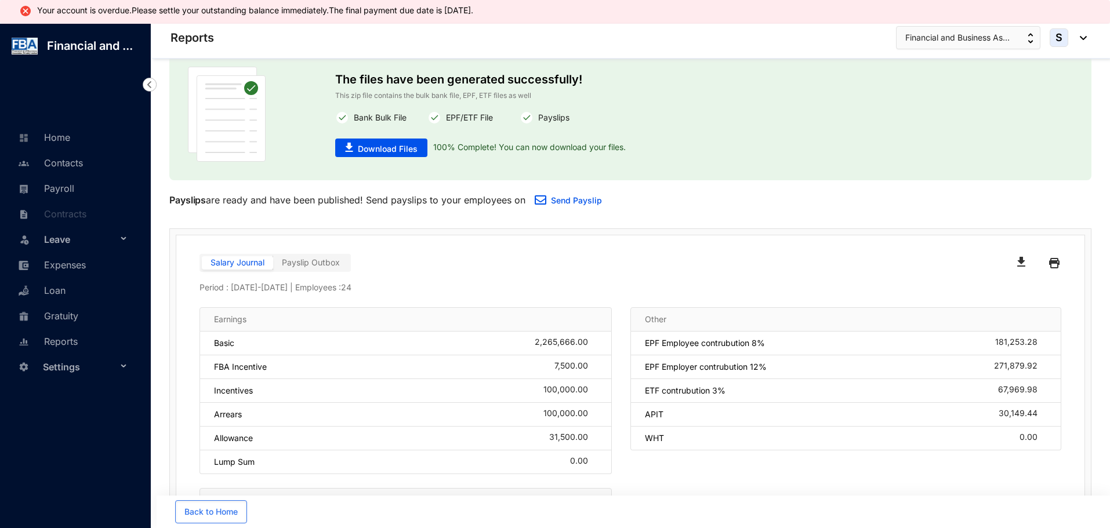
click at [383, 136] on div "The files have been generated successfully! This zip file contains the bulk ban…" at bounding box center [556, 114] width 443 height 95
click at [387, 146] on span "Download Files" at bounding box center [388, 149] width 60 height 12
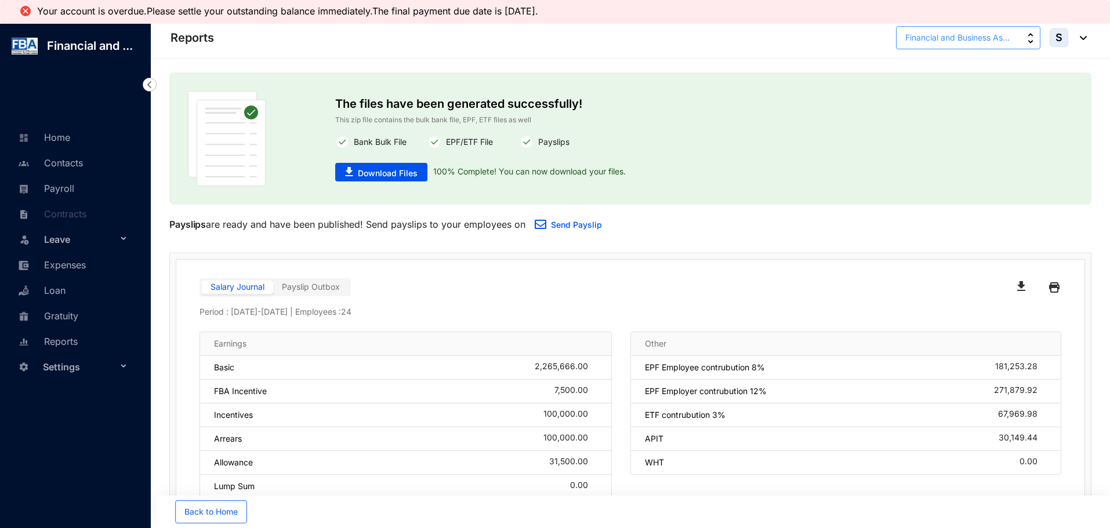
click at [949, 39] on span "Financial and Business As..." at bounding box center [957, 37] width 104 height 13
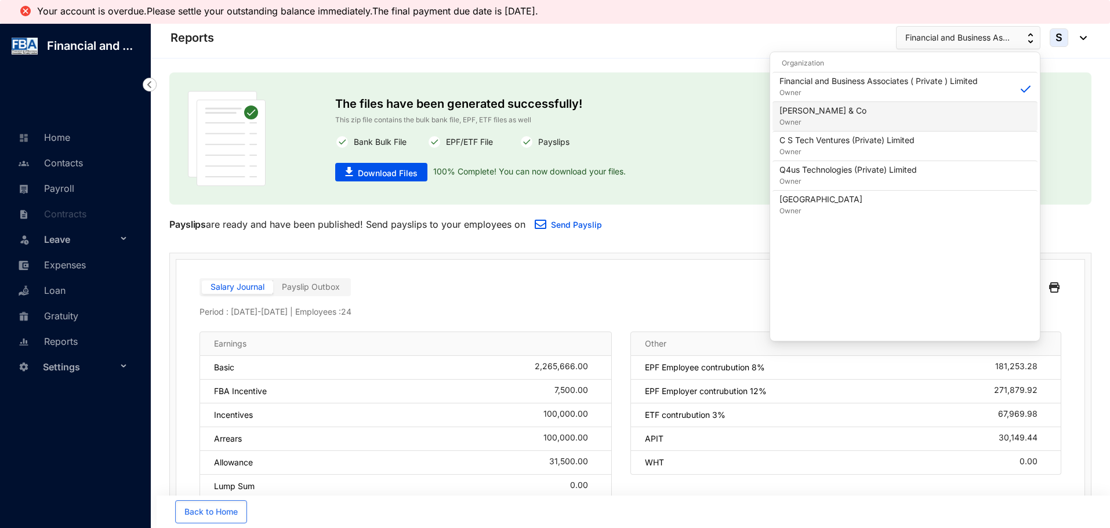
click at [796, 110] on p "Ted Saverimuttu & Co" at bounding box center [823, 111] width 87 height 12
